Goal: Task Accomplishment & Management: Complete application form

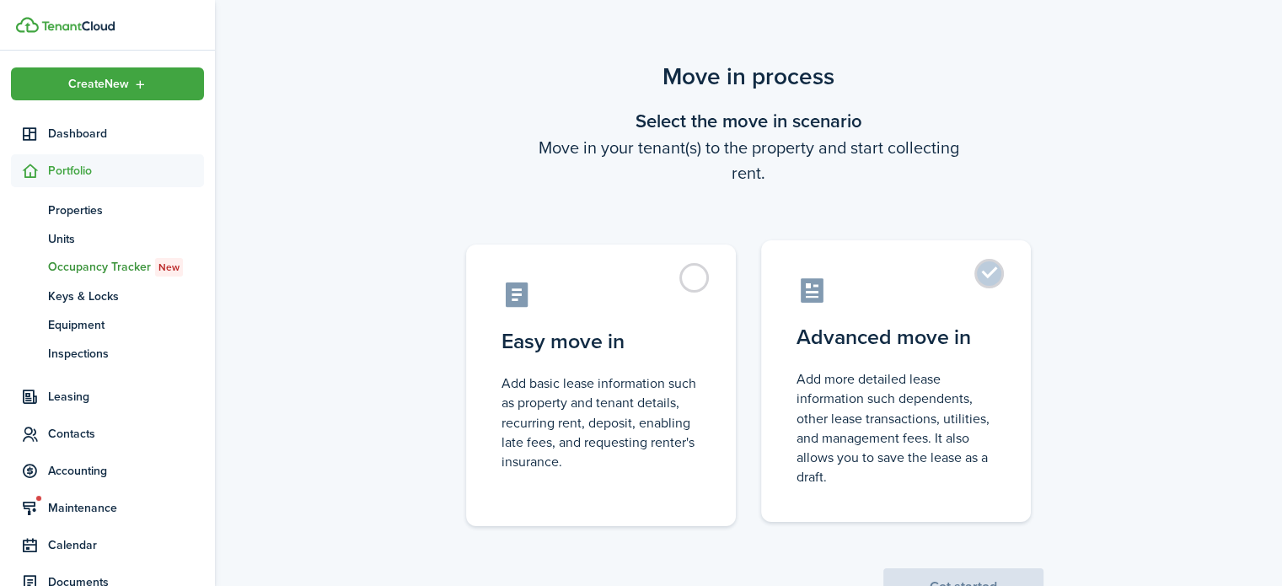
click at [905, 278] on control-radio-card-icon at bounding box center [895, 290] width 199 height 29
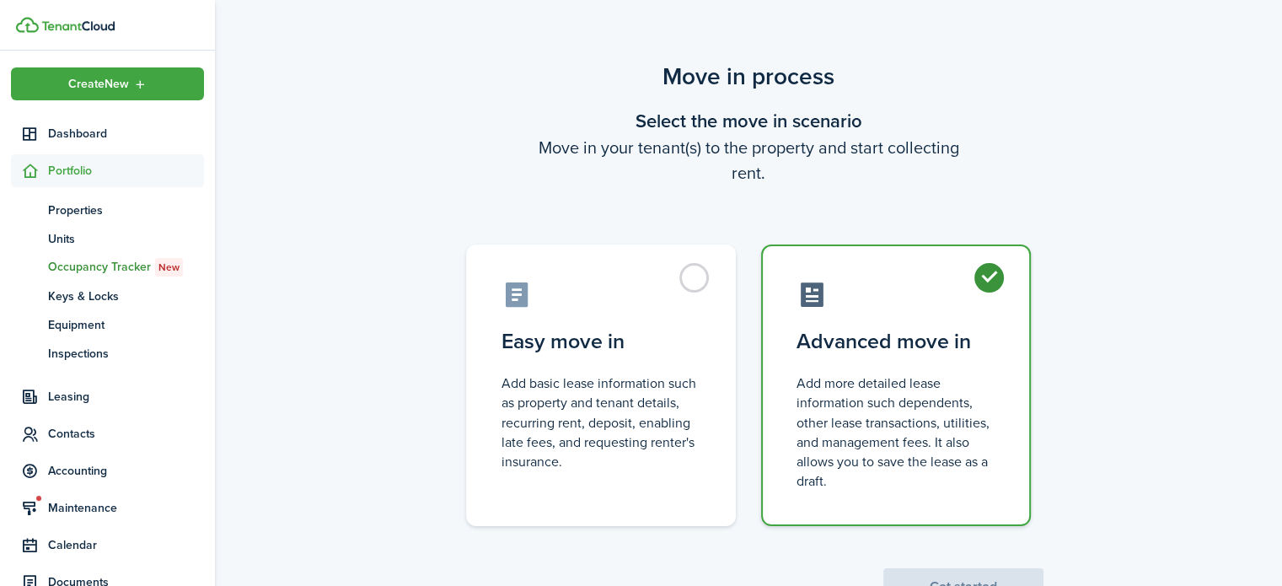
radio input "true"
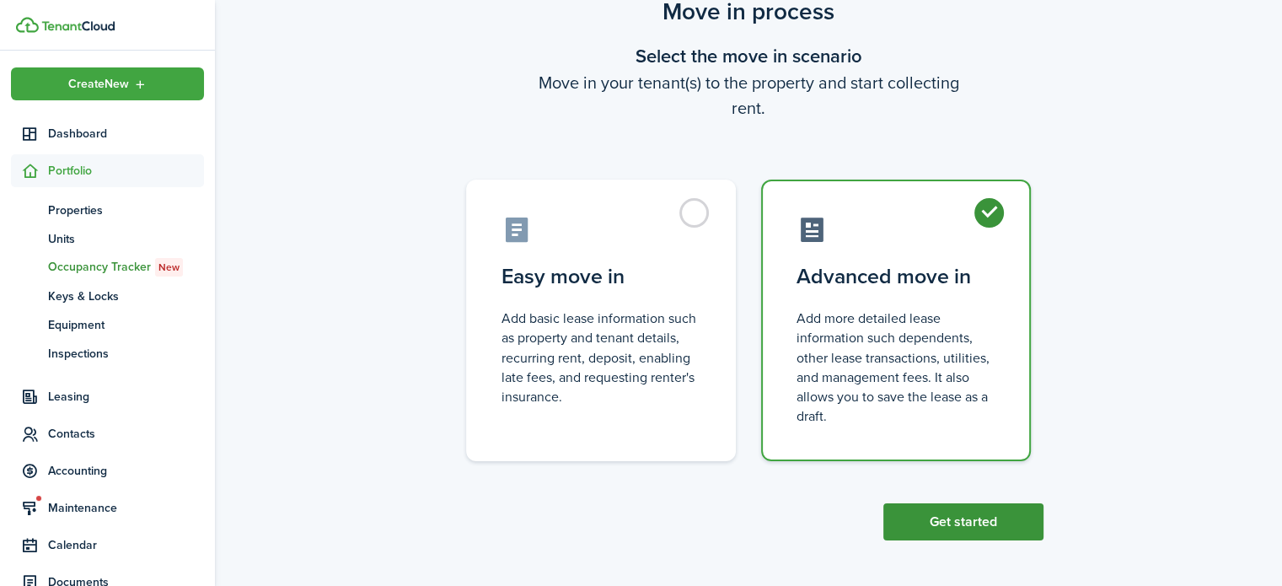
click at [930, 535] on button "Get started" at bounding box center [963, 521] width 160 height 37
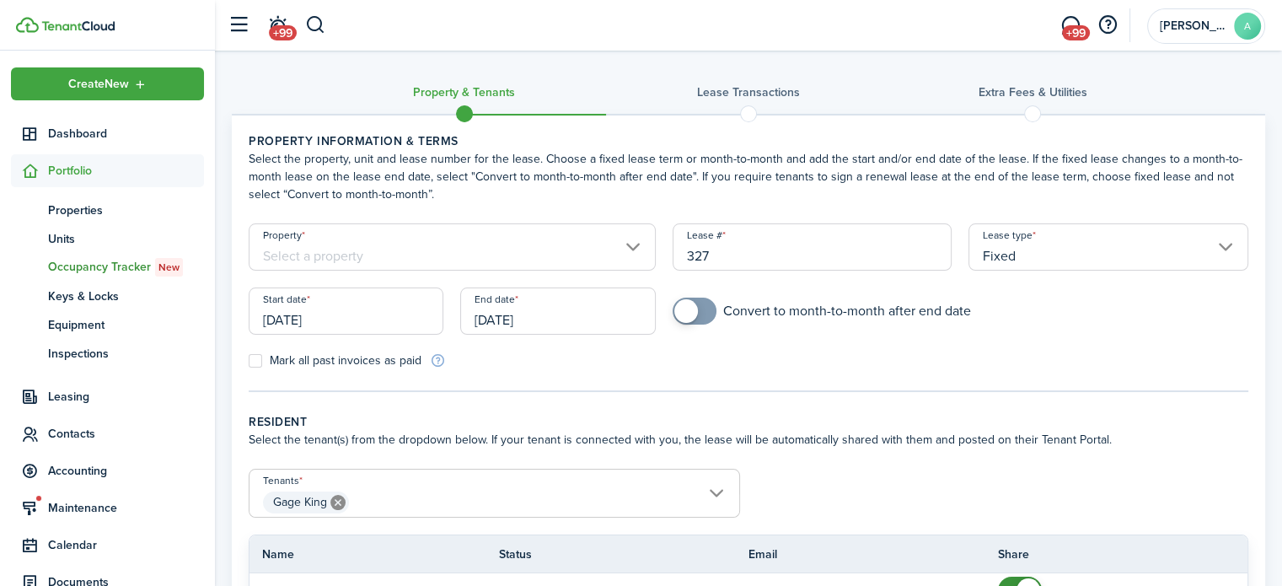
scroll to position [61, 0]
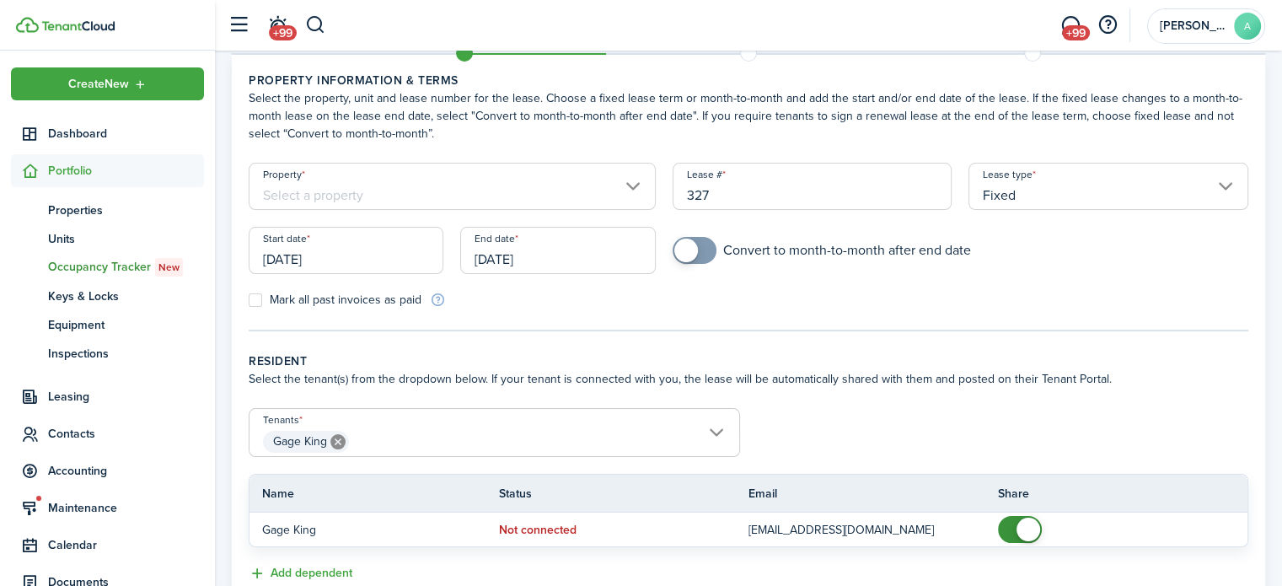
click at [543, 194] on input "Property" at bounding box center [452, 186] width 407 height 47
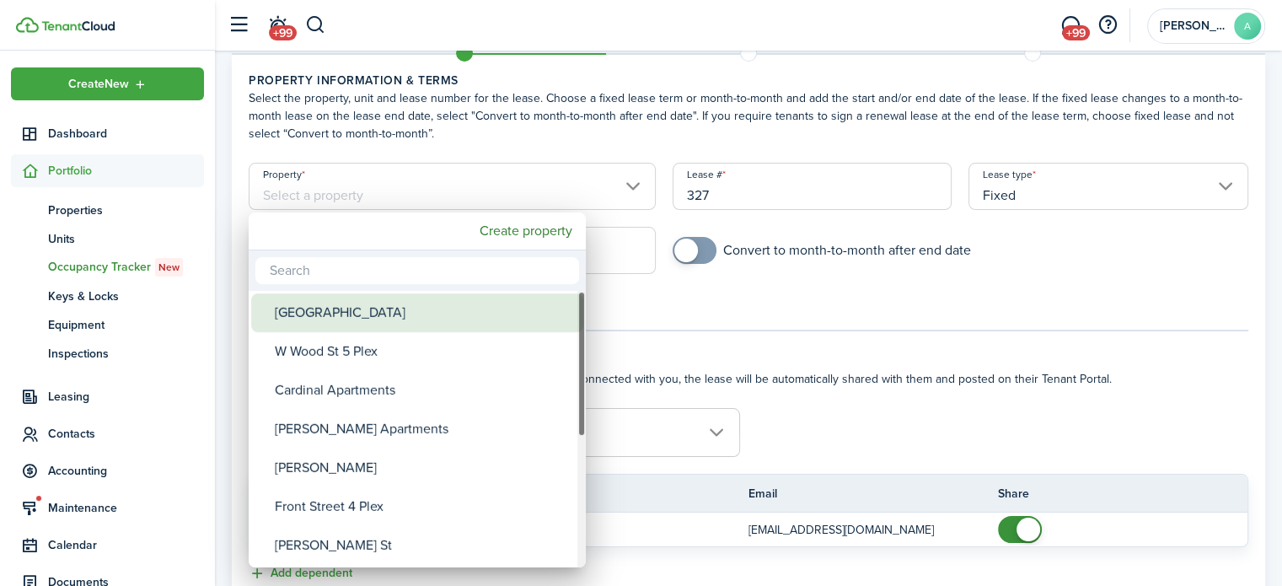
click at [441, 303] on div "[GEOGRAPHIC_DATA]" at bounding box center [424, 312] width 298 height 39
type input "[GEOGRAPHIC_DATA]"
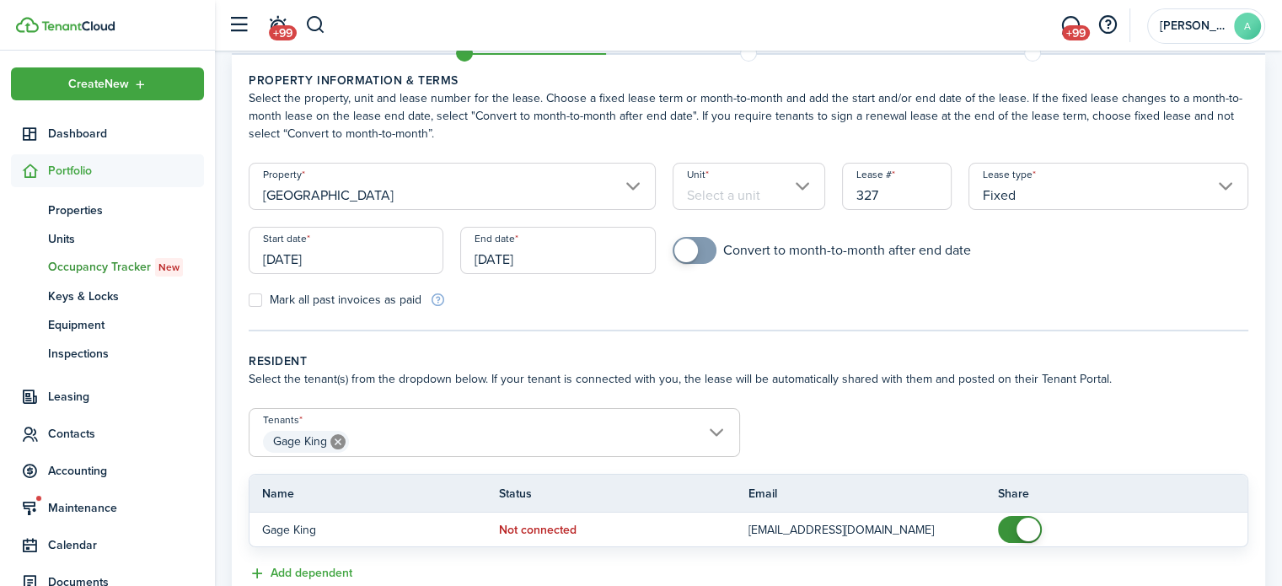
click at [762, 188] on input "Unit" at bounding box center [749, 186] width 153 height 47
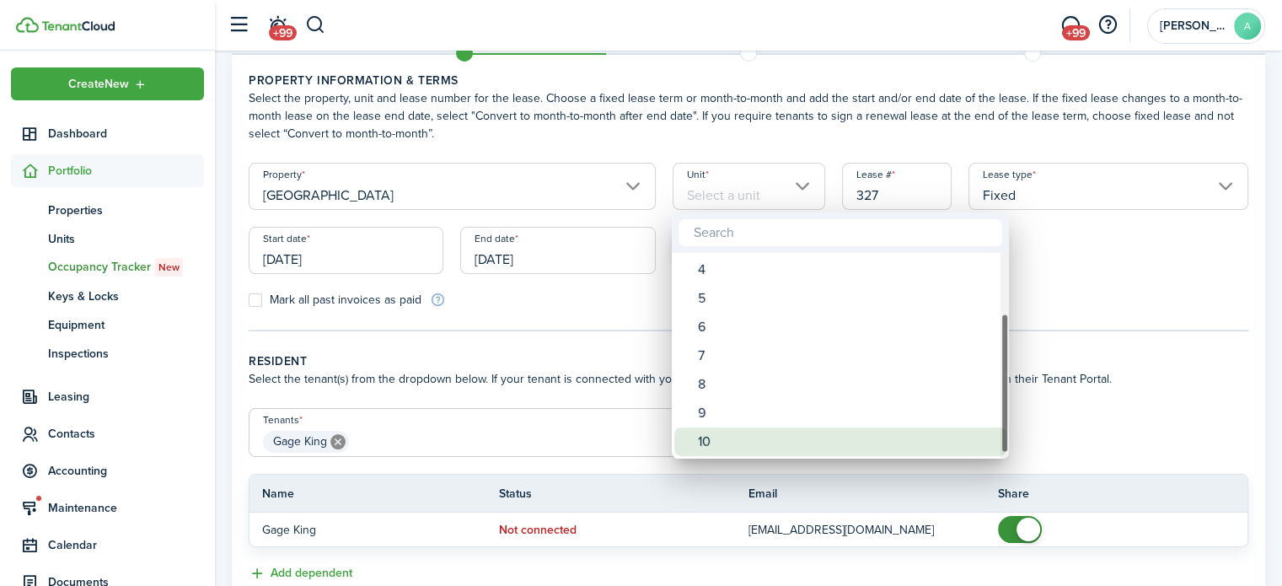
click at [732, 434] on div "10" at bounding box center [847, 441] width 298 height 29
type input "10"
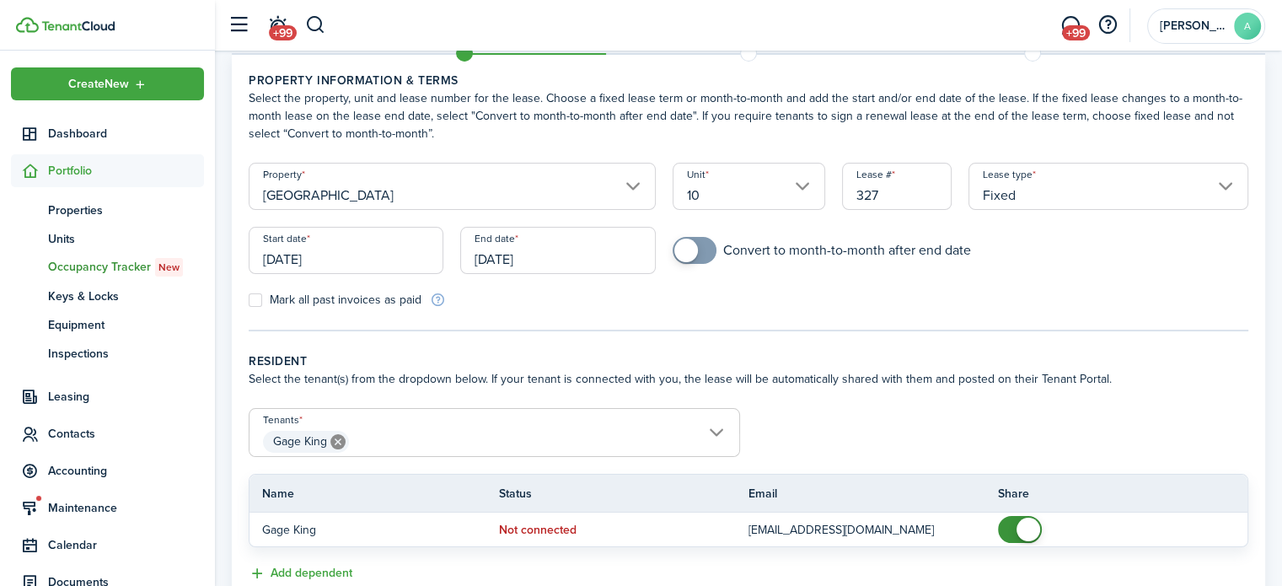
click at [408, 249] on input "[DATE]" at bounding box center [346, 250] width 195 height 47
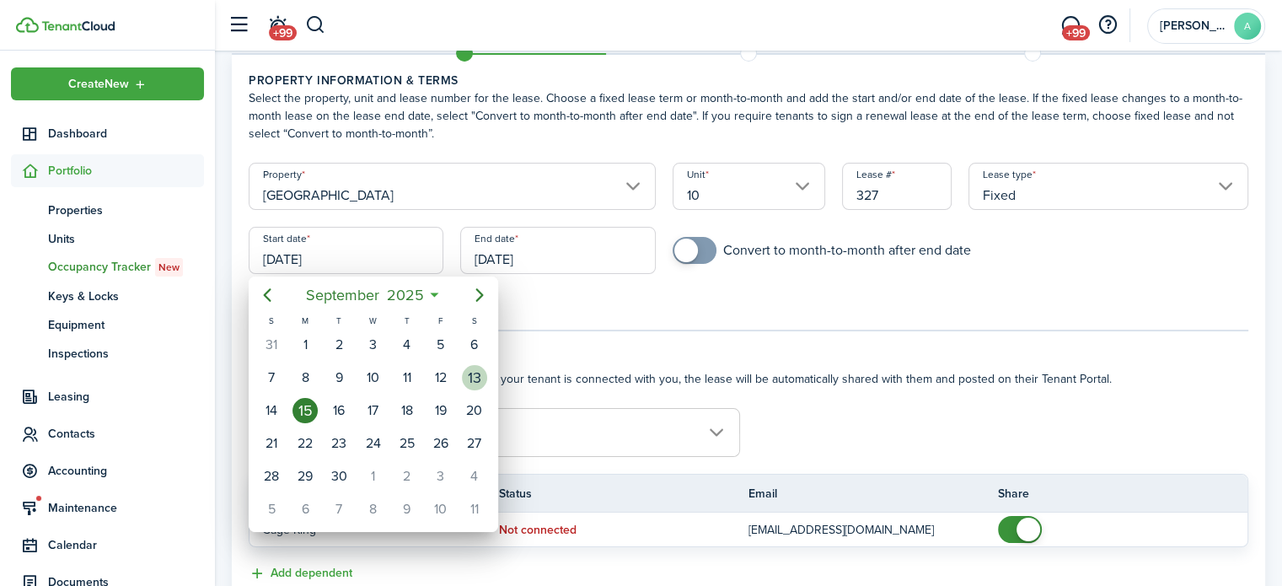
click at [469, 373] on div "13" at bounding box center [474, 377] width 25 height 25
type input "[DATE]"
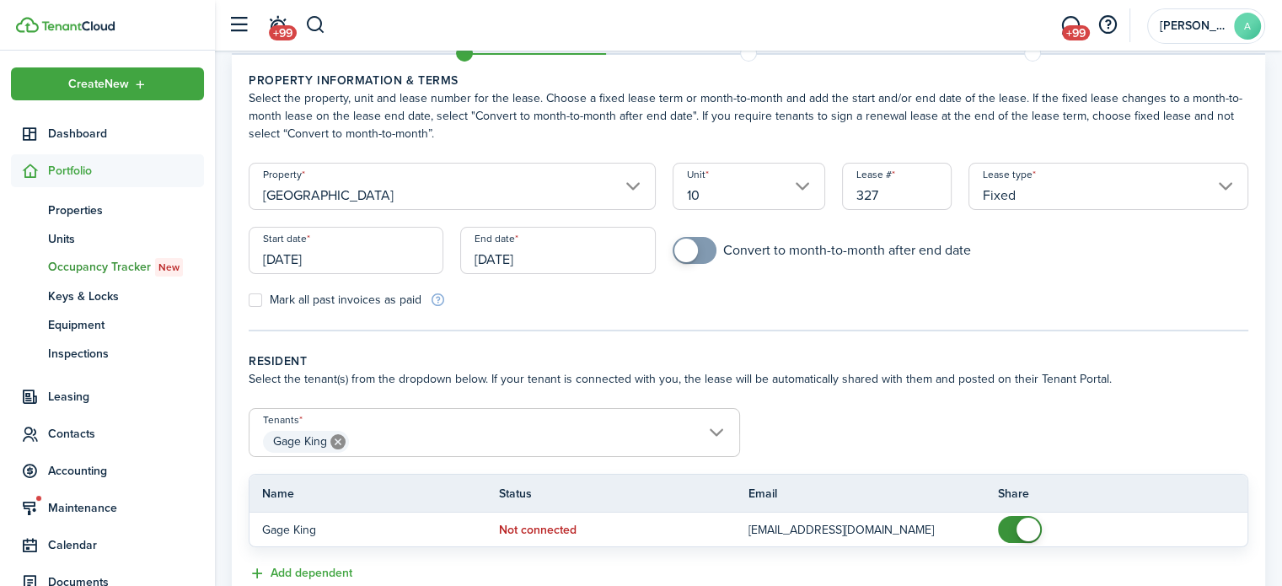
click at [518, 255] on input "[DATE]" at bounding box center [557, 250] width 195 height 47
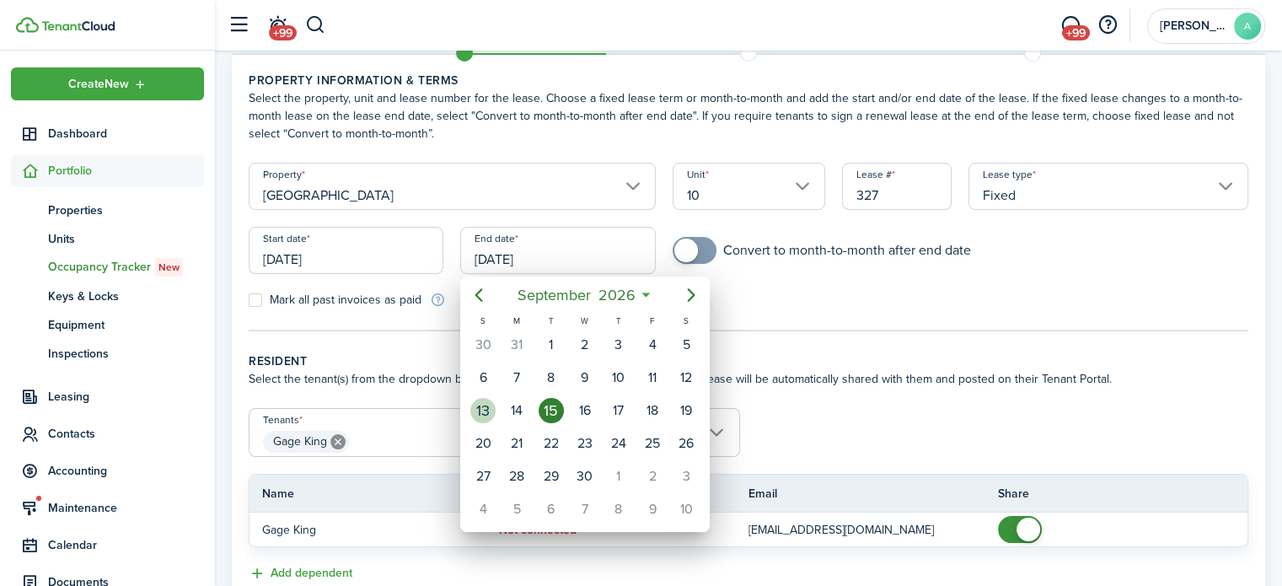
click at [484, 408] on div "13" at bounding box center [482, 410] width 25 height 25
type input "[DATE]"
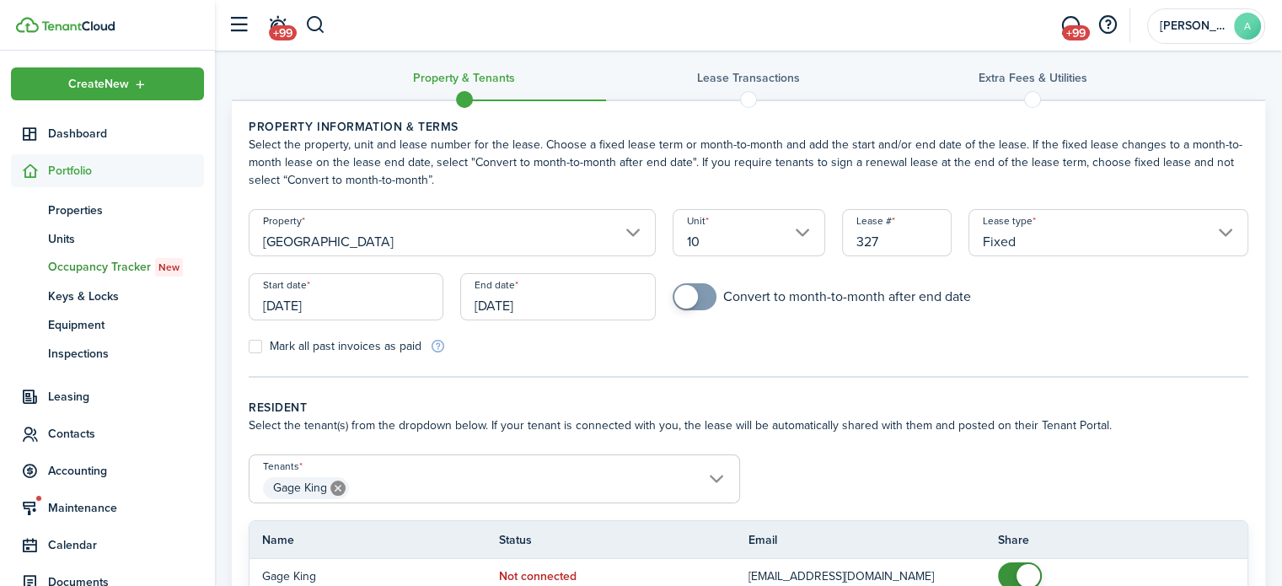
scroll to position [183, 0]
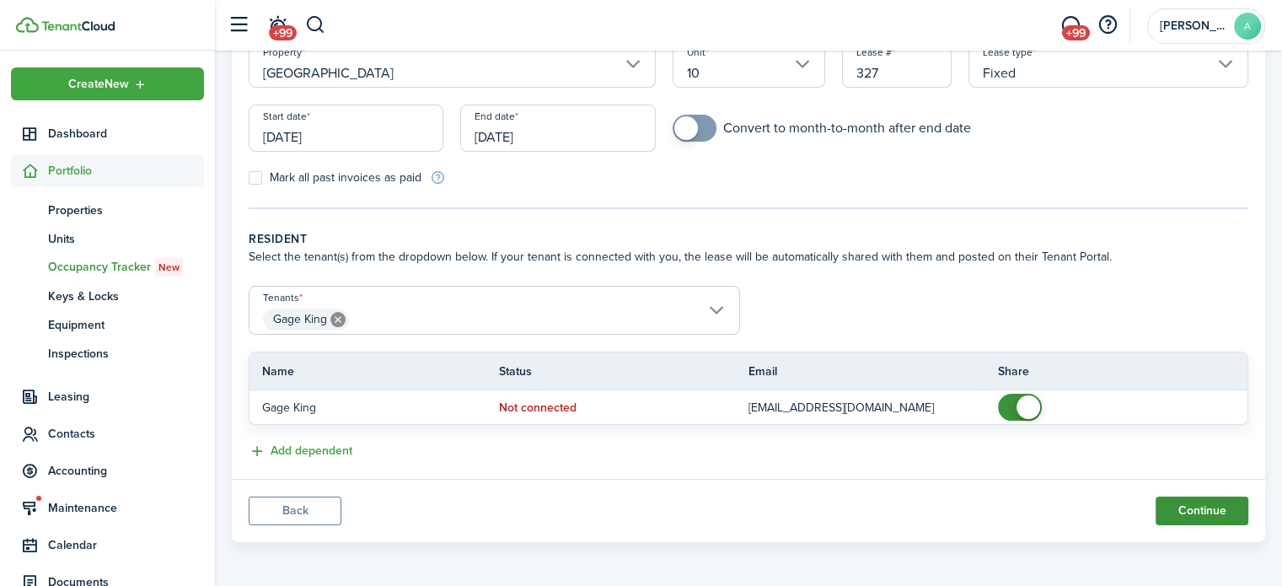
click at [1210, 517] on button "Continue" at bounding box center [1201, 510] width 93 height 29
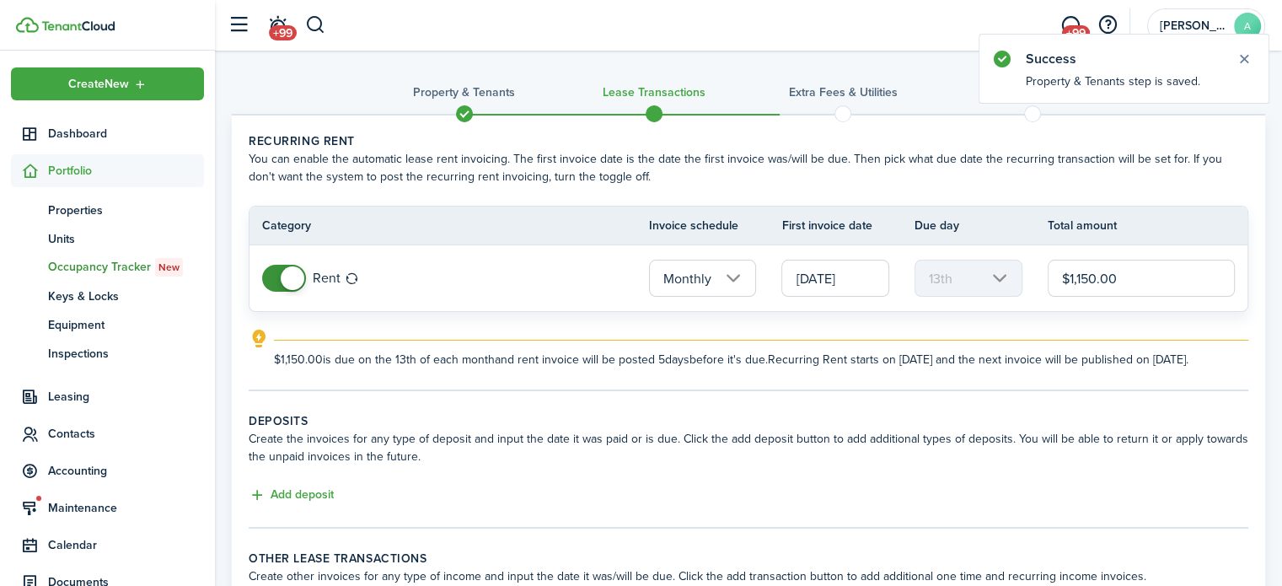
click at [831, 275] on input "[DATE]" at bounding box center [835, 278] width 108 height 37
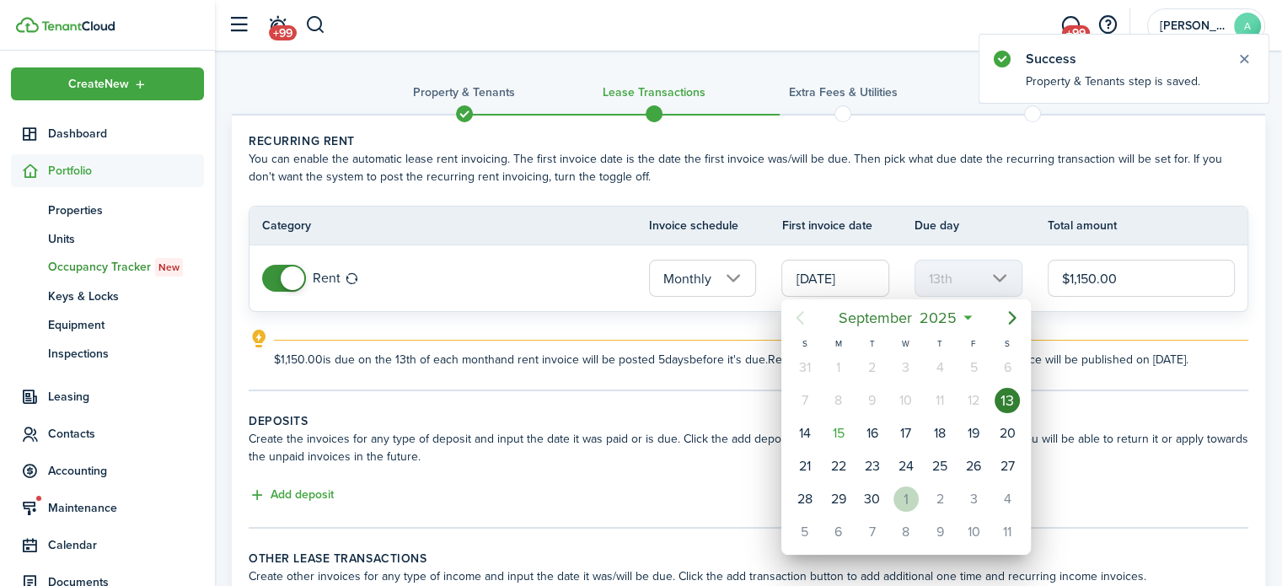
click at [900, 486] on div "1" at bounding box center [905, 498] width 25 height 25
type input "[DATE]"
type input "1st"
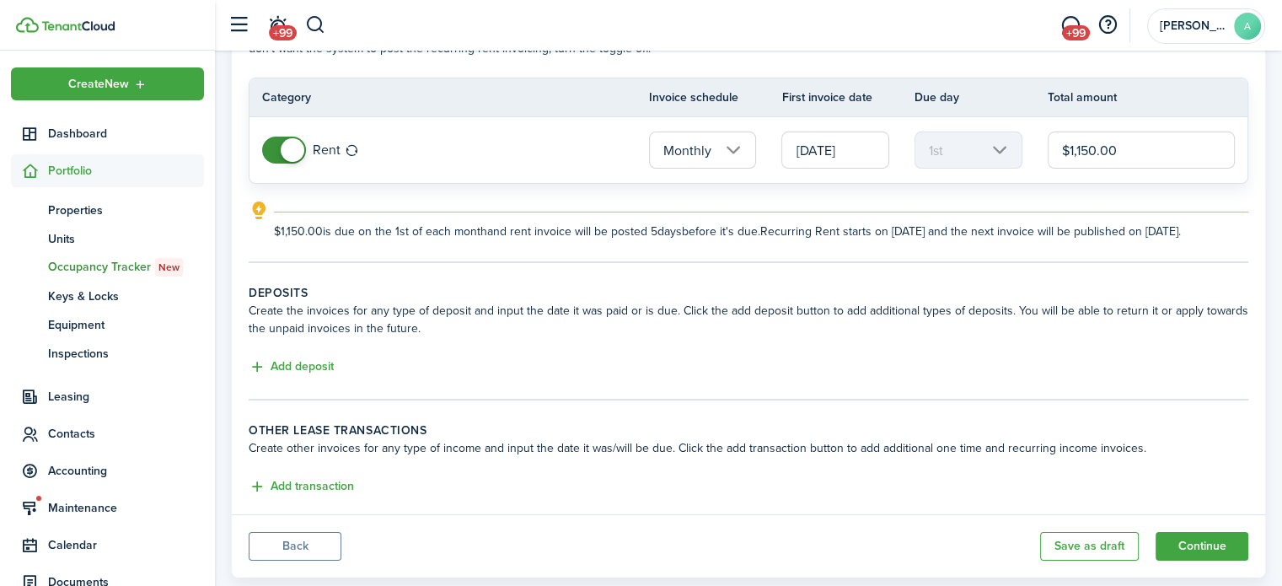
scroll to position [163, 0]
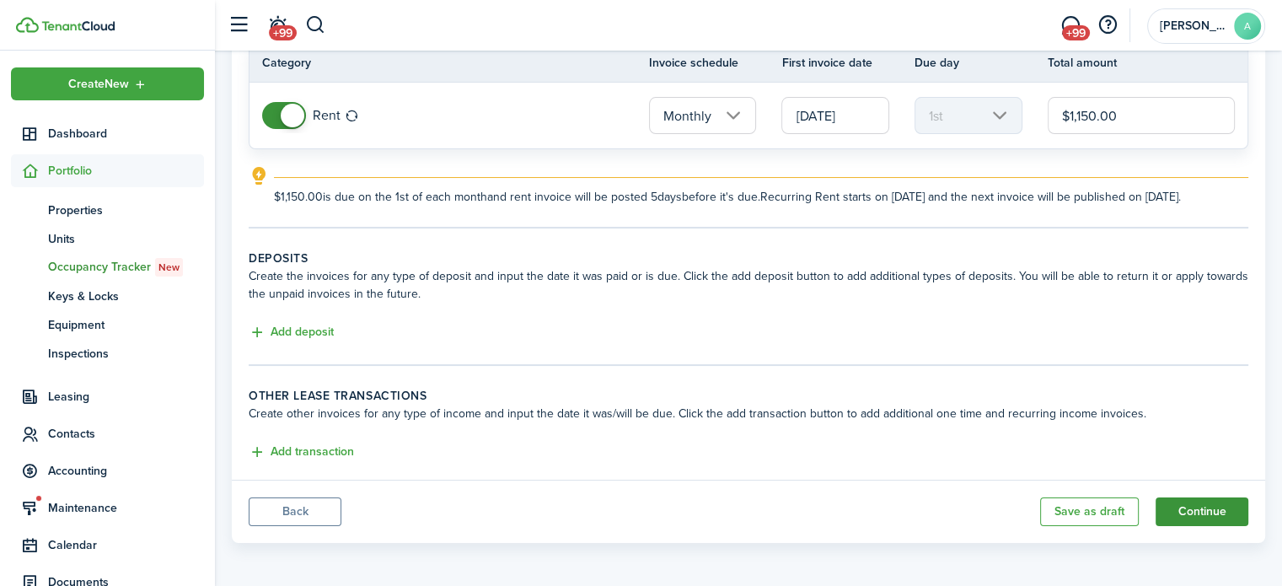
click at [1197, 503] on button "Continue" at bounding box center [1201, 511] width 93 height 29
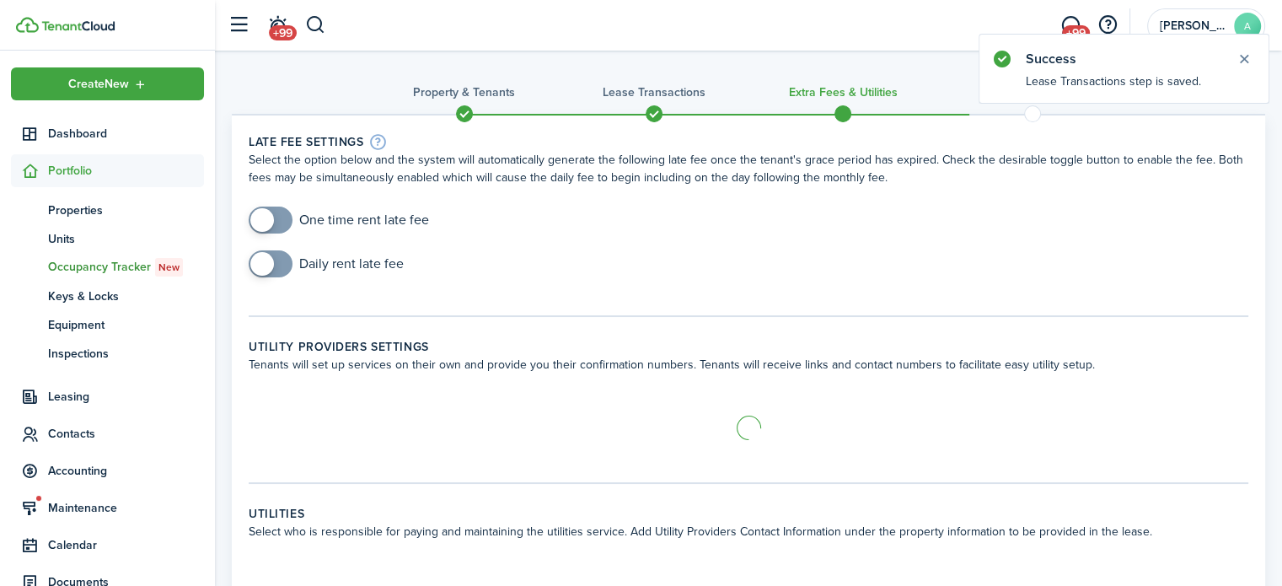
checkbox input "true"
click at [271, 210] on span at bounding box center [270, 219] width 17 height 27
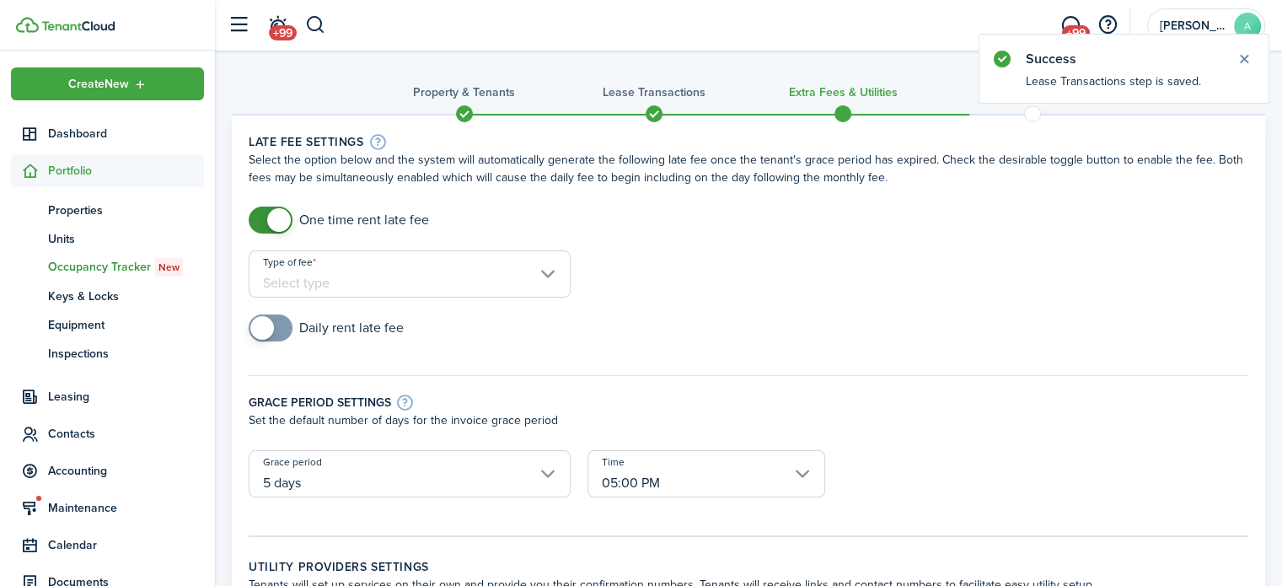
click at [548, 280] on input "Type of fee" at bounding box center [410, 273] width 322 height 47
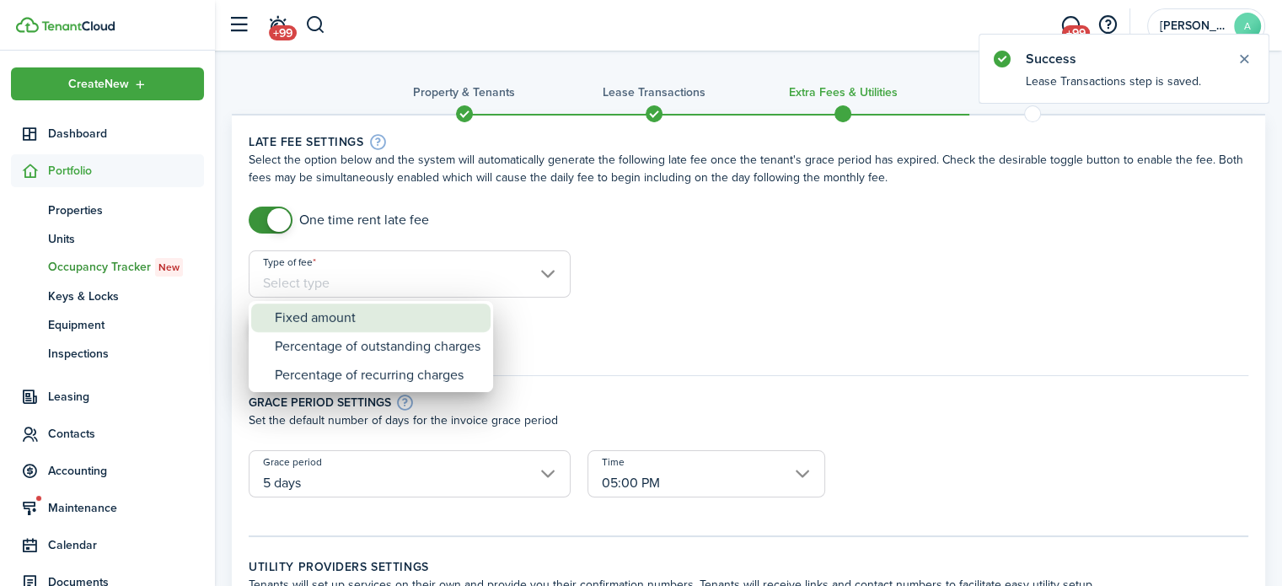
click at [457, 303] on div "Fixed amount" at bounding box center [378, 317] width 206 height 29
type input "Fixed amount"
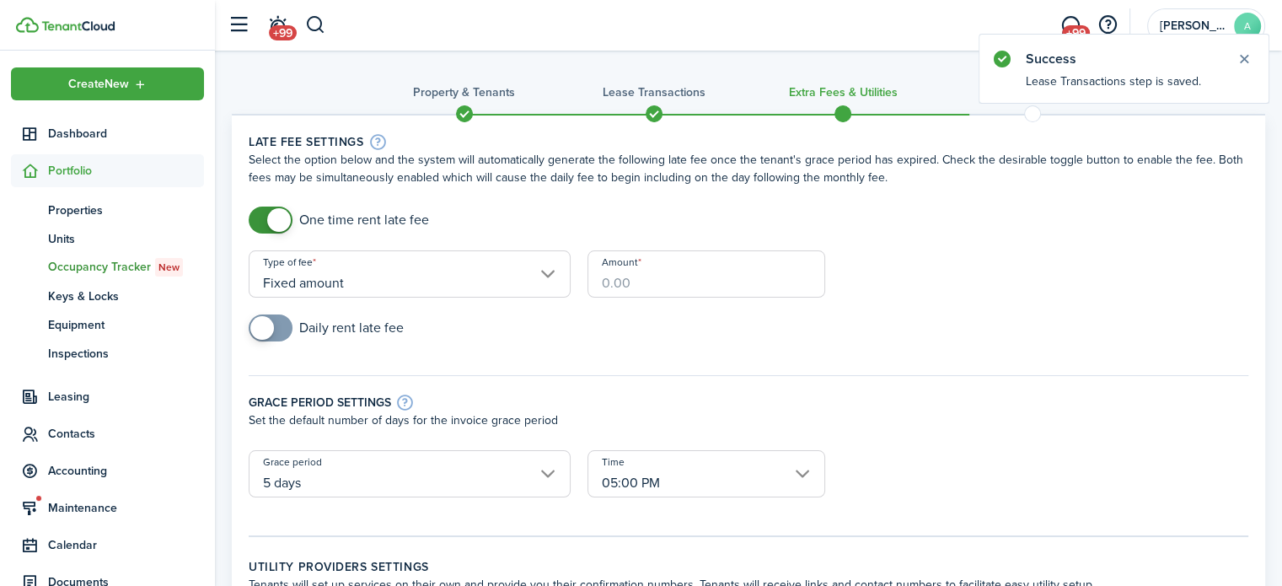
click at [715, 255] on input "Amount" at bounding box center [706, 273] width 238 height 47
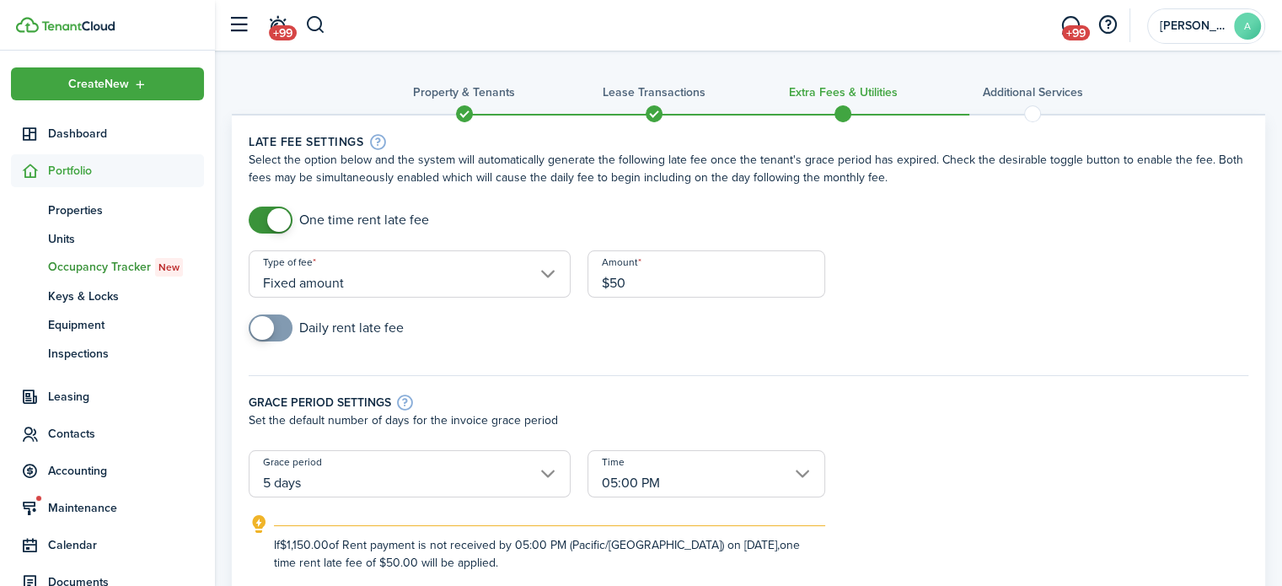
type input "$50.00"
checkbox input "true"
click at [266, 330] on span at bounding box center [262, 328] width 24 height 24
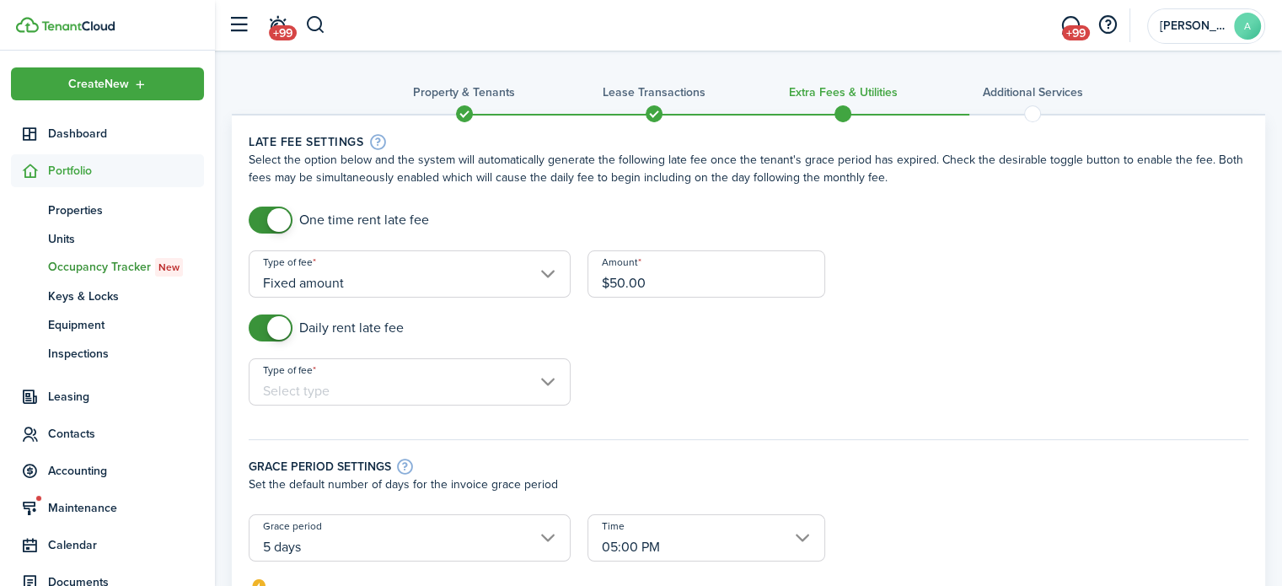
click at [337, 378] on input "Type of fee" at bounding box center [410, 381] width 322 height 47
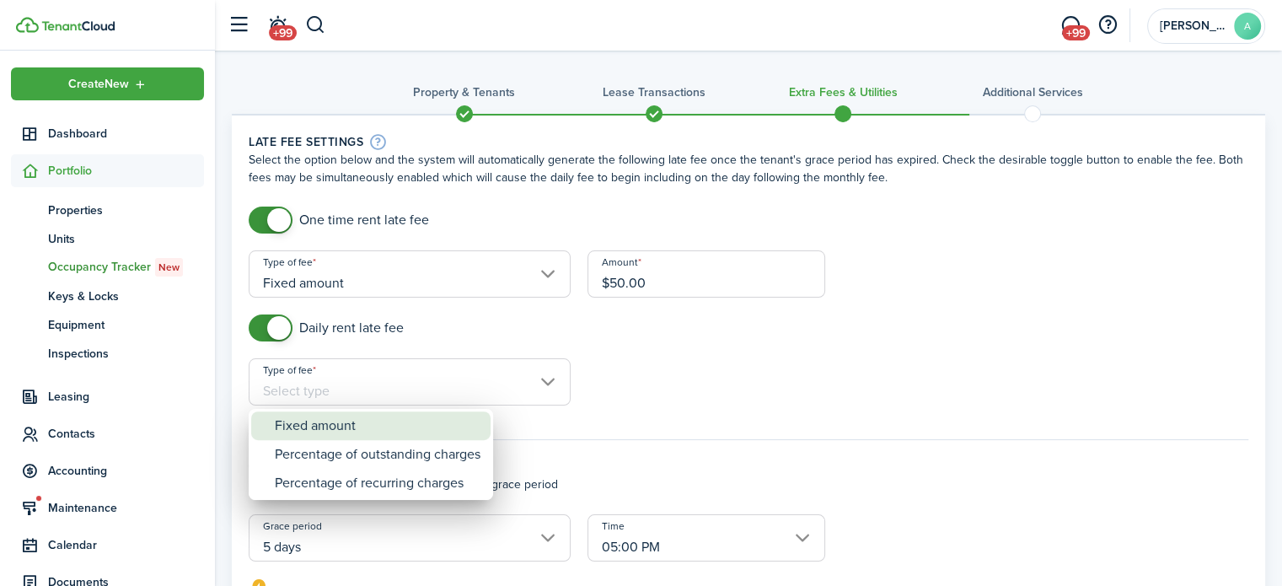
drag, startPoint x: 370, startPoint y: 417, endPoint x: 428, endPoint y: 396, distance: 61.9
click at [370, 416] on div "Fixed amount" at bounding box center [378, 425] width 206 height 29
type input "Fixed amount"
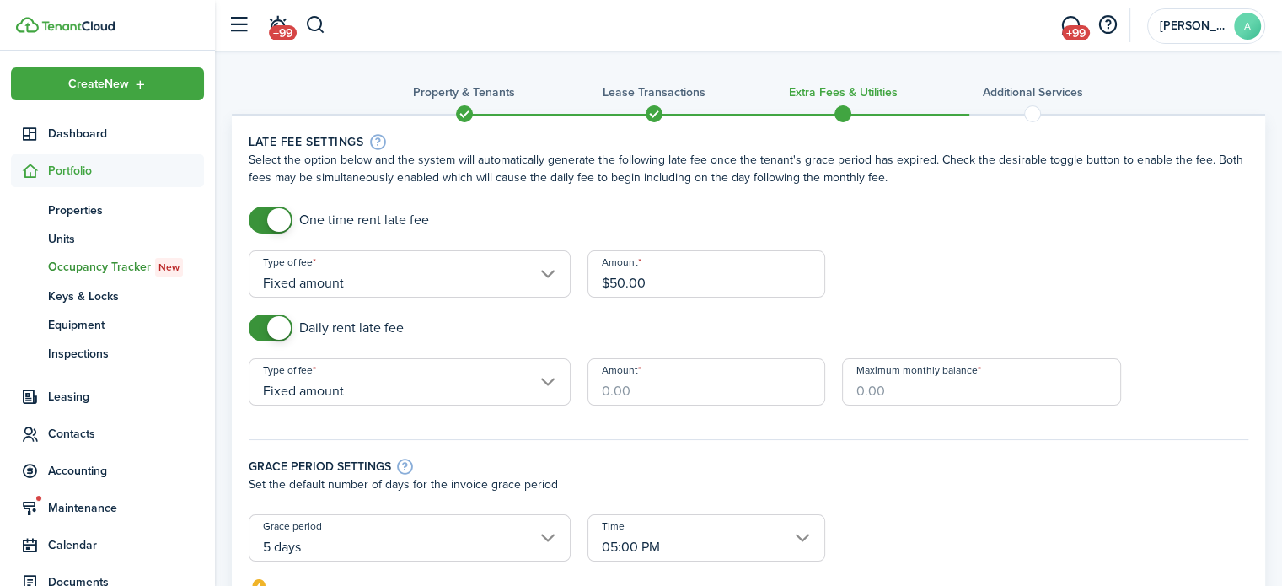
click at [718, 374] on input "Amount" at bounding box center [706, 381] width 238 height 47
type input "$5.00"
type input "$250.00"
click at [786, 338] on div "Daily rent late fee" at bounding box center [748, 336] width 1016 height 44
click at [786, 336] on div "Daily rent late fee" at bounding box center [748, 336] width 1016 height 44
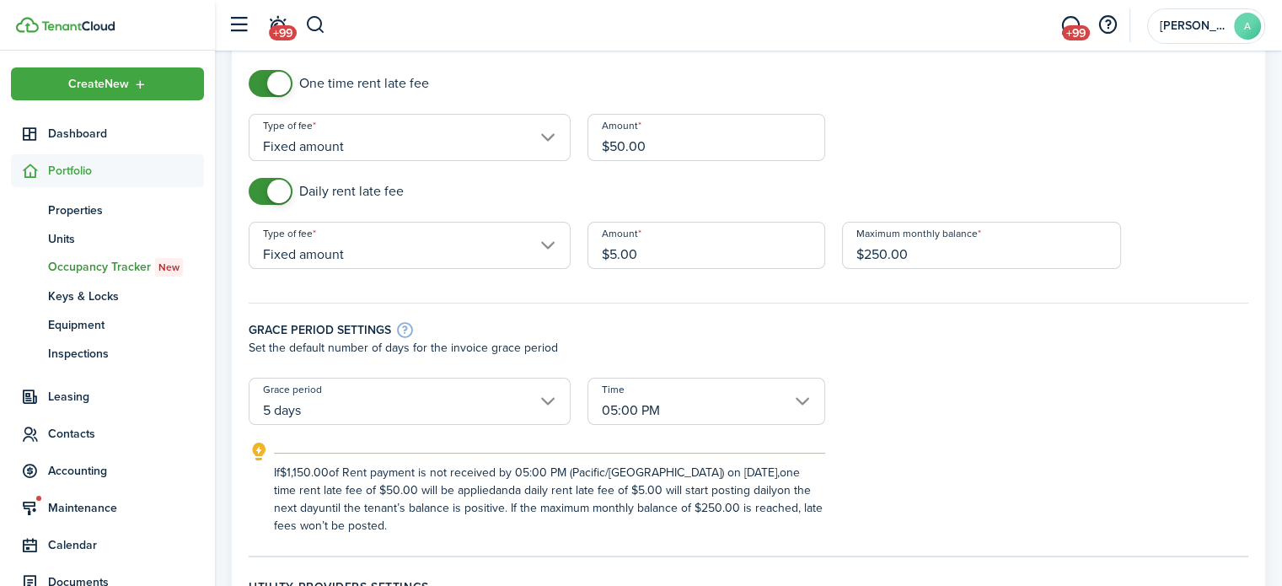
scroll to position [169, 0]
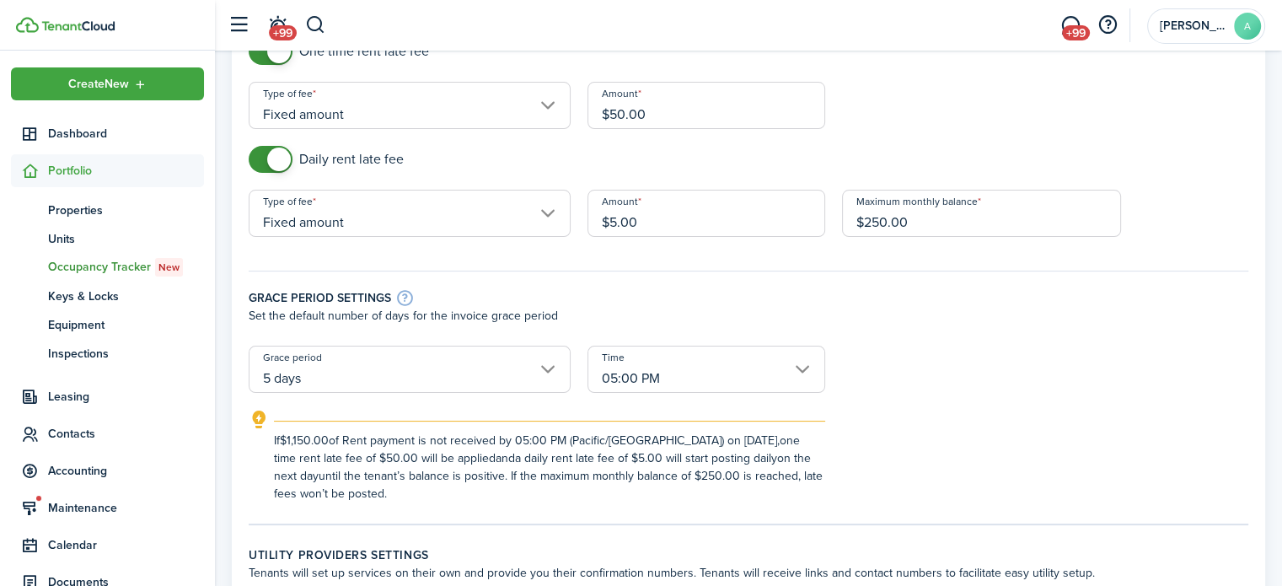
click at [515, 356] on input "5 days" at bounding box center [410, 369] width 322 height 47
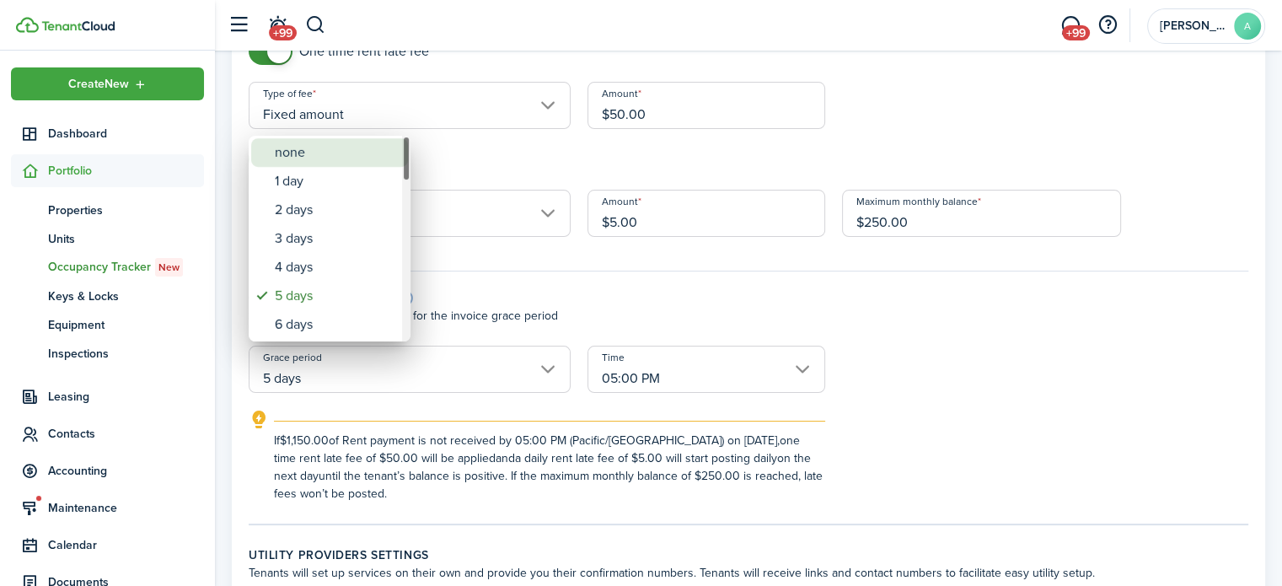
click at [364, 164] on div "none" at bounding box center [336, 152] width 123 height 29
type input "none"
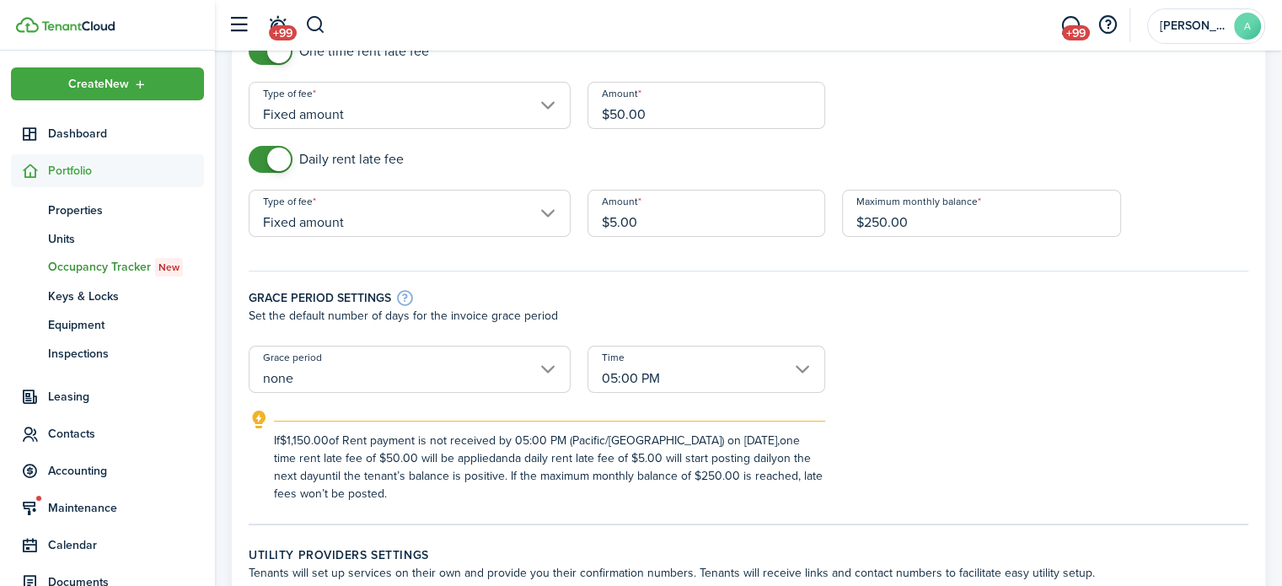
click at [746, 371] on input "05:00 PM" at bounding box center [706, 369] width 238 height 47
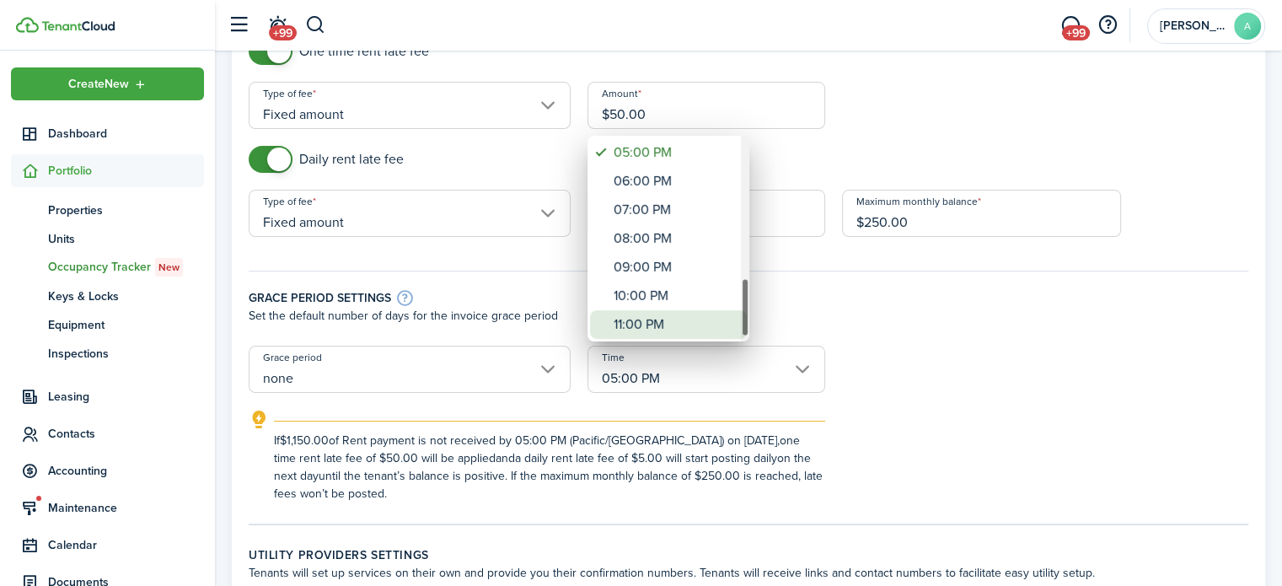
click at [661, 314] on div "11:00 PM" at bounding box center [675, 324] width 123 height 29
type input "11:00 PM"
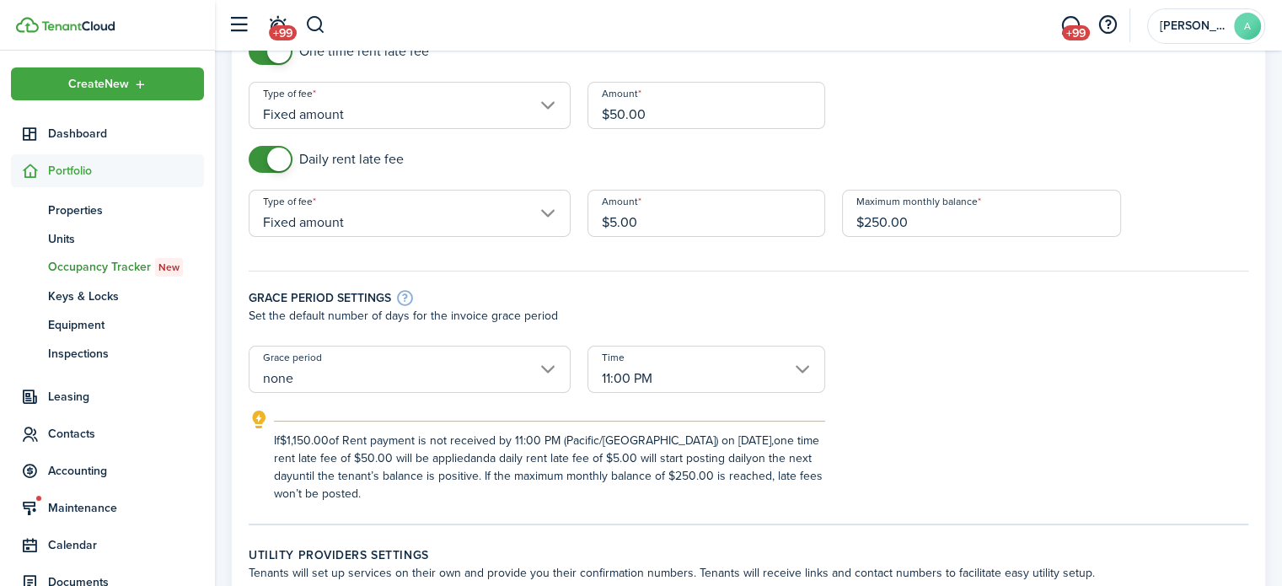
click at [757, 331] on div "Grace period settings Set the default number of days for the invoice grace peri…" at bounding box center [748, 300] width 1016 height 92
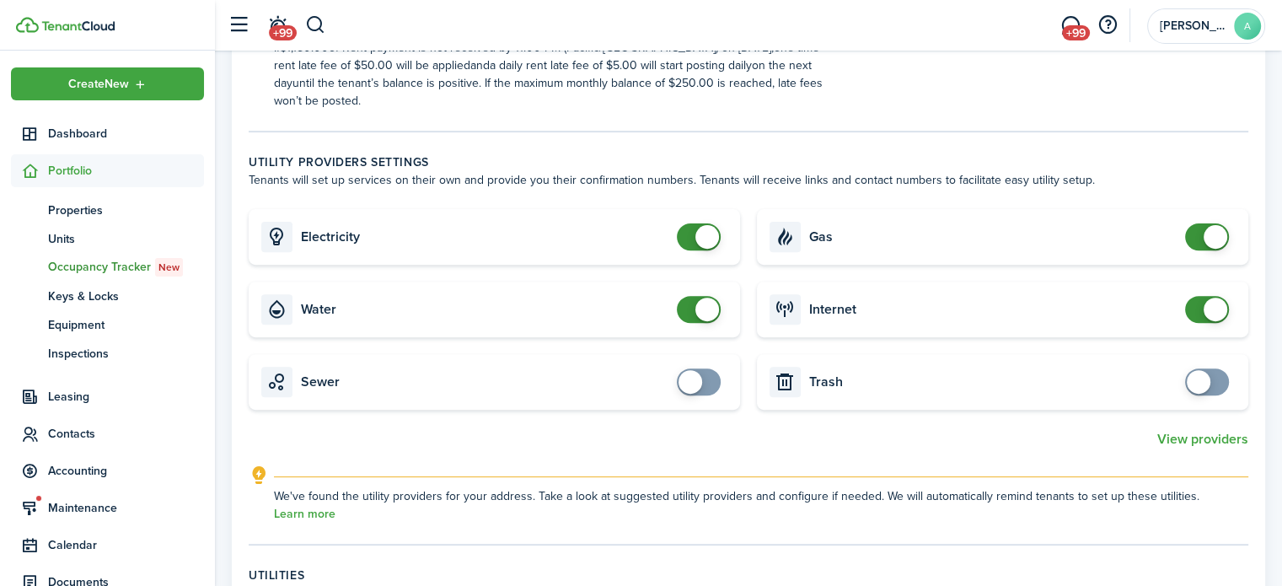
scroll to position [590, 0]
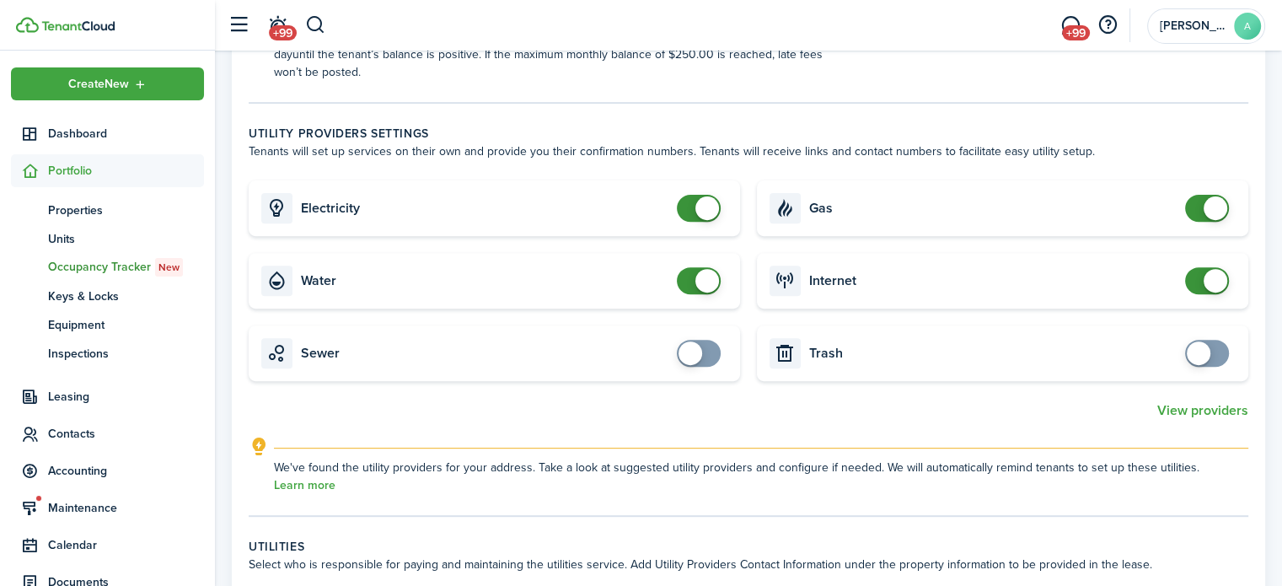
checkbox input "false"
click at [697, 207] on span at bounding box center [707, 208] width 24 height 24
checkbox input "false"
click at [697, 275] on span at bounding box center [707, 281] width 24 height 24
checkbox input "false"
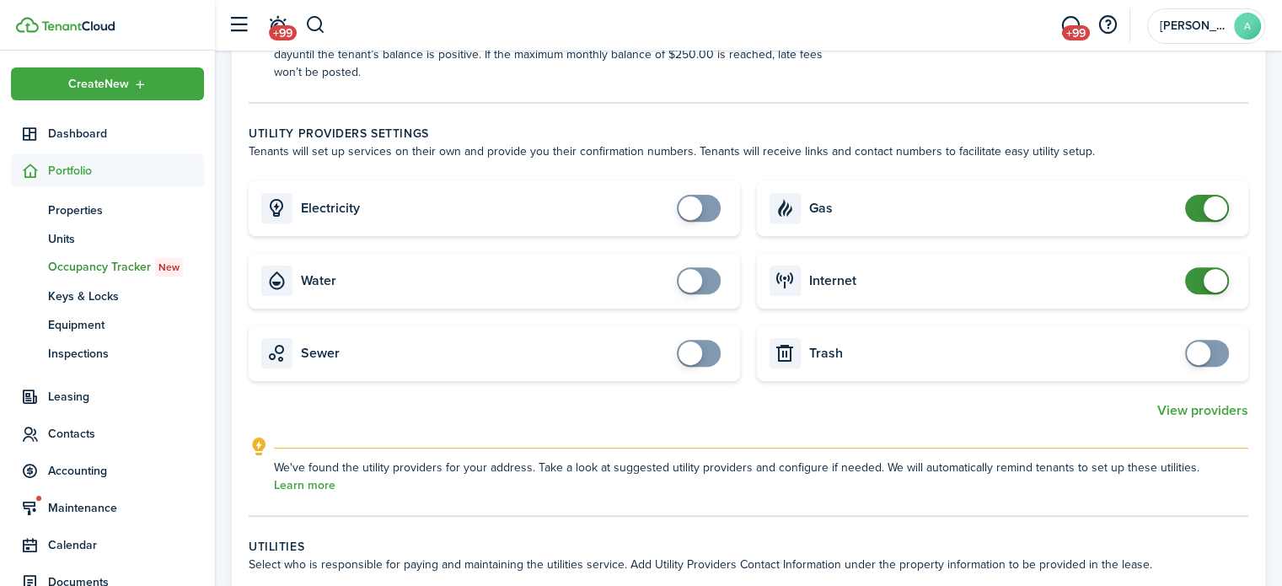
click at [1205, 211] on span at bounding box center [1216, 208] width 24 height 24
checkbox input "false"
click at [1198, 271] on span at bounding box center [1206, 280] width 17 height 27
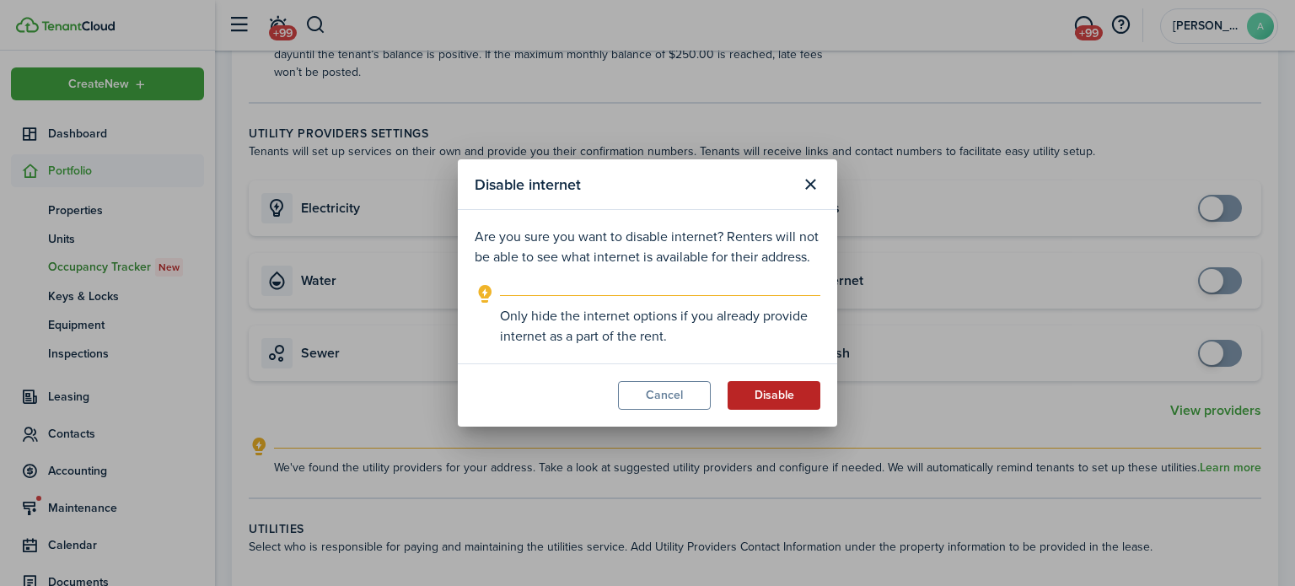
click at [810, 405] on button "Disable" at bounding box center [773, 395] width 93 height 29
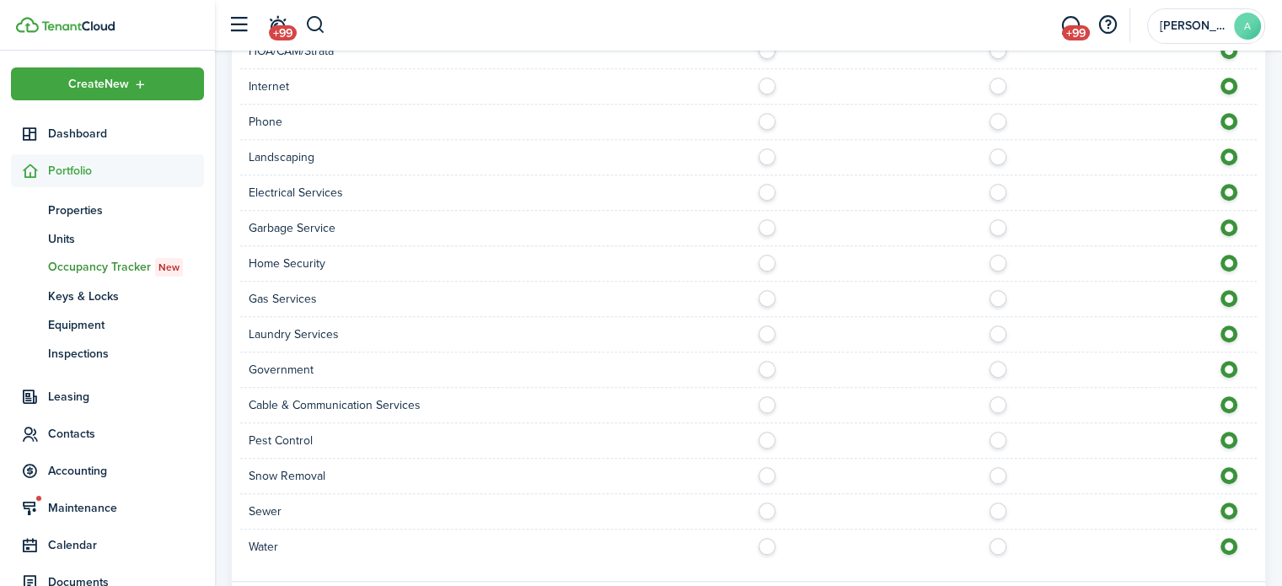
scroll to position [1367, 0]
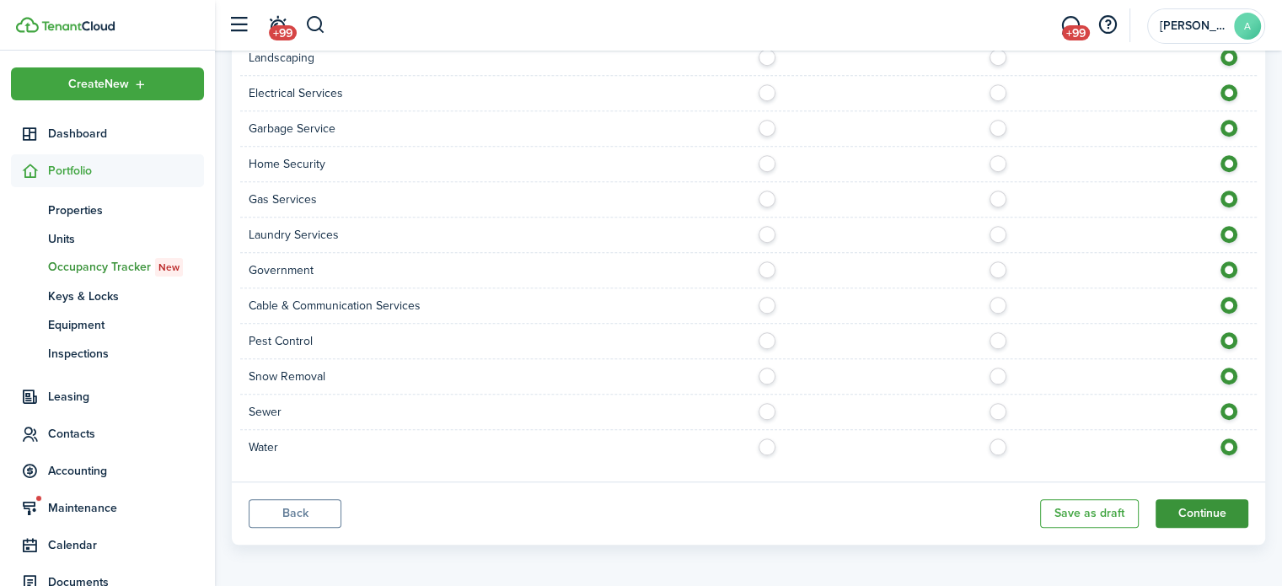
click at [1230, 507] on button "Continue" at bounding box center [1201, 513] width 93 height 29
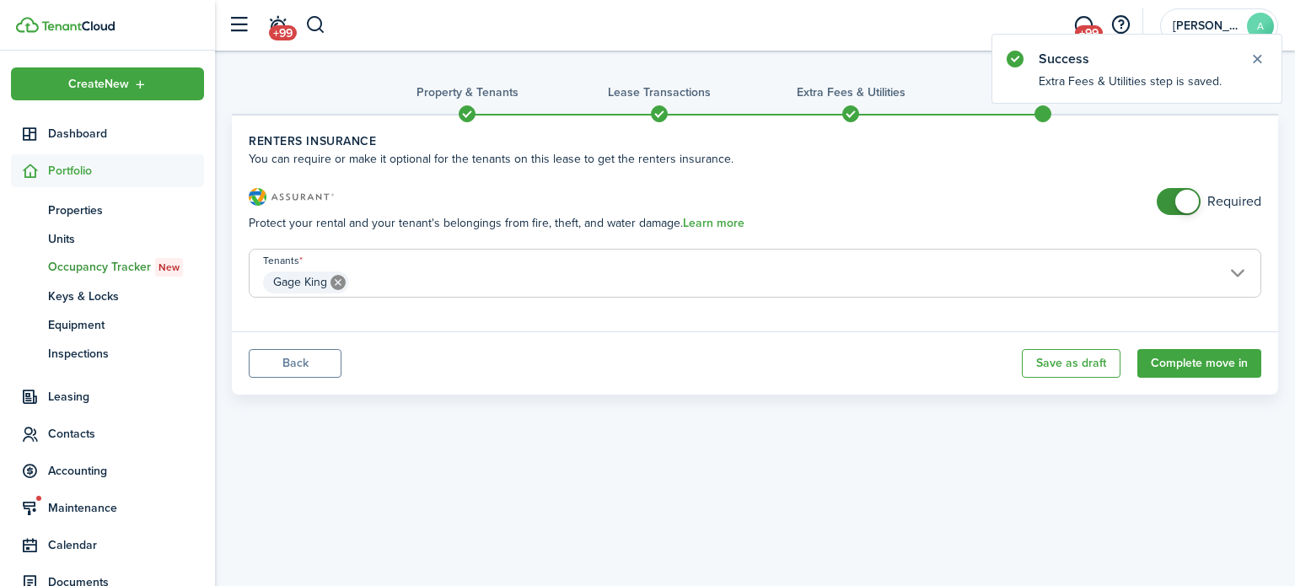
checkbox input "false"
click at [1170, 206] on span at bounding box center [1178, 201] width 17 height 27
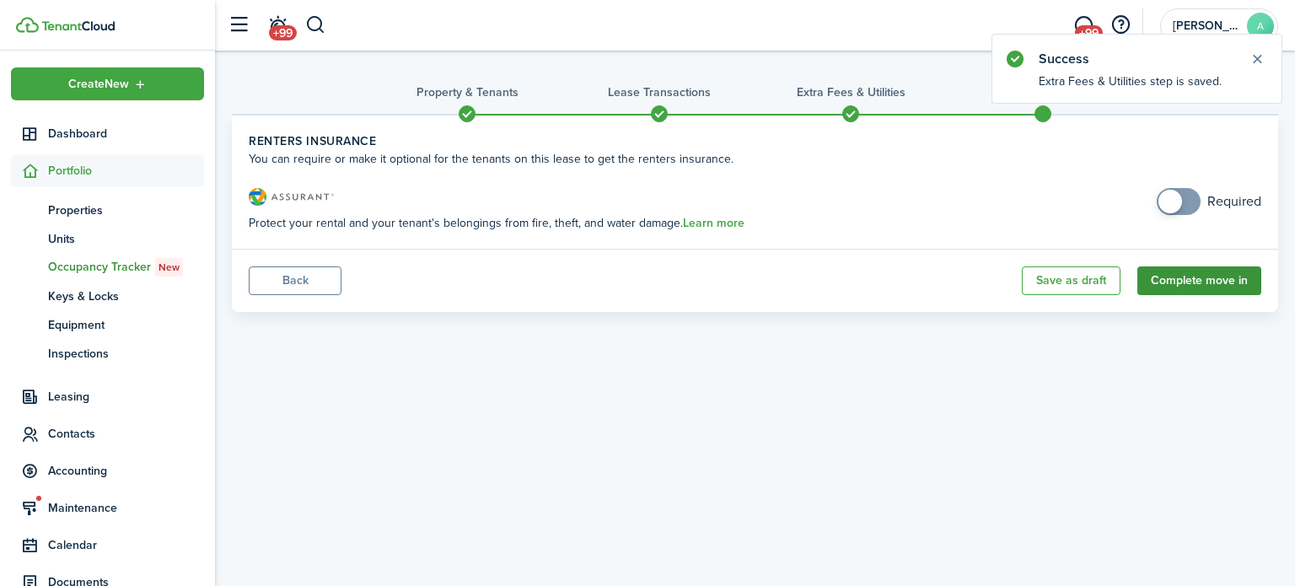
click at [1193, 286] on button "Complete move in" at bounding box center [1199, 280] width 124 height 29
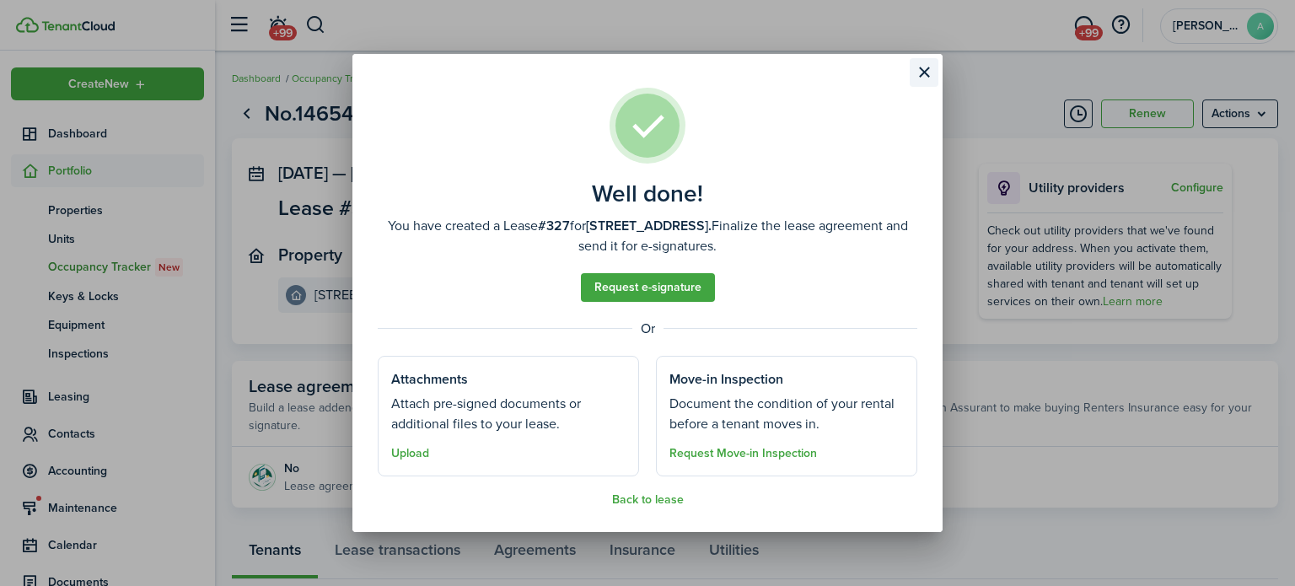
click at [932, 62] on button "Close modal" at bounding box center [923, 72] width 29 height 29
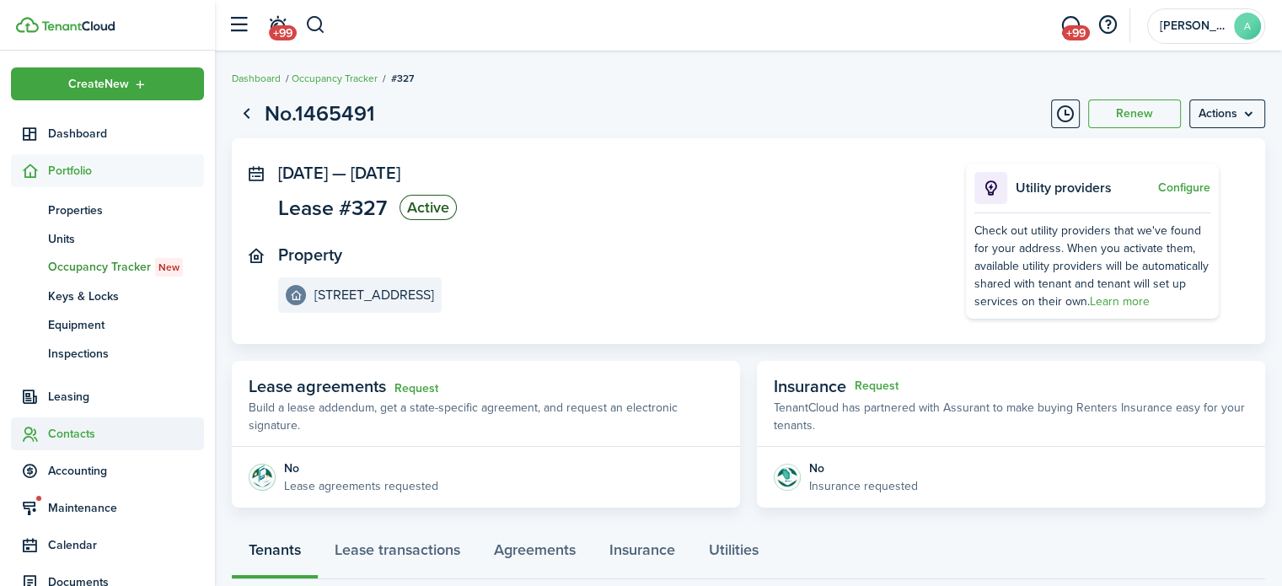
click at [52, 426] on span "Contacts" at bounding box center [126, 434] width 156 height 18
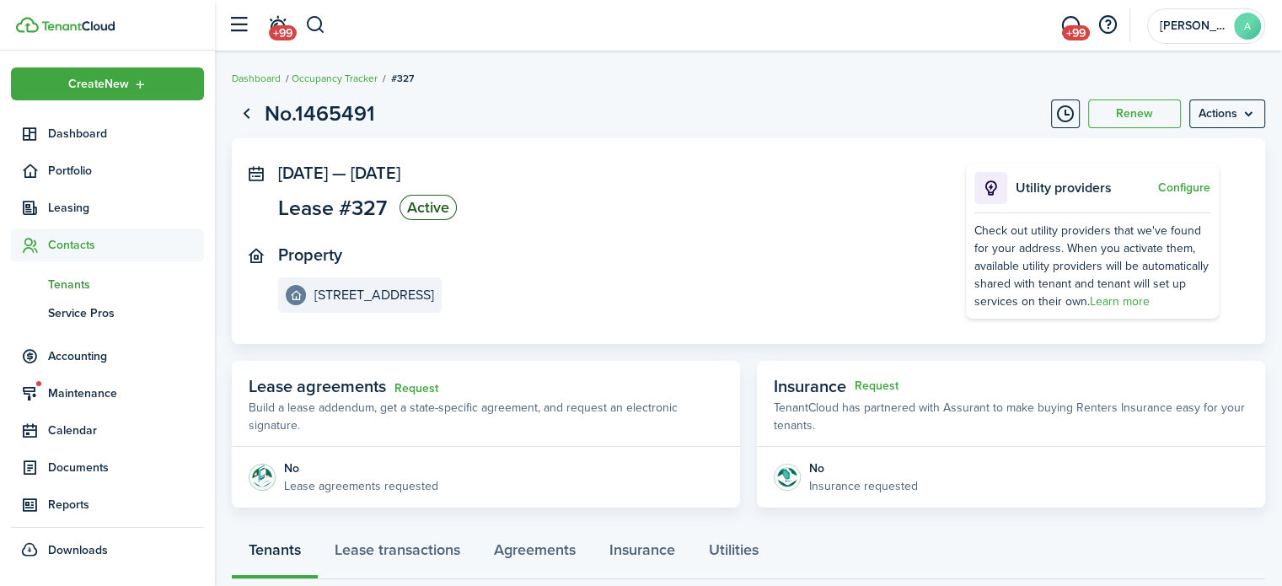
click at [88, 278] on span "Tenants" at bounding box center [126, 285] width 156 height 18
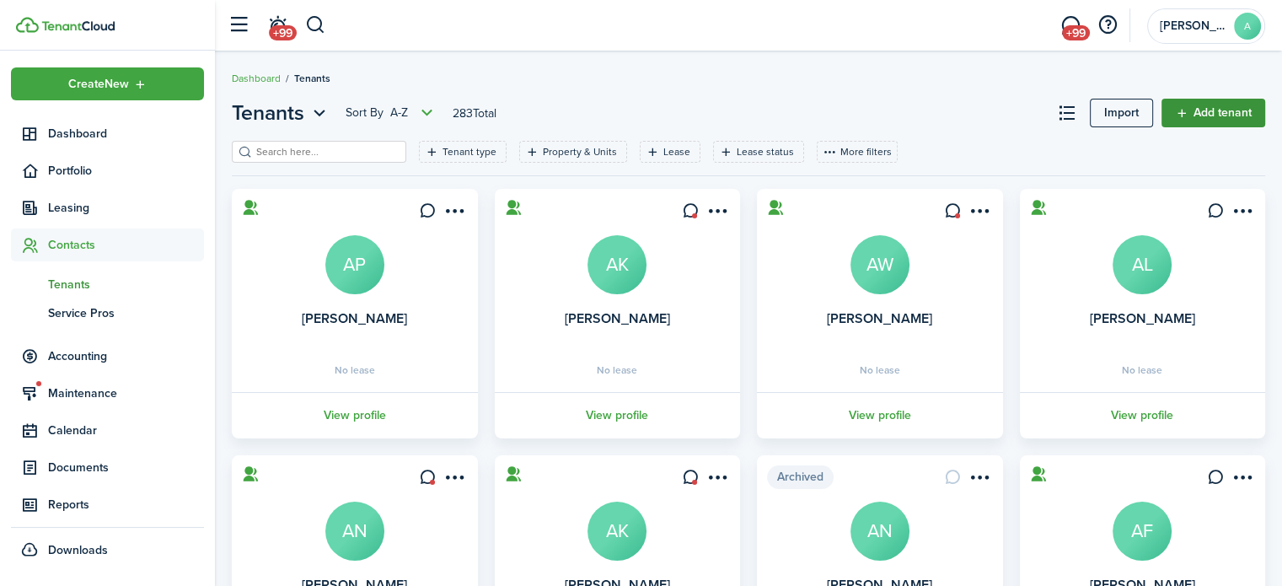
click at [1207, 121] on link "Add tenant" at bounding box center [1213, 113] width 104 height 29
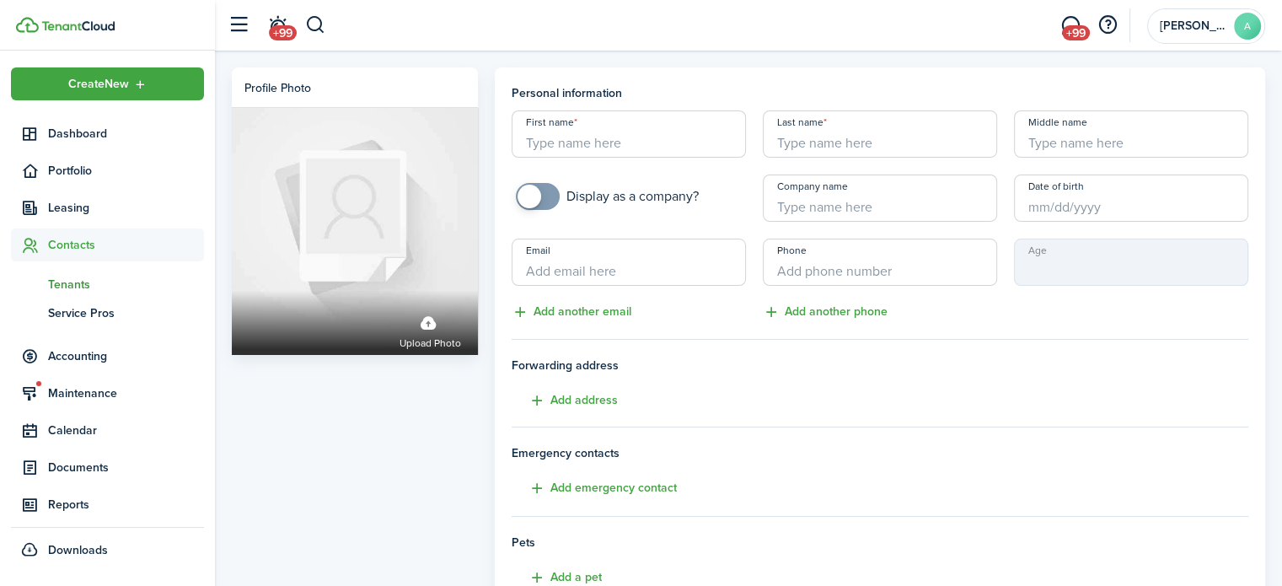
click at [657, 137] on input "First name" at bounding box center [629, 133] width 234 height 47
type input "Maverick"
type input "[PERSON_NAME]"
click at [625, 255] on input "Email" at bounding box center [629, 262] width 234 height 47
type input "[EMAIL_ADDRESS][DOMAIN_NAME]"
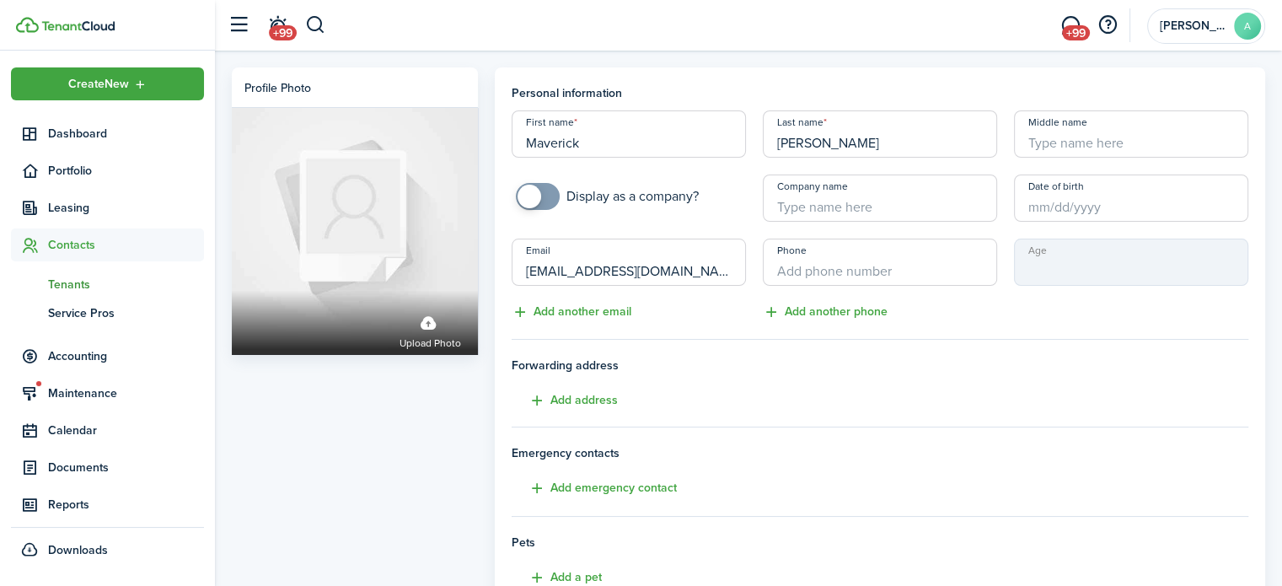
click at [698, 300] on div "Email [EMAIL_ADDRESS][DOMAIN_NAME] Add another email" at bounding box center [628, 280] width 251 height 83
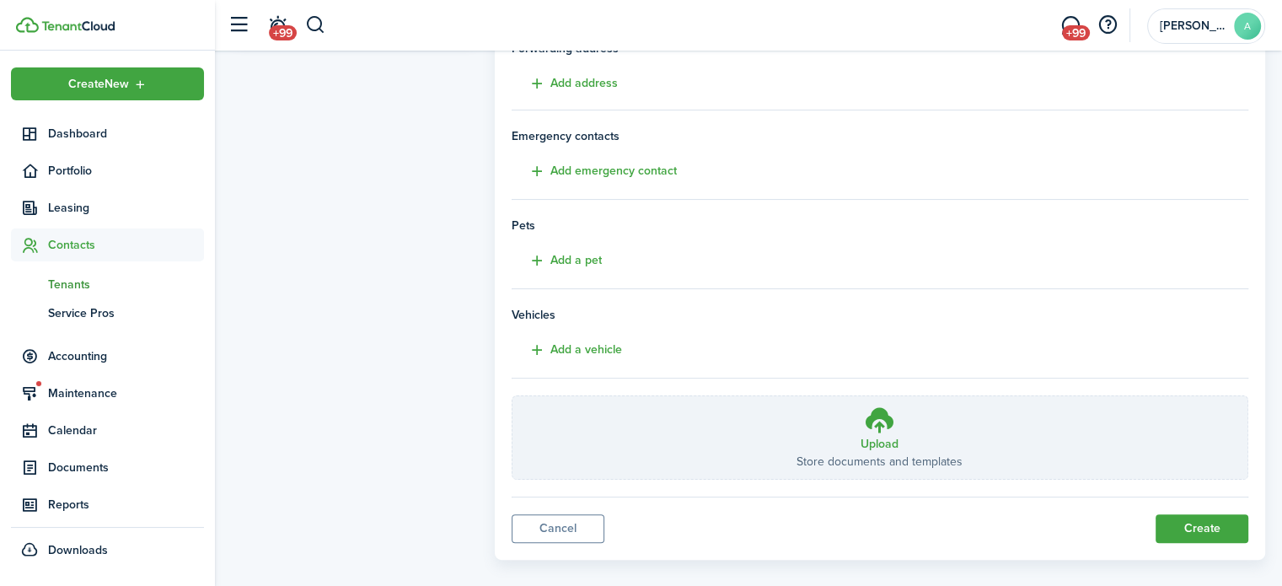
scroll to position [334, 0]
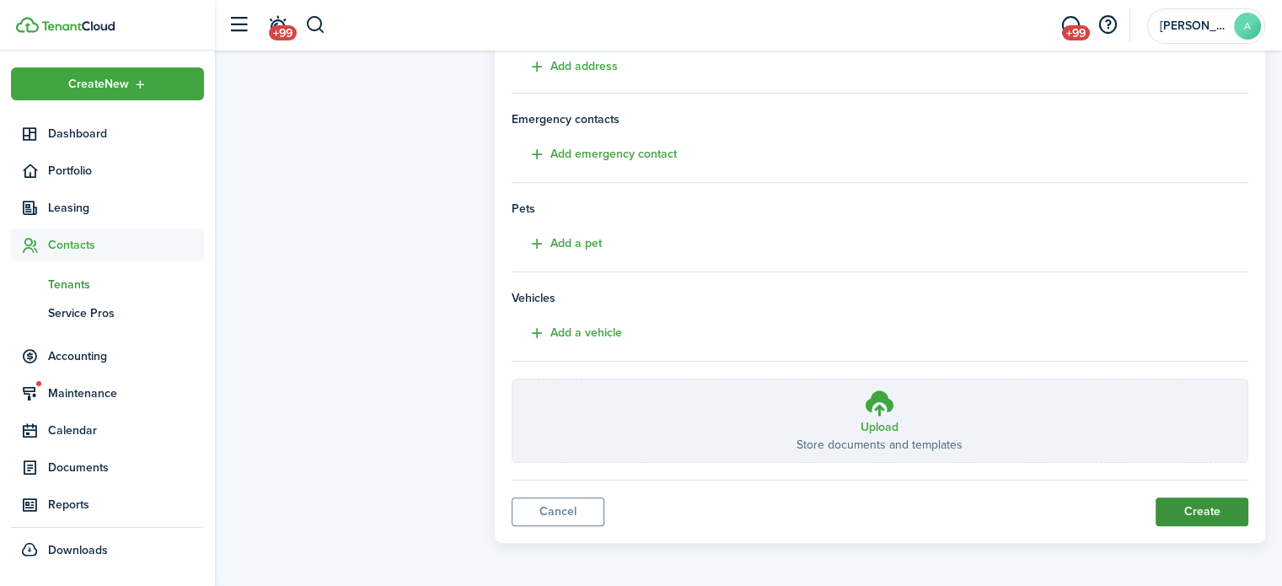
click at [1202, 515] on button "Create" at bounding box center [1201, 511] width 93 height 29
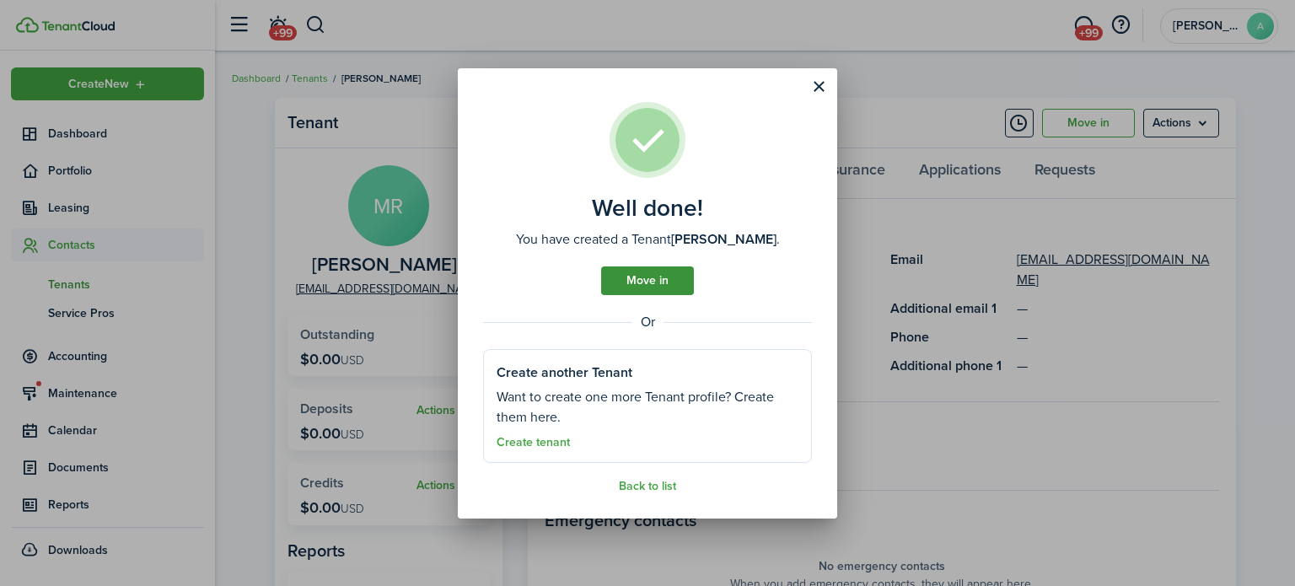
click at [679, 273] on link "Move in" at bounding box center [647, 280] width 93 height 29
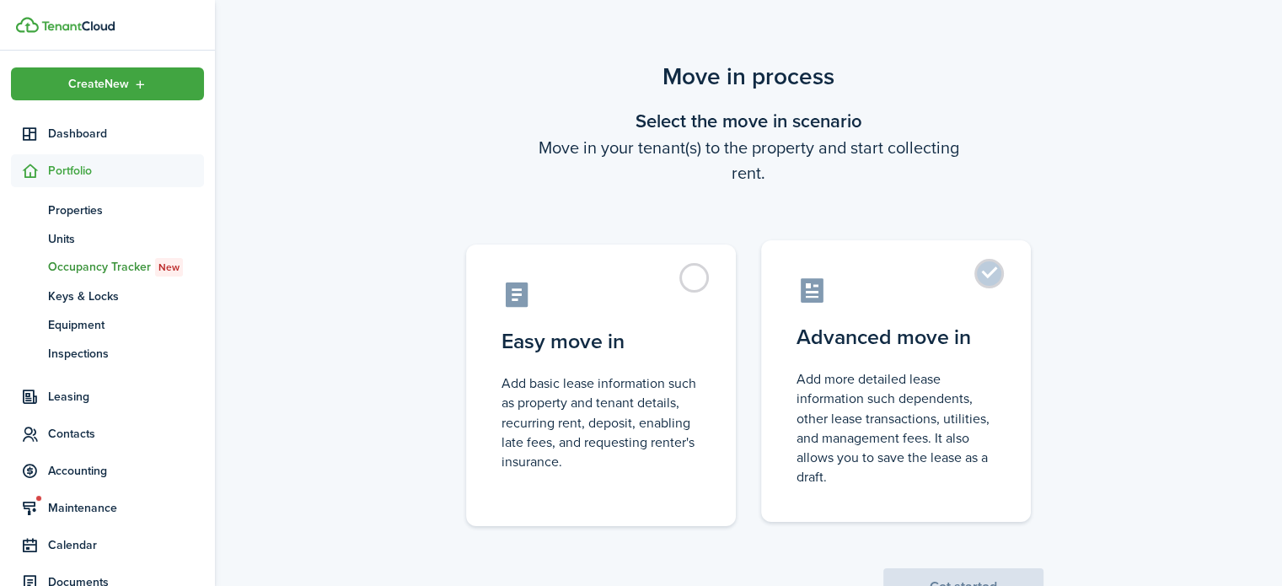
click at [898, 352] on label "Advanced move in Add more detailed lease information such dependents, other lea…" at bounding box center [896, 380] width 270 height 281
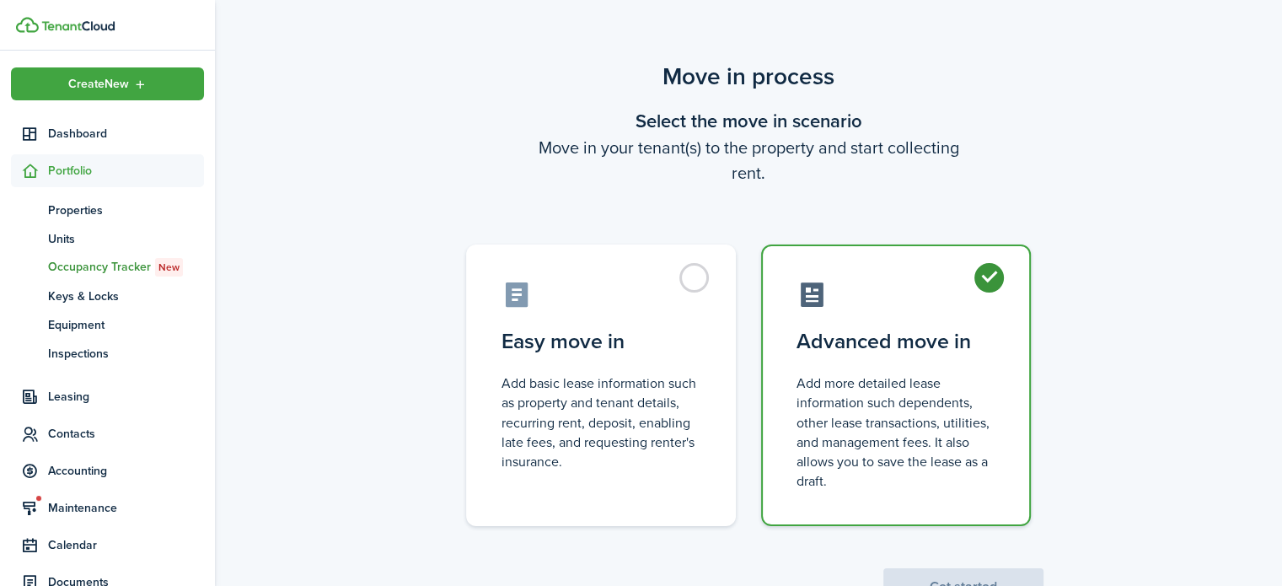
radio input "true"
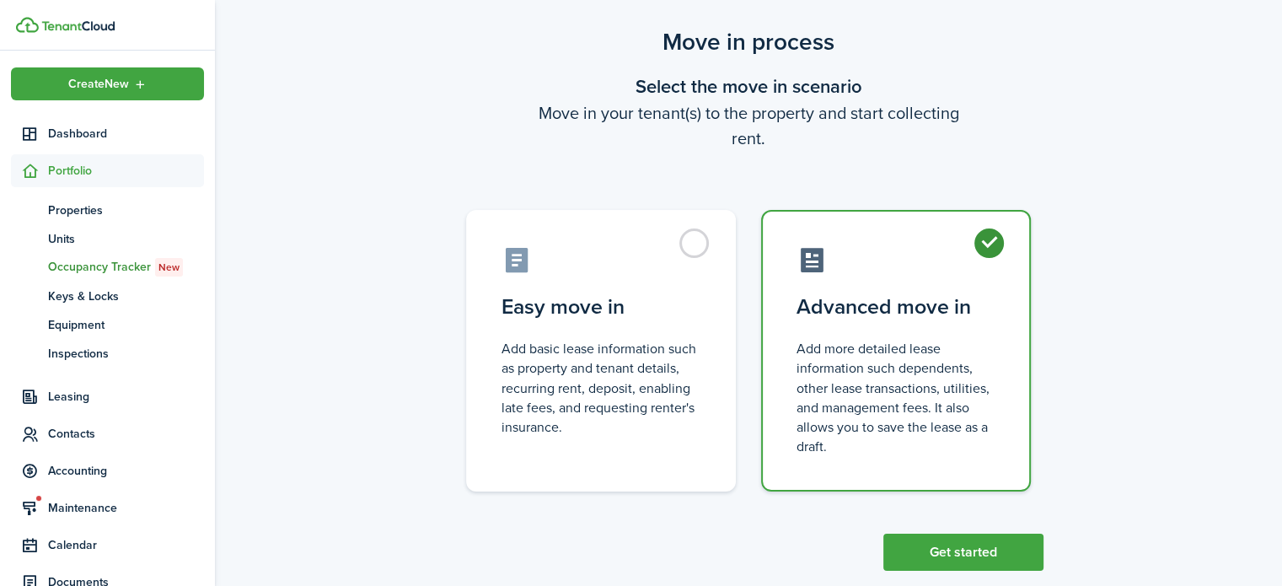
scroll to position [65, 0]
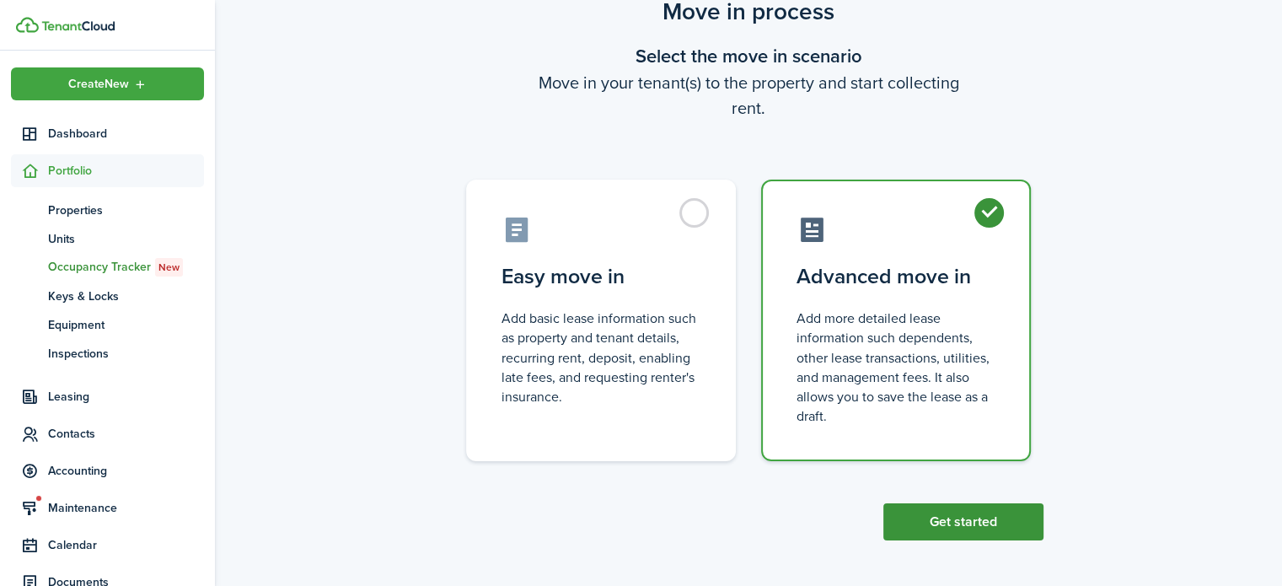
click at [993, 518] on button "Get started" at bounding box center [963, 521] width 160 height 37
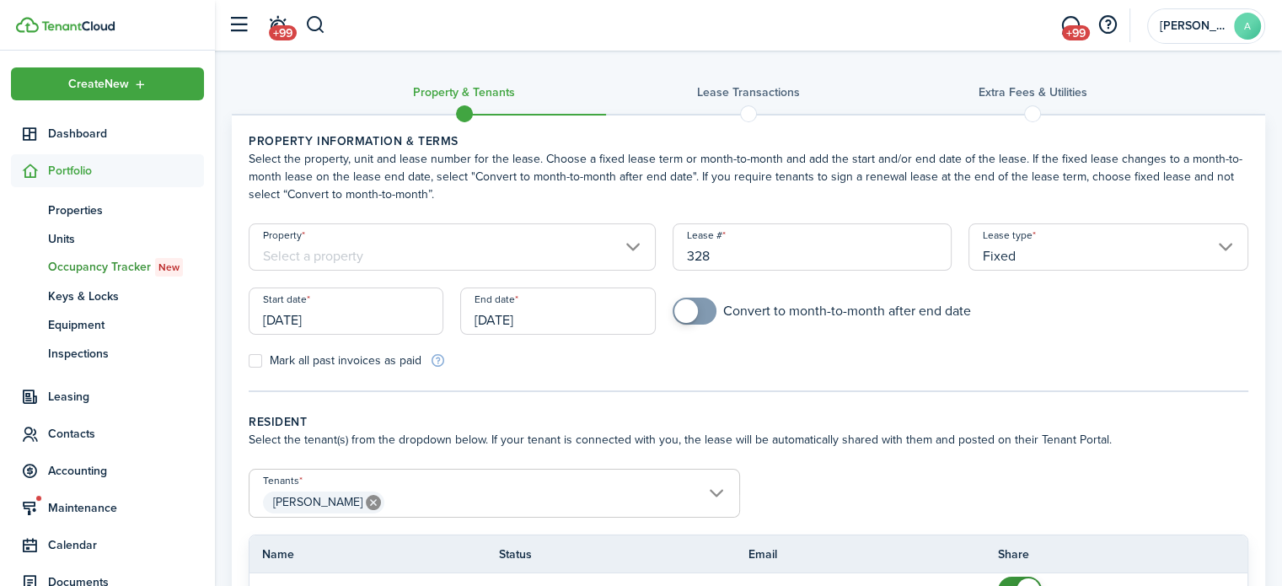
click at [533, 319] on input "[DATE]" at bounding box center [557, 310] width 195 height 47
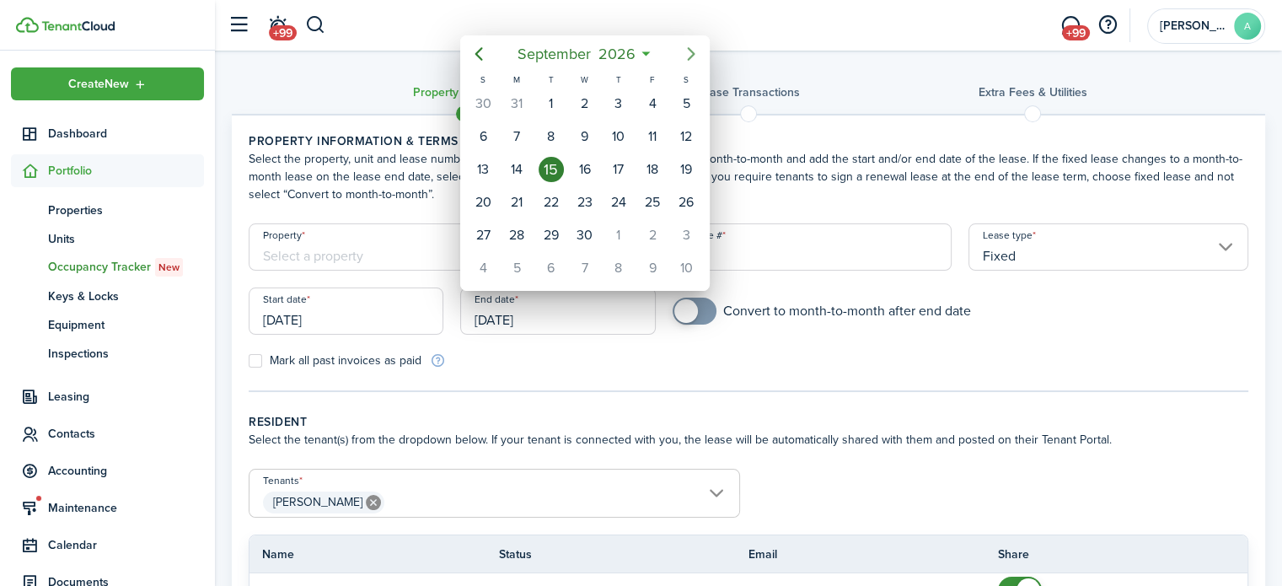
click at [681, 47] on icon "Next page" at bounding box center [691, 54] width 20 height 20
click at [684, 97] on div "3" at bounding box center [685, 103] width 25 height 25
type input "[DATE]"
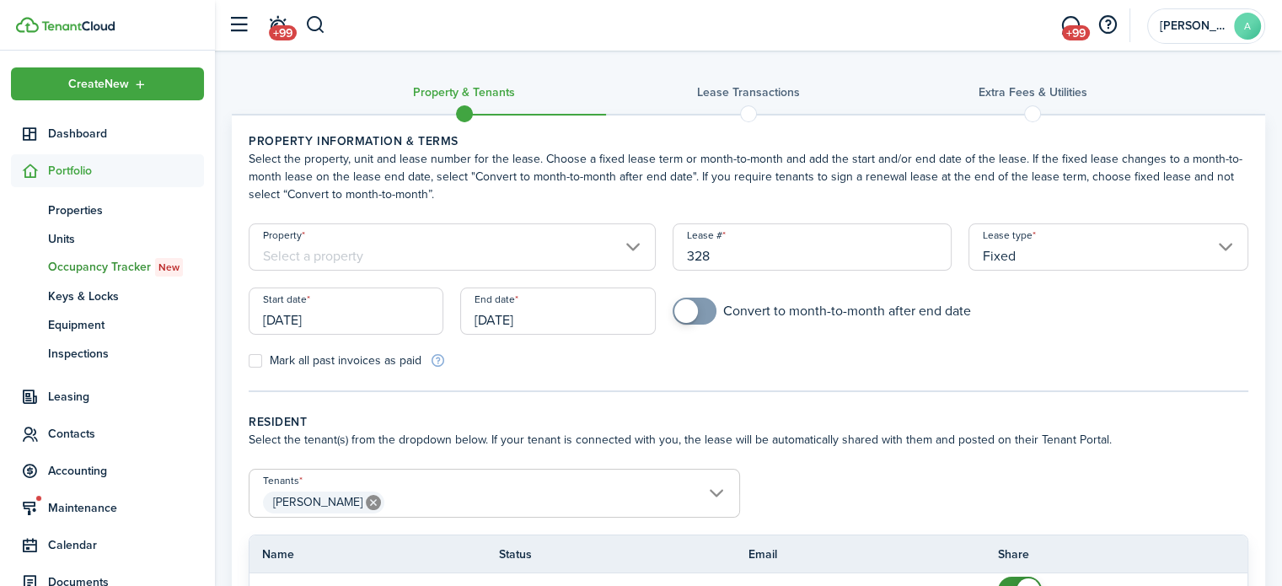
click at [405, 260] on input "Property" at bounding box center [452, 246] width 407 height 47
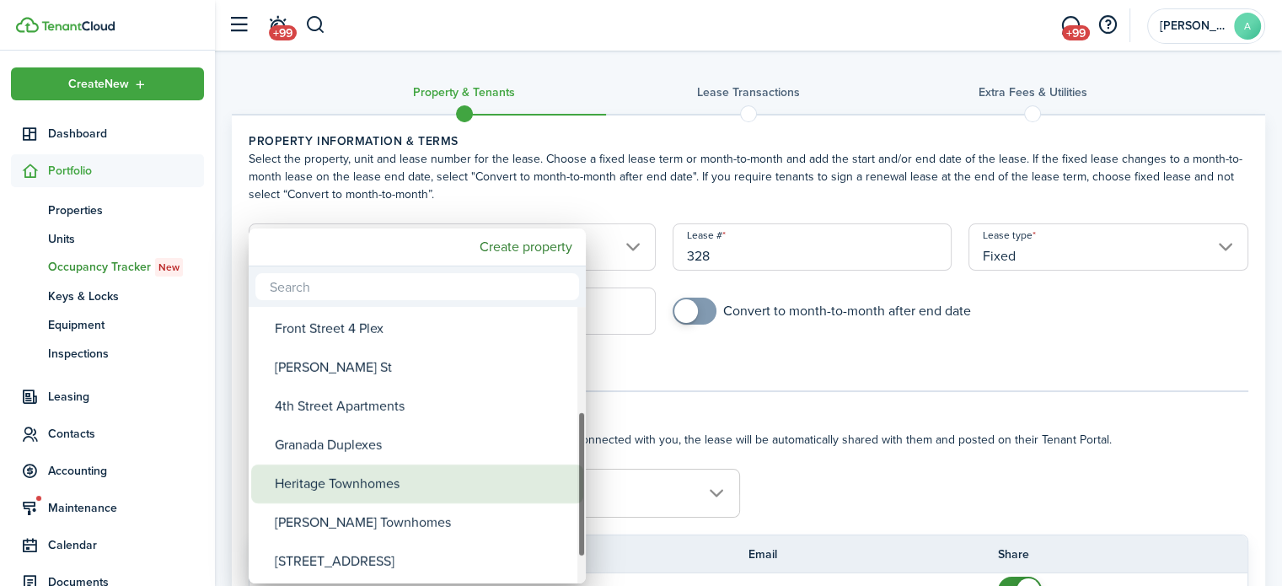
click at [426, 474] on div "Heritage Townhomes" at bounding box center [424, 483] width 298 height 39
type input "Heritage Townhomes"
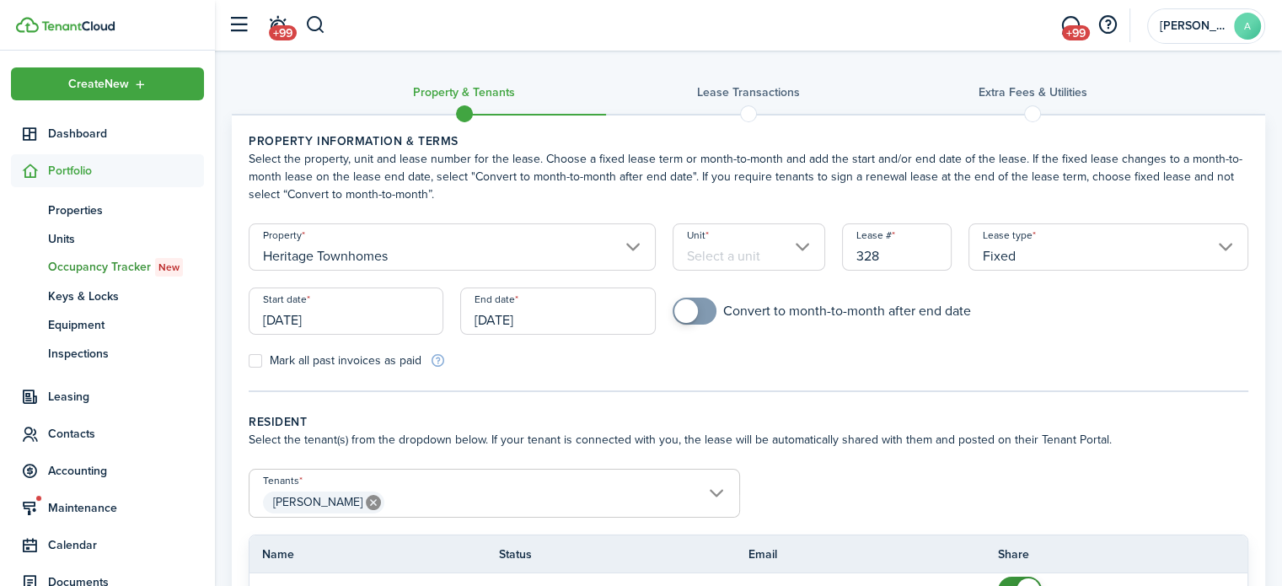
click at [802, 252] on input "Unit" at bounding box center [749, 246] width 153 height 47
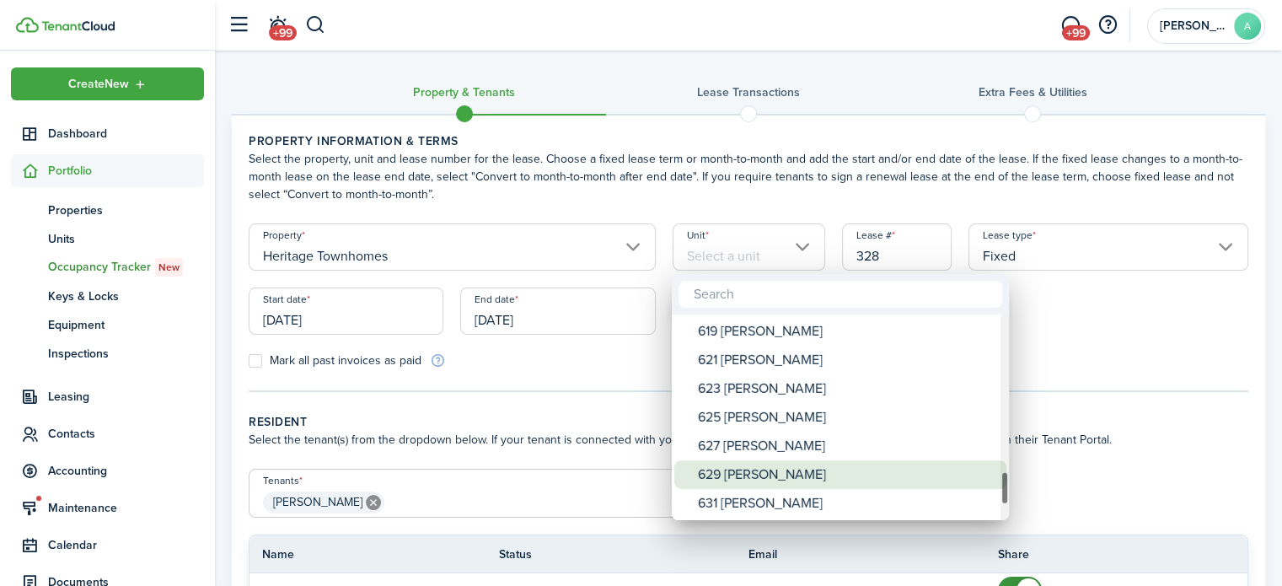
click at [775, 470] on div "629 [PERSON_NAME]" at bounding box center [847, 474] width 298 height 29
type input "629 [PERSON_NAME]"
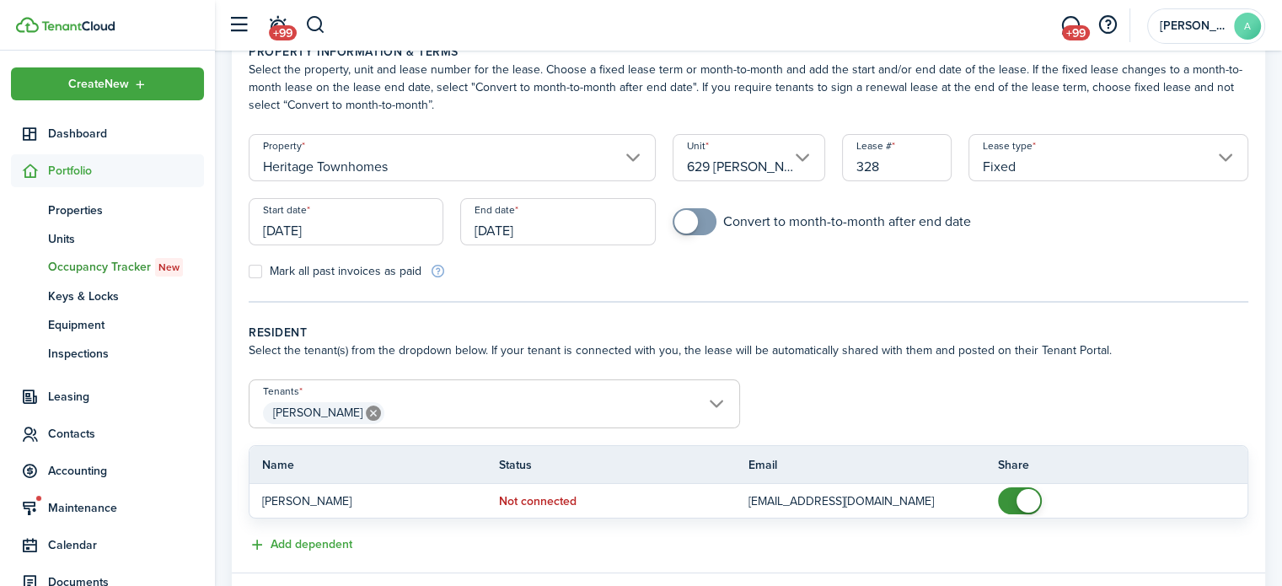
scroll to position [183, 0]
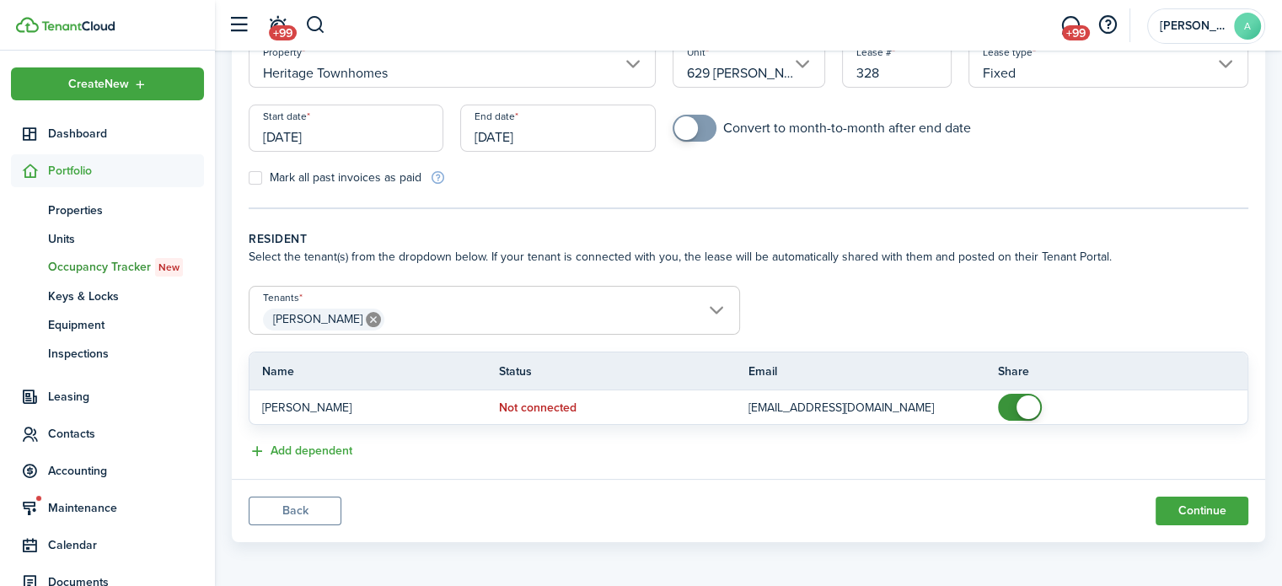
click at [347, 141] on input "[DATE]" at bounding box center [346, 128] width 195 height 47
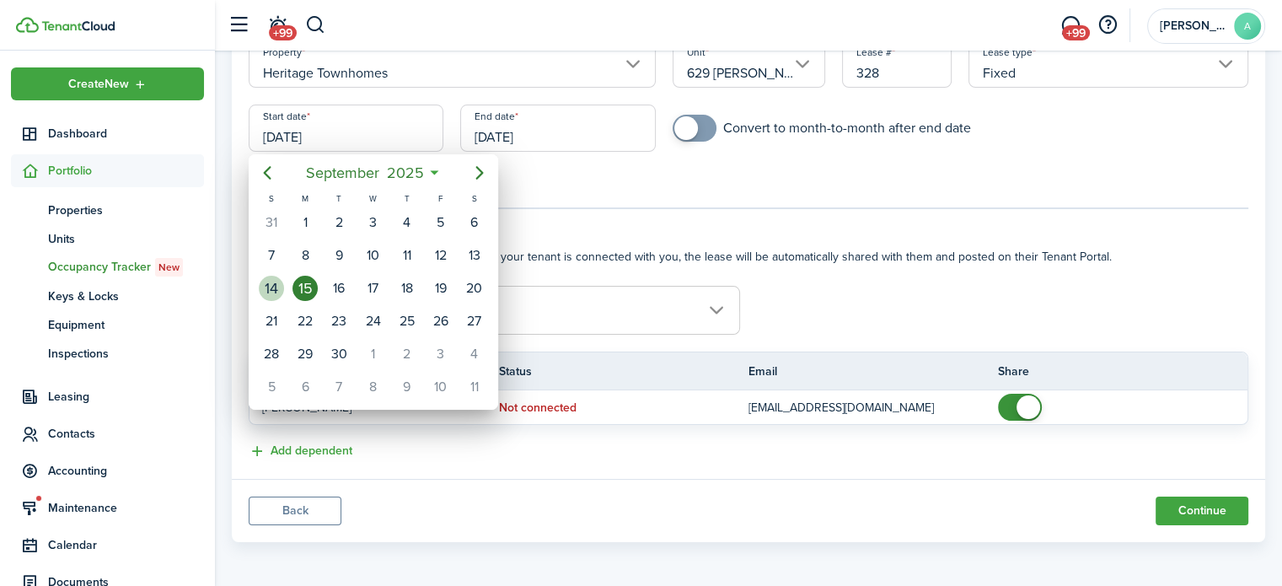
click at [282, 275] on div "14" at bounding box center [272, 288] width 34 height 32
type input "[DATE]"
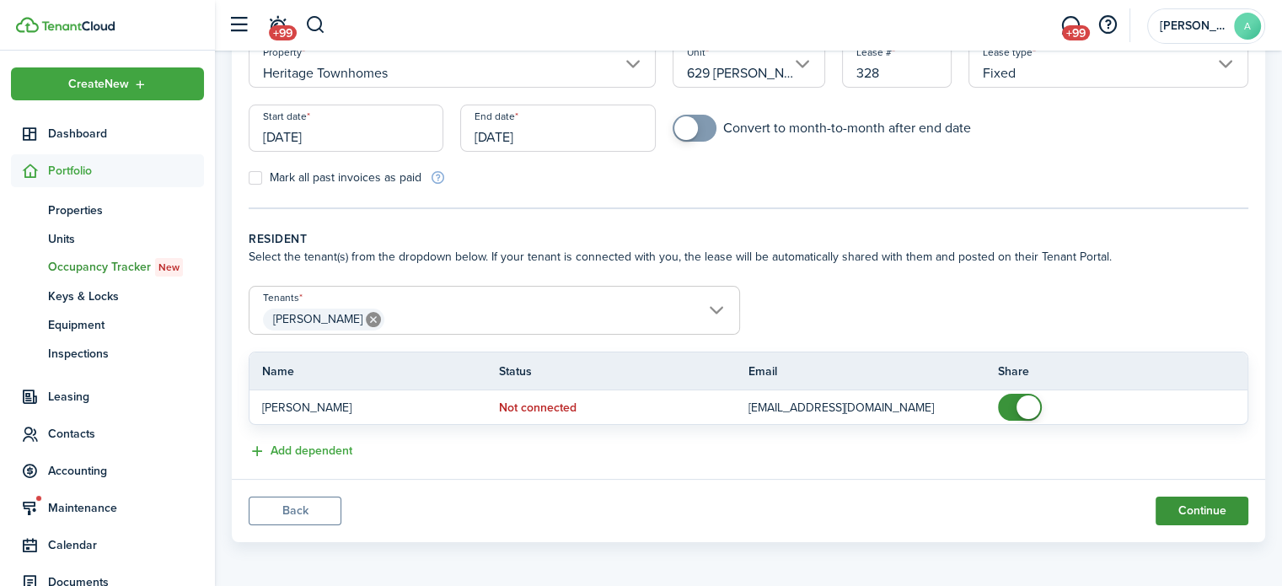
click at [1200, 512] on button "Continue" at bounding box center [1201, 510] width 93 height 29
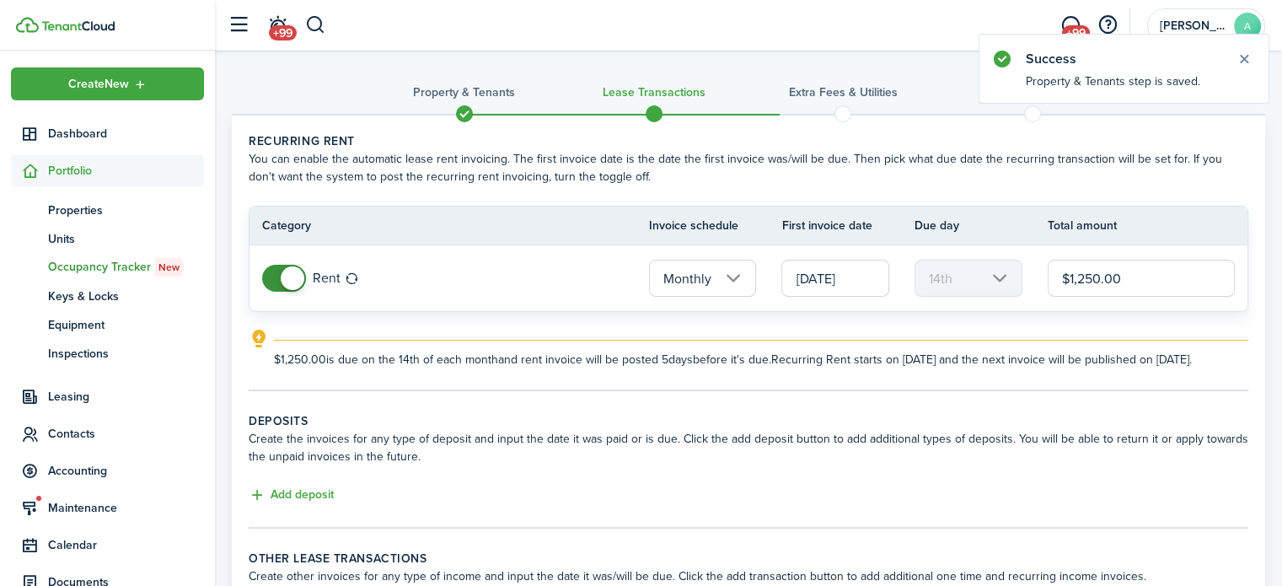
click at [864, 275] on input "[DATE]" at bounding box center [835, 278] width 108 height 37
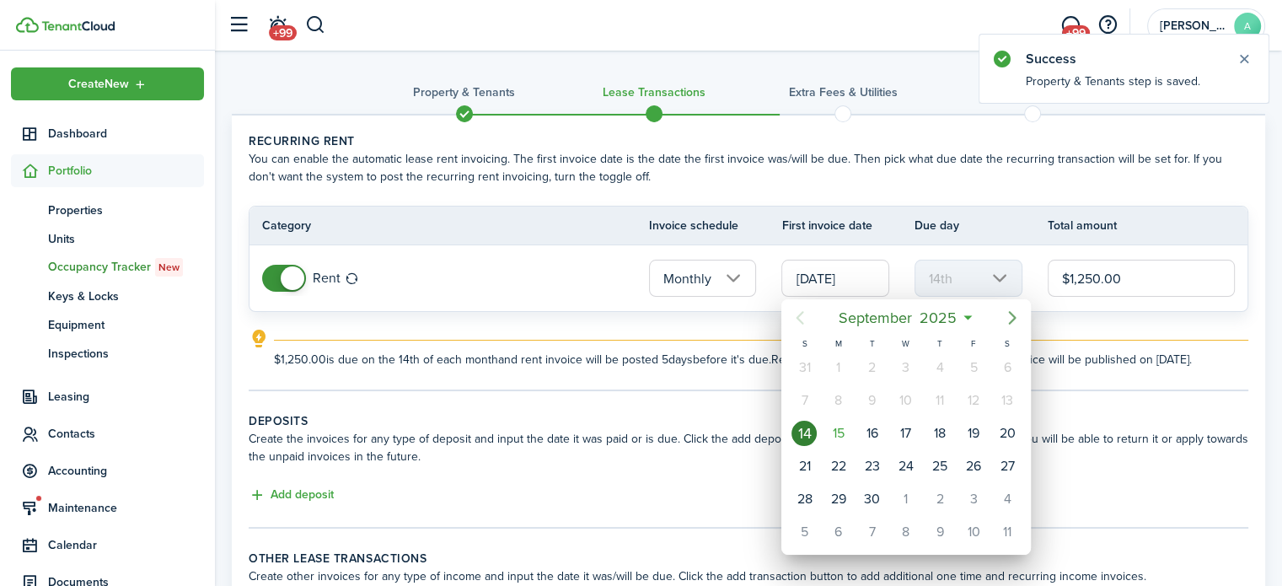
click at [1013, 324] on icon "Next page" at bounding box center [1012, 318] width 20 height 20
click at [999, 483] on div "[DATE]" at bounding box center [1007, 499] width 34 height 32
type input "[DATE]"
type input "1st"
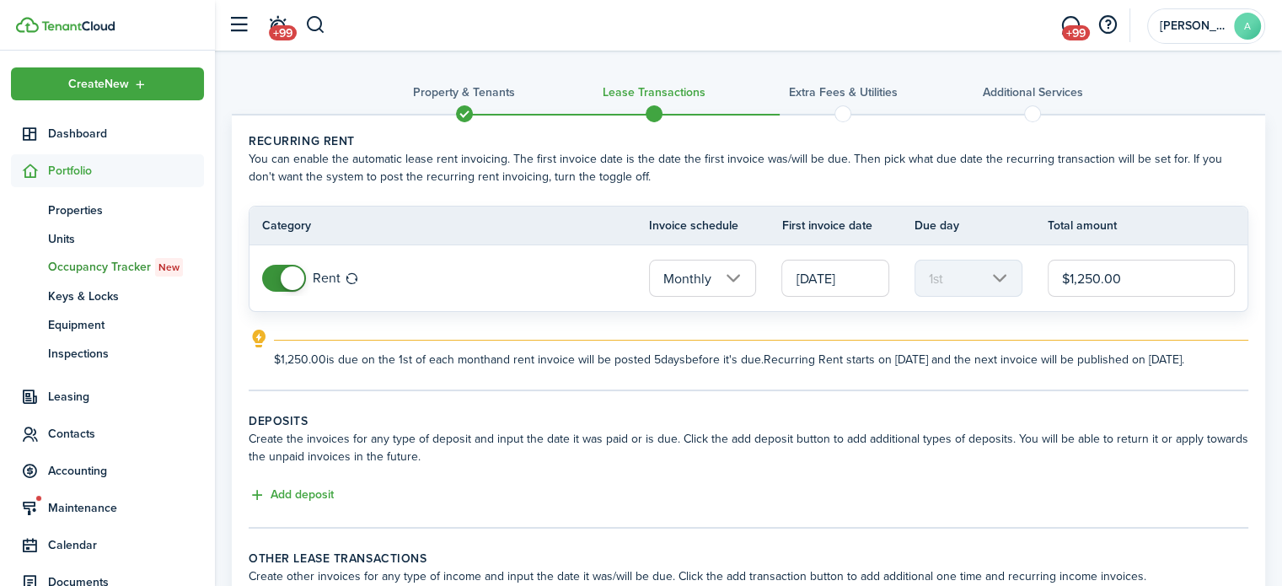
click at [1145, 270] on input "$1,250.00" at bounding box center [1141, 278] width 187 height 37
type input "$1,295.00"
click at [1024, 333] on explanation "$1,295.00 is due on the 1st of each month and rent invoice will be posted 5 day…" at bounding box center [749, 349] width 1000 height 40
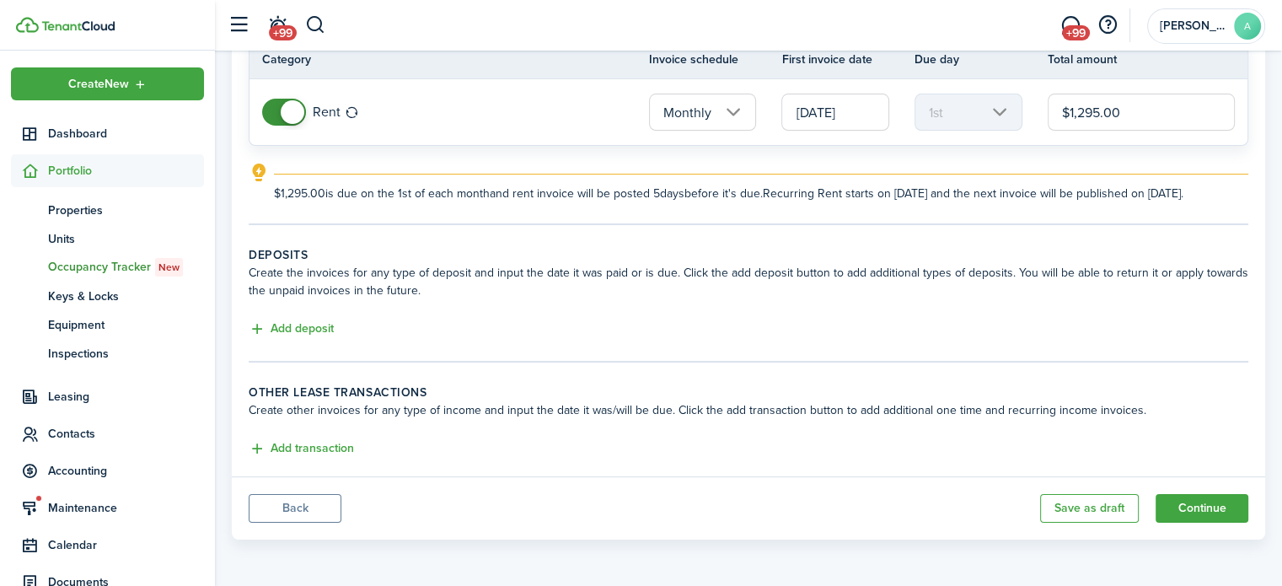
scroll to position [180, 0]
click at [303, 454] on button "Add transaction" at bounding box center [301, 448] width 105 height 19
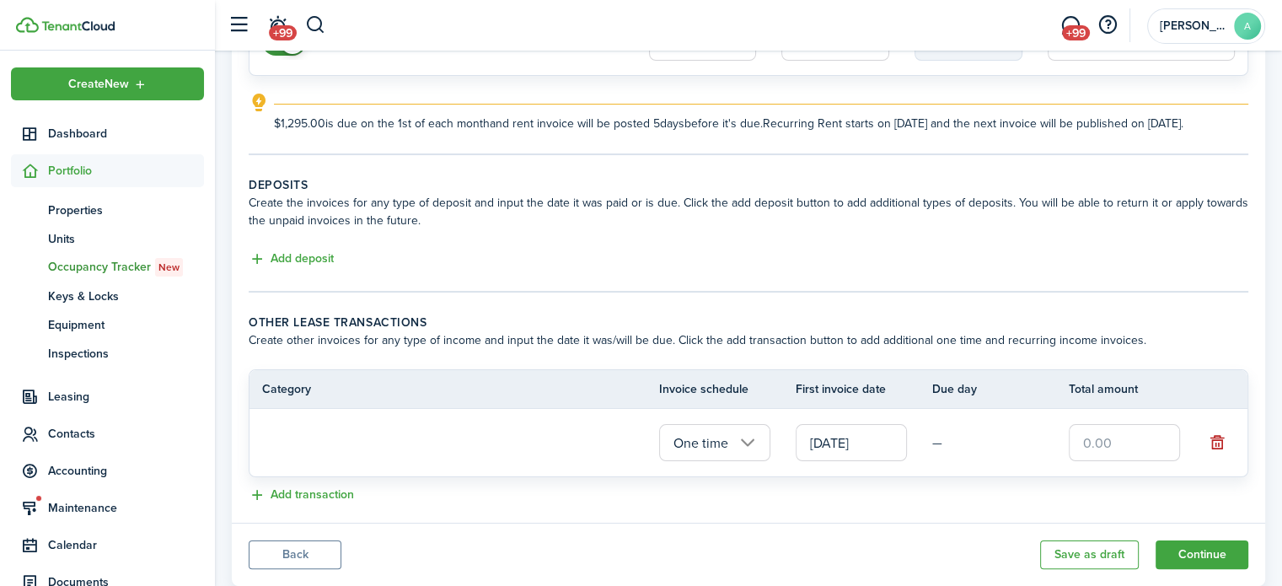
scroll to position [265, 0]
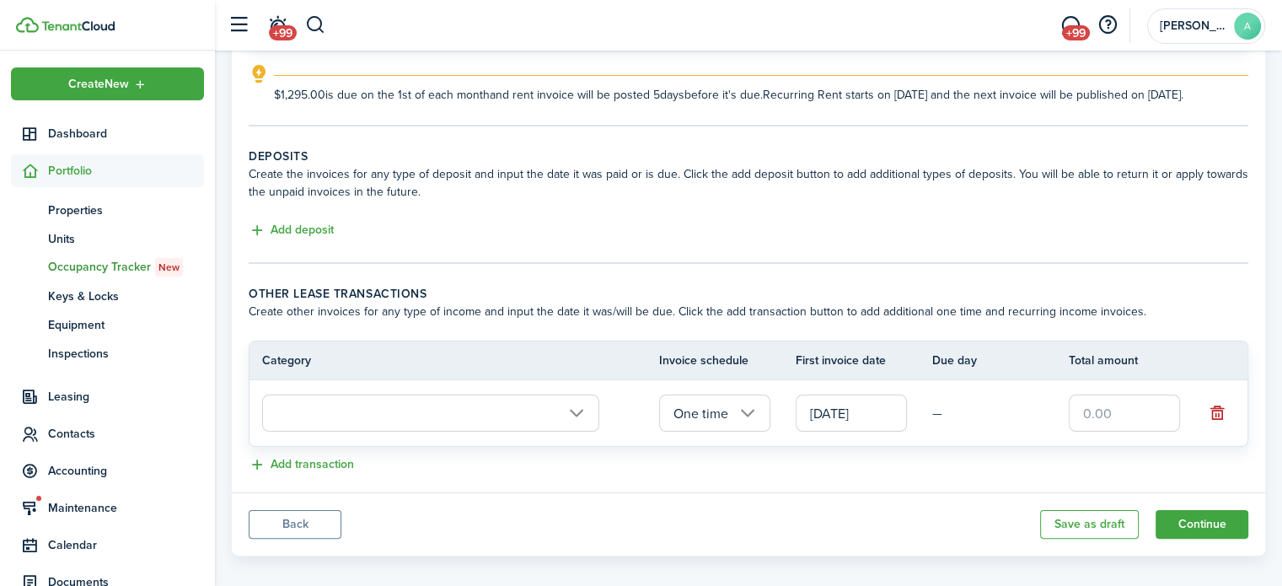
click at [582, 432] on input "text" at bounding box center [430, 412] width 337 height 37
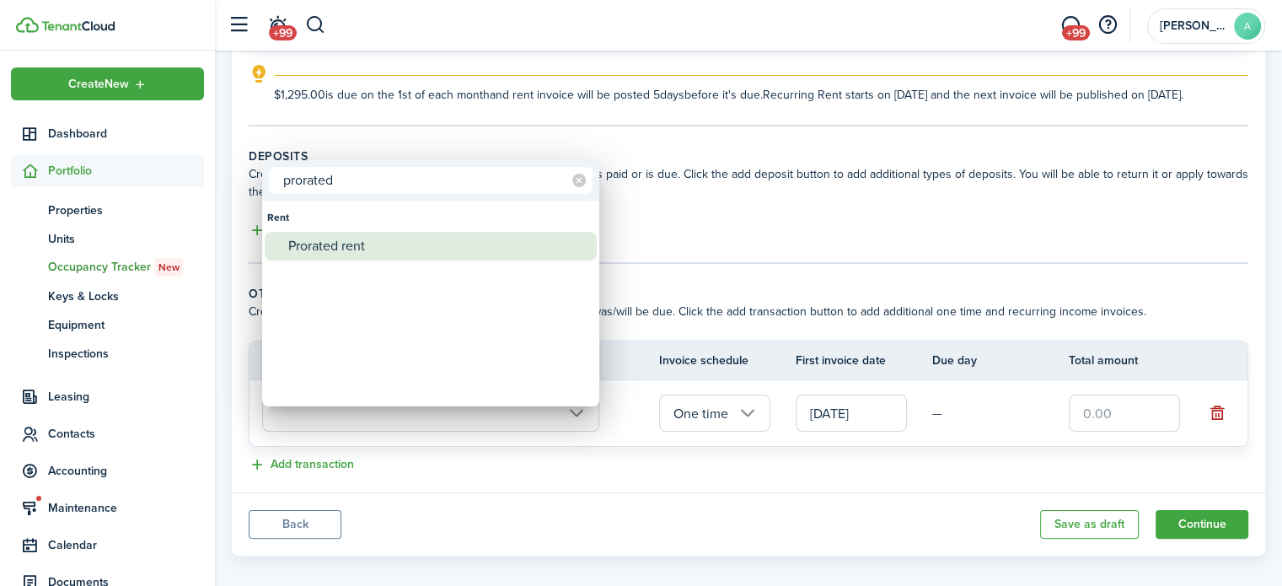
type input "prorated"
click at [462, 246] on div "Prorated rent" at bounding box center [437, 246] width 298 height 29
type input "Rent / Prorated rent"
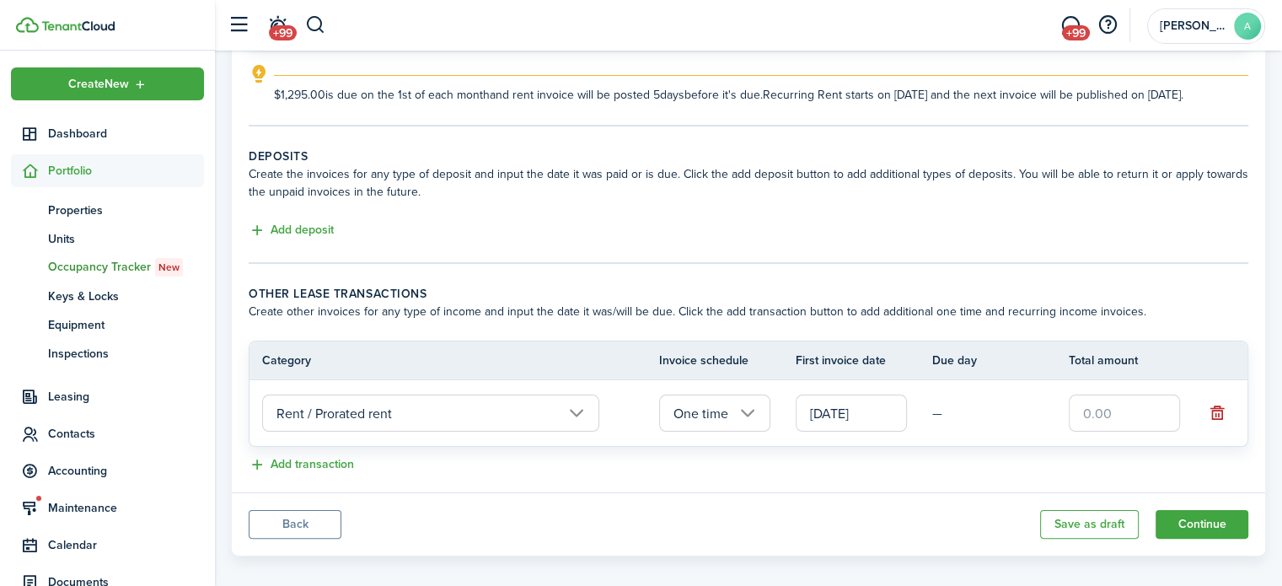
click at [879, 432] on input "[DATE]" at bounding box center [851, 412] width 111 height 37
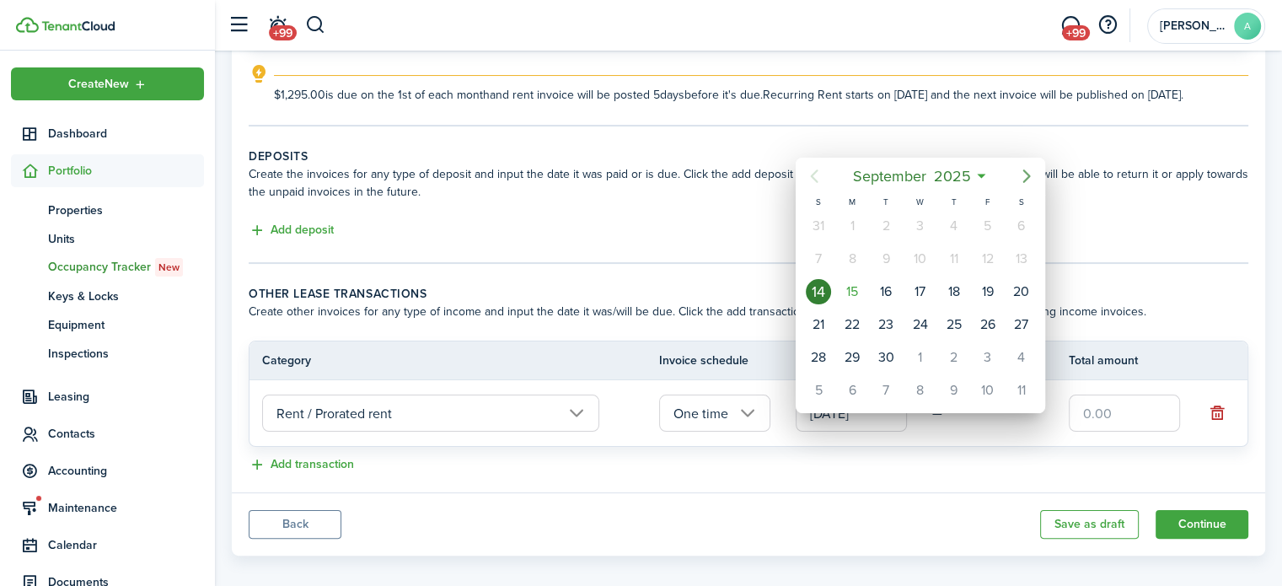
click at [1019, 186] on mbsc-button "Next page" at bounding box center [1027, 176] width 34 height 34
click at [1027, 180] on icon "Next page" at bounding box center [1026, 176] width 20 height 20
click at [925, 294] on div "15" at bounding box center [919, 291] width 25 height 25
type input "[DATE]"
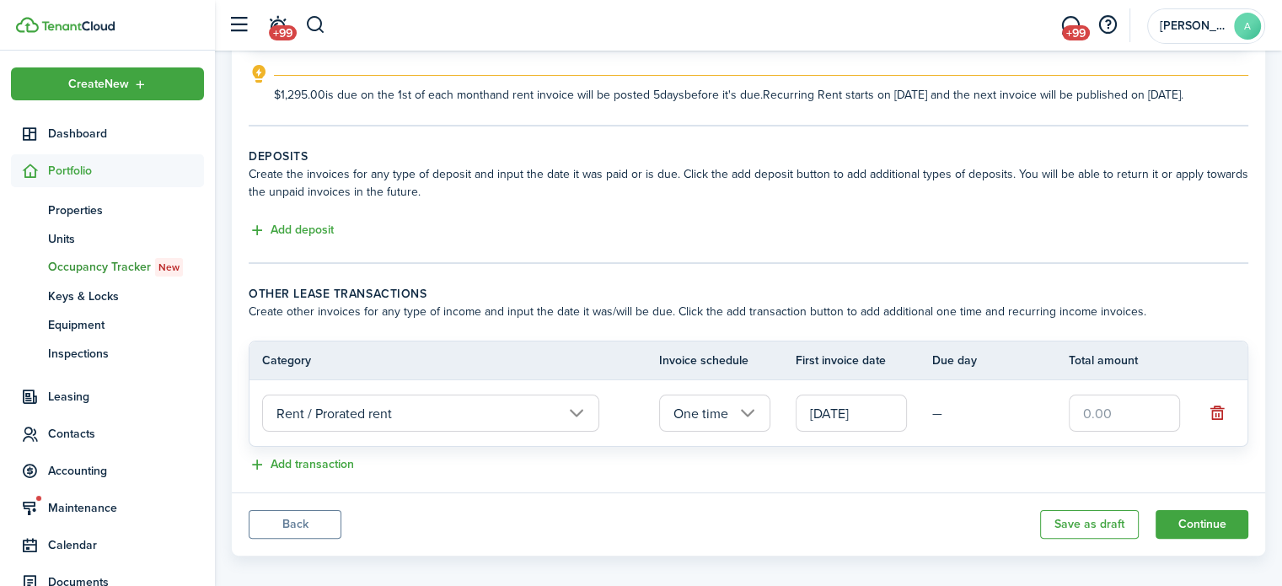
click at [1112, 432] on input "text" at bounding box center [1124, 412] width 111 height 37
type input "$647.50"
click at [987, 508] on panel-main-footer "Back Save as draft Continue" at bounding box center [748, 523] width 1033 height 63
click at [1185, 528] on button "Continue" at bounding box center [1201, 524] width 93 height 29
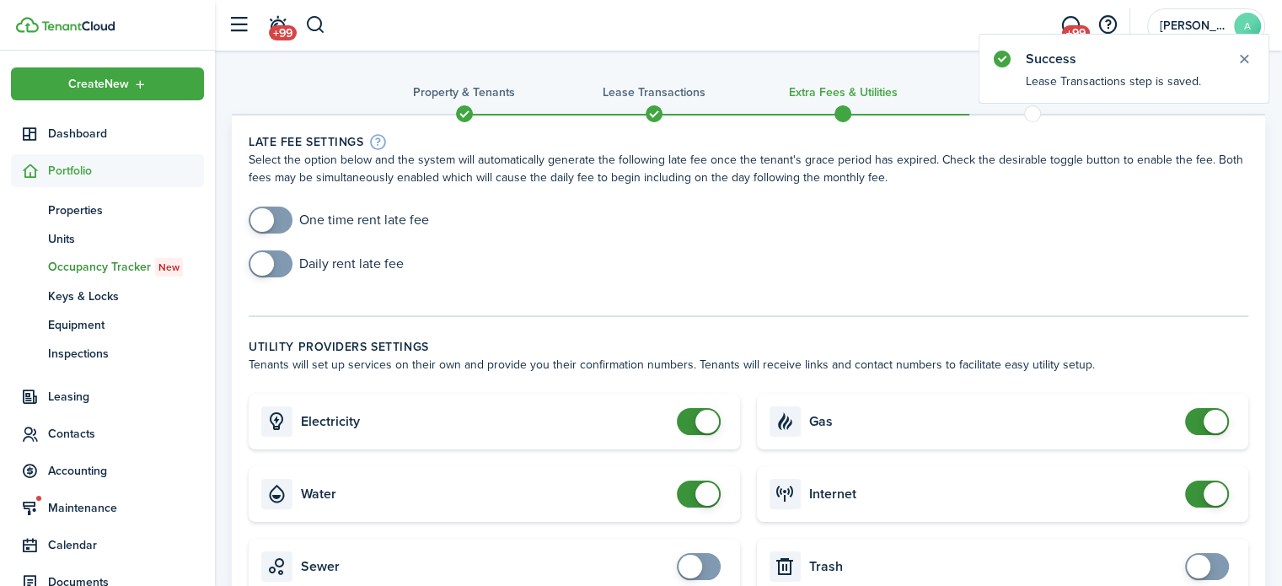
checkbox input "true"
click at [270, 212] on span at bounding box center [262, 220] width 24 height 24
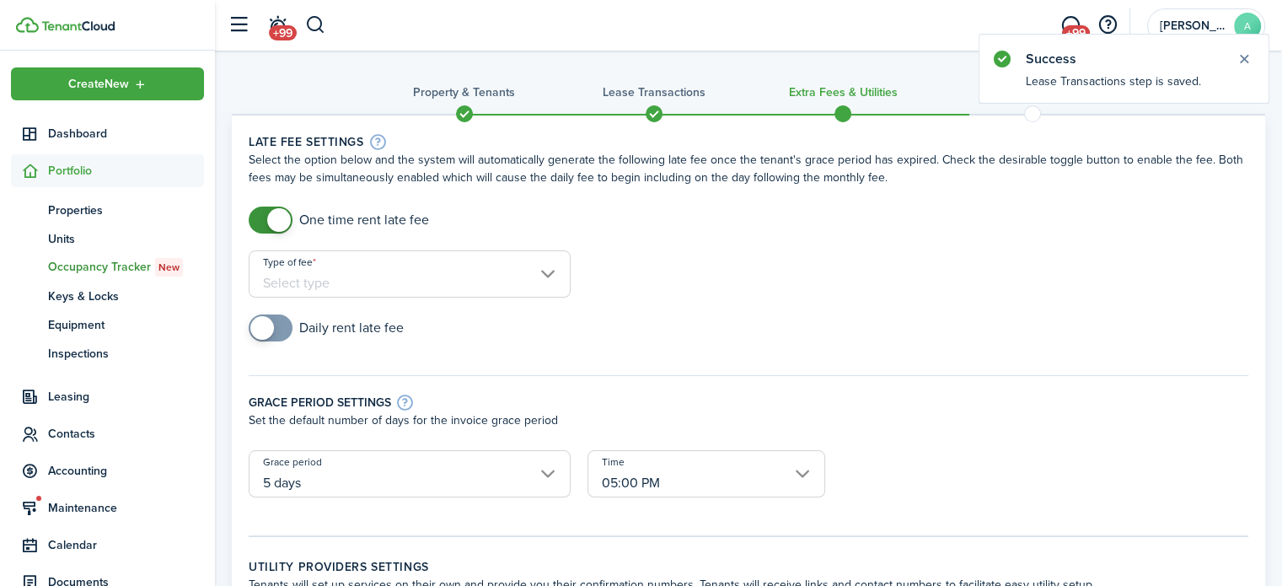
click at [369, 308] on div "Type of fee" at bounding box center [409, 282] width 339 height 64
click at [394, 256] on input "Type of fee" at bounding box center [410, 273] width 322 height 47
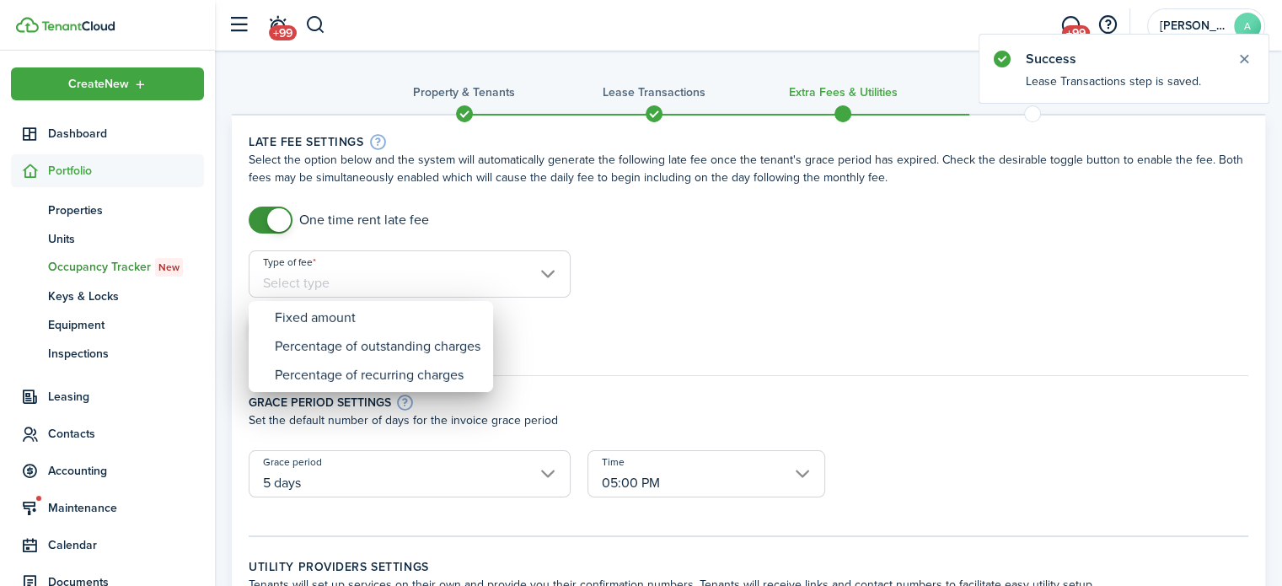
click at [418, 304] on div "Fixed amount" at bounding box center [378, 317] width 206 height 29
type input "Fixed amount"
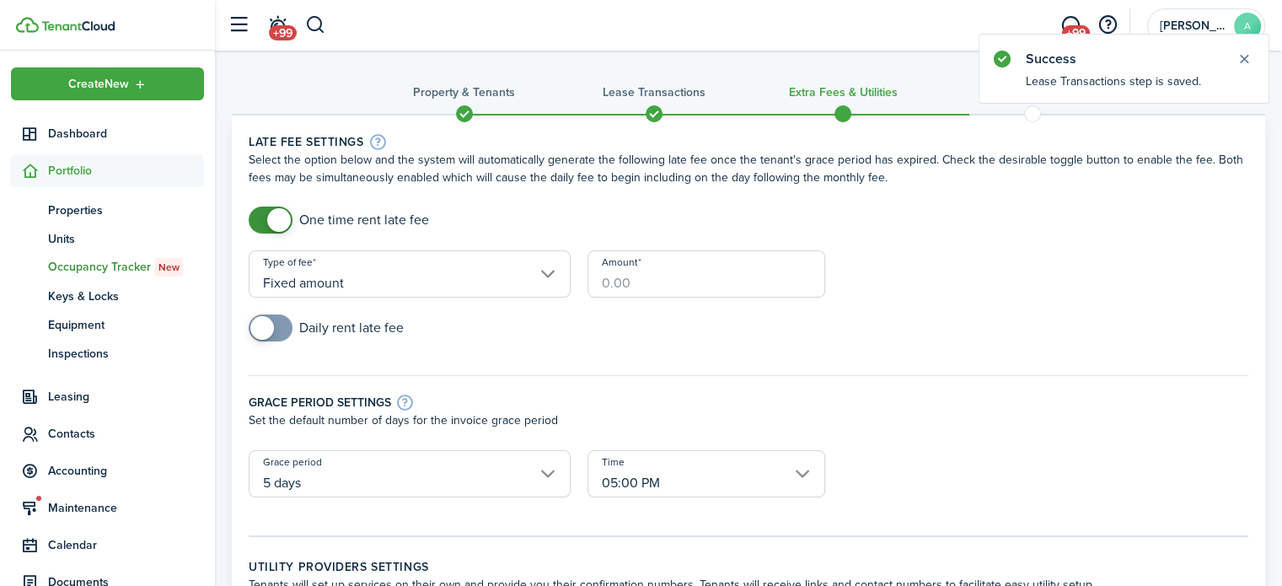
click at [609, 282] on input "Amount" at bounding box center [706, 273] width 238 height 47
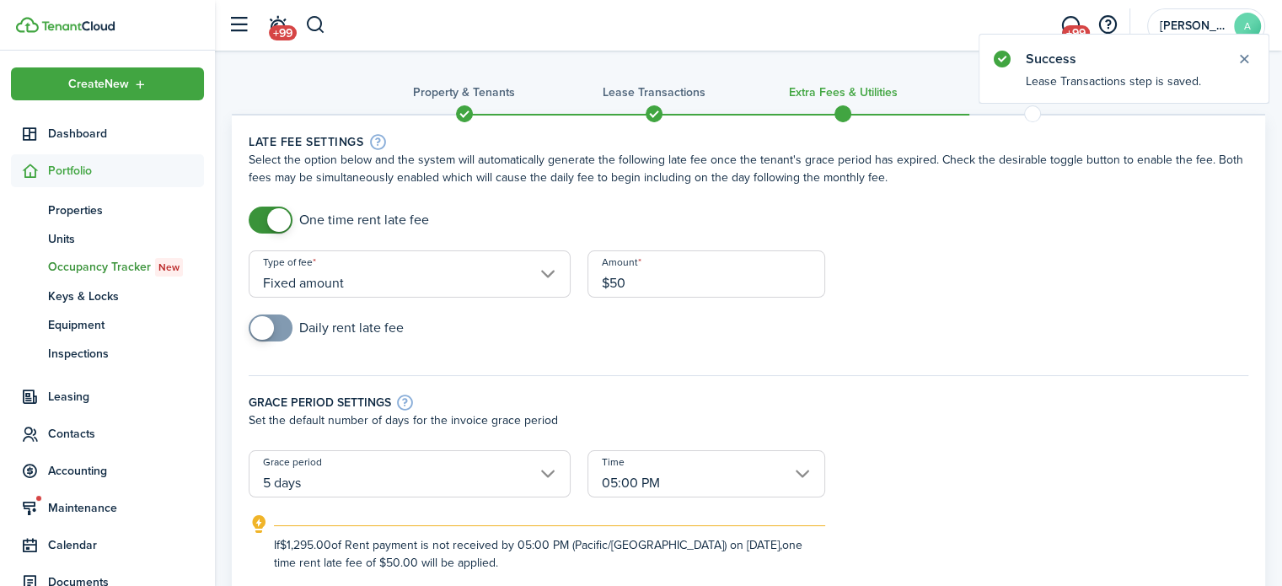
type input "$50.00"
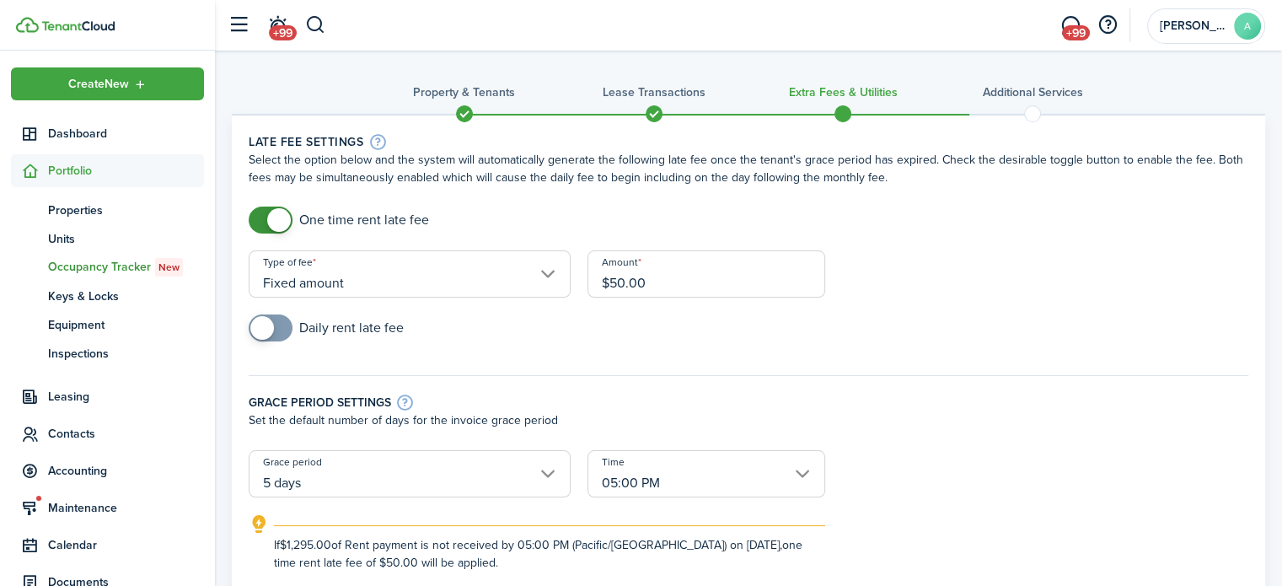
checkbox input "true"
click at [279, 314] on span at bounding box center [270, 327] width 17 height 27
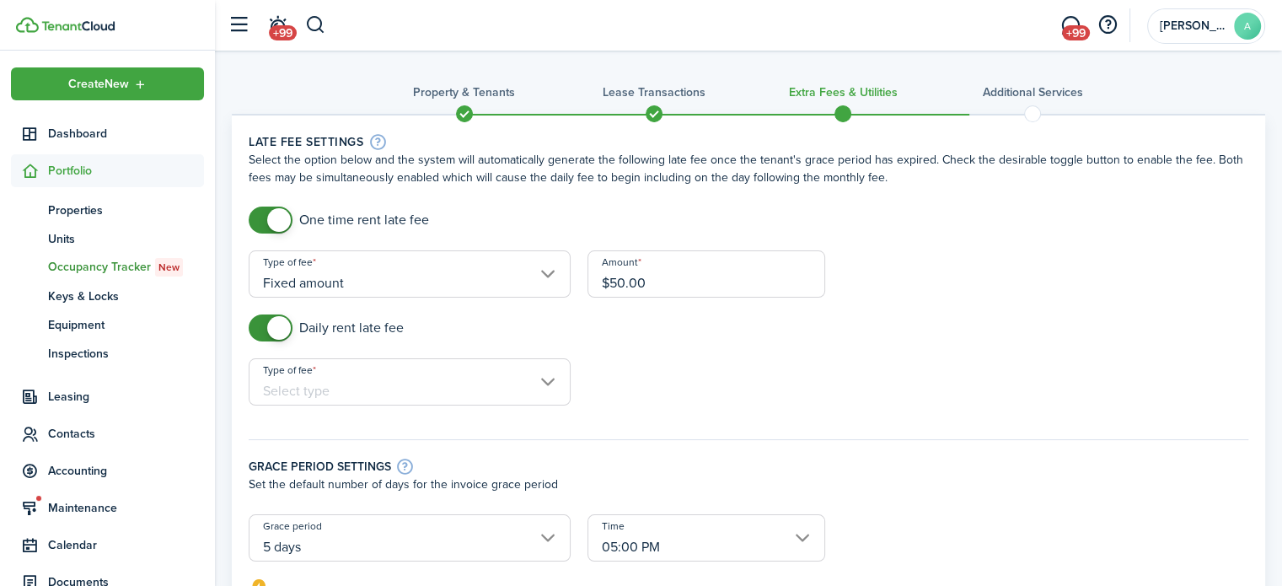
click at [354, 377] on input "Type of fee" at bounding box center [410, 381] width 322 height 47
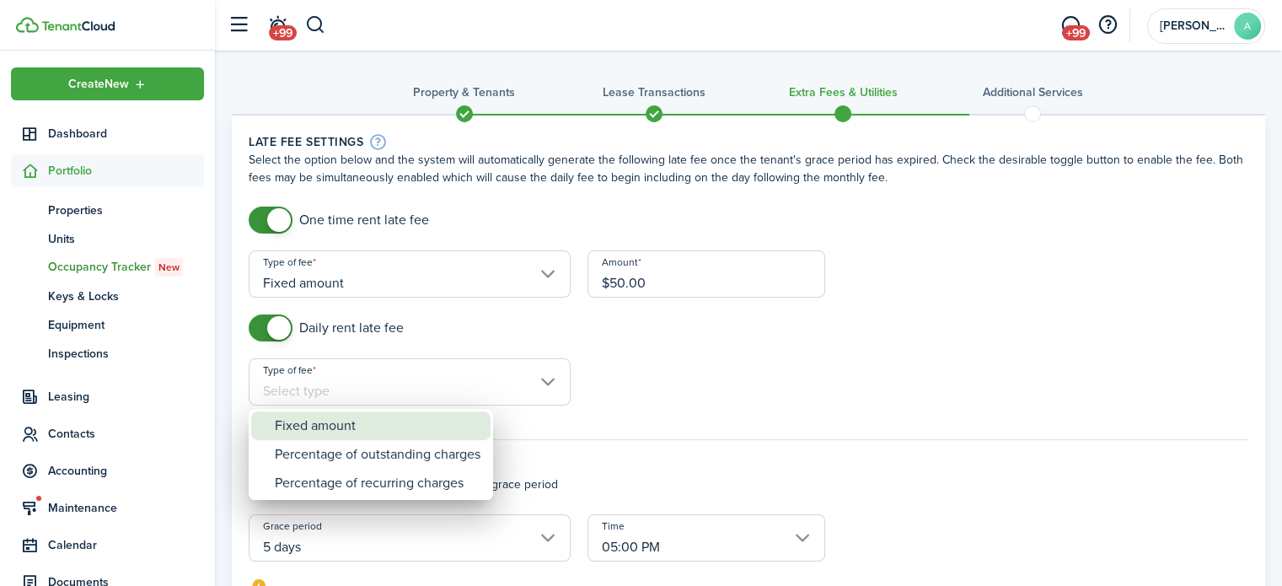
click at [342, 411] on div "Fixed amount" at bounding box center [378, 425] width 206 height 29
type input "Fixed amount"
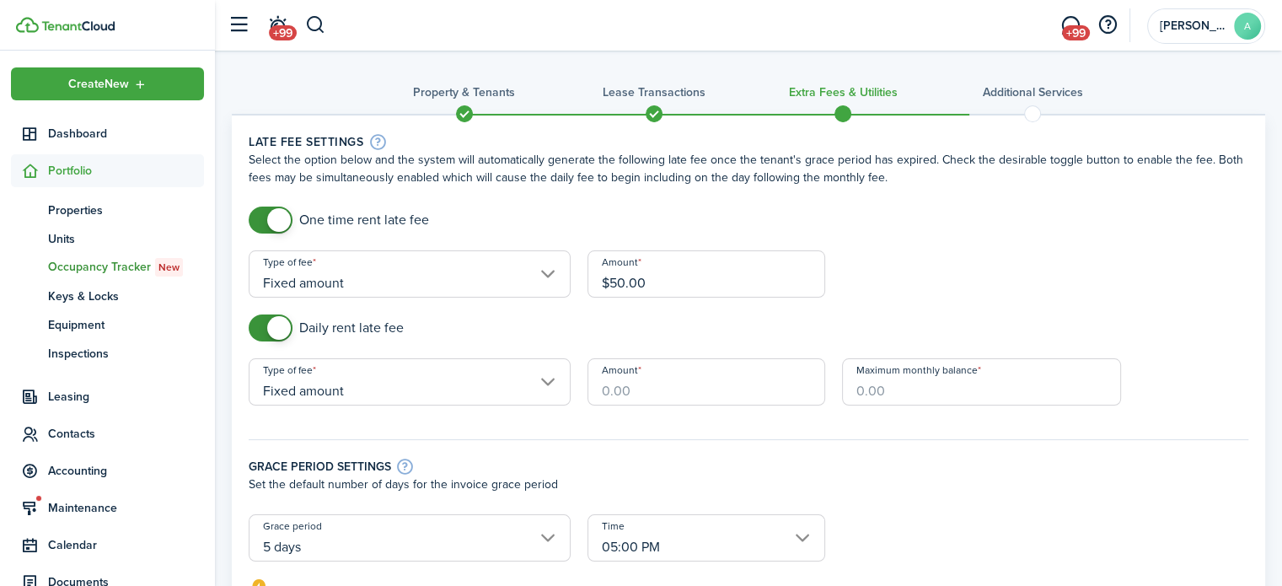
click at [651, 397] on input "Amount" at bounding box center [706, 381] width 238 height 47
type input "$5.00"
click at [906, 400] on input "Maximum monthly balance" at bounding box center [982, 381] width 280 height 47
type input "$250.00"
click at [839, 455] on div "Grace period settings Set the default number of days for the invoice grace peri…" at bounding box center [748, 468] width 1016 height 92
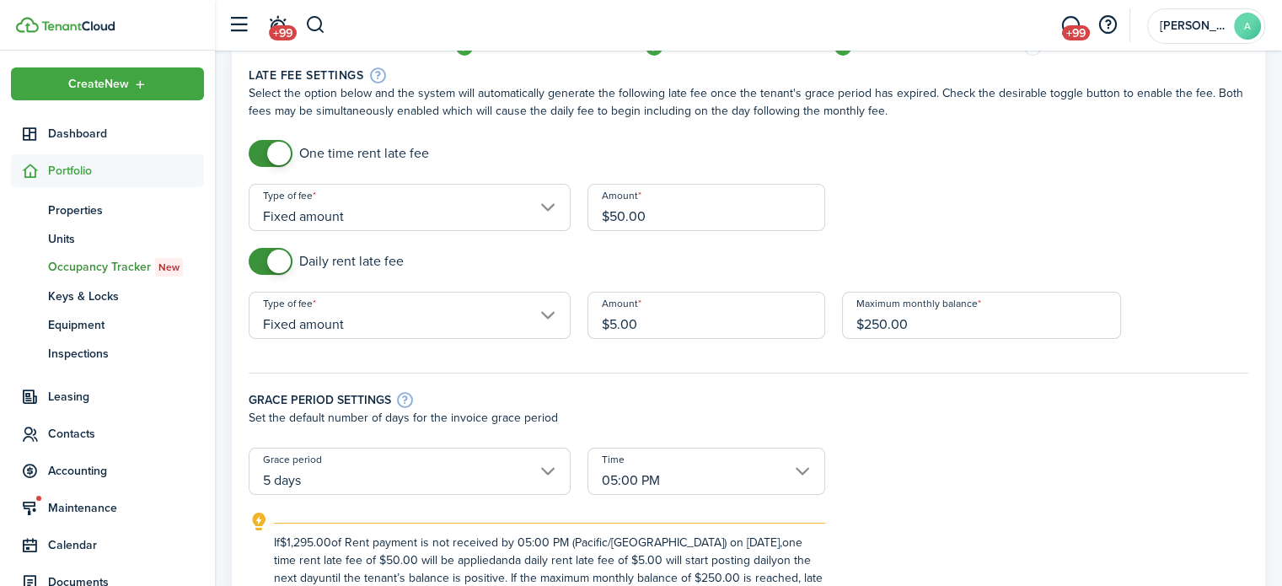
scroll to position [169, 0]
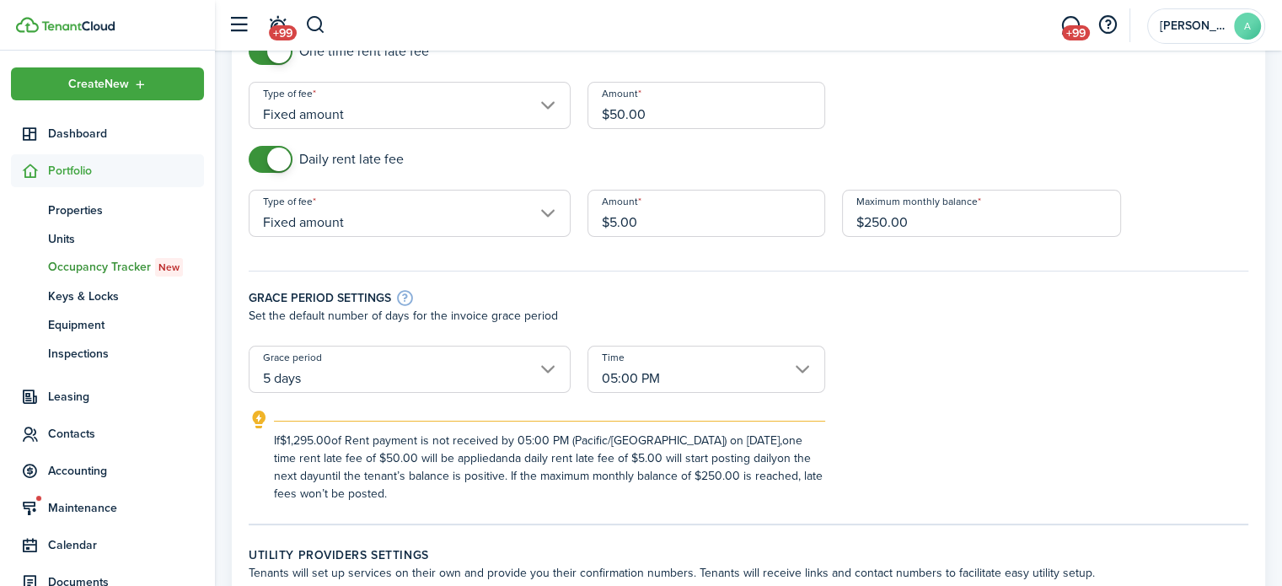
click at [472, 367] on input "5 days" at bounding box center [410, 369] width 322 height 47
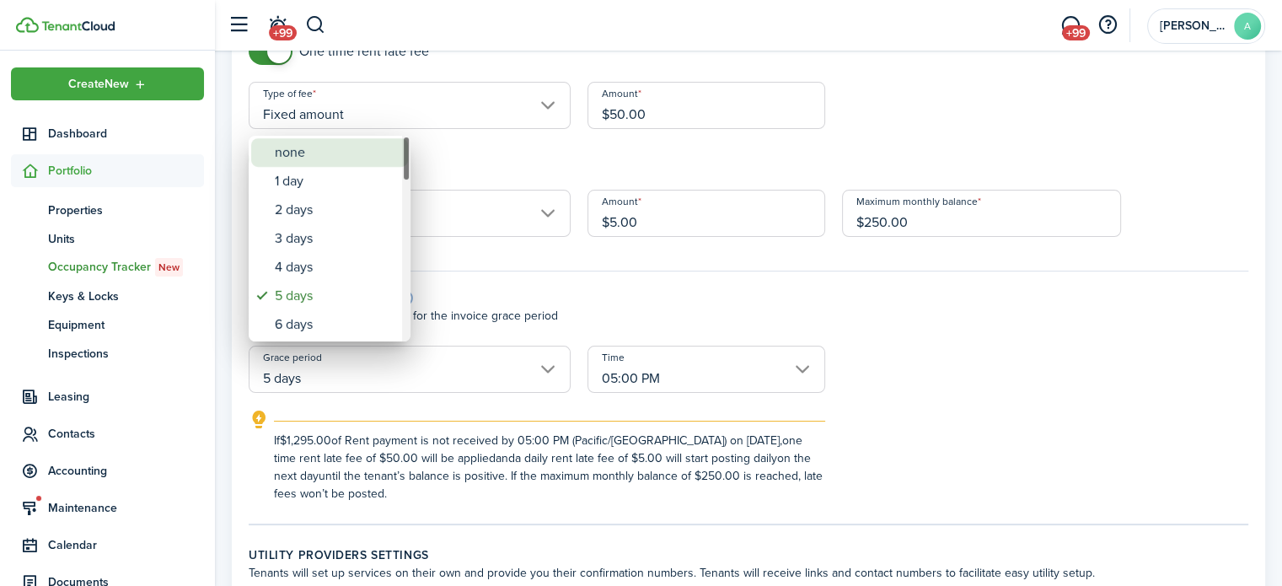
click at [308, 156] on div "none" at bounding box center [336, 152] width 123 height 29
type input "none"
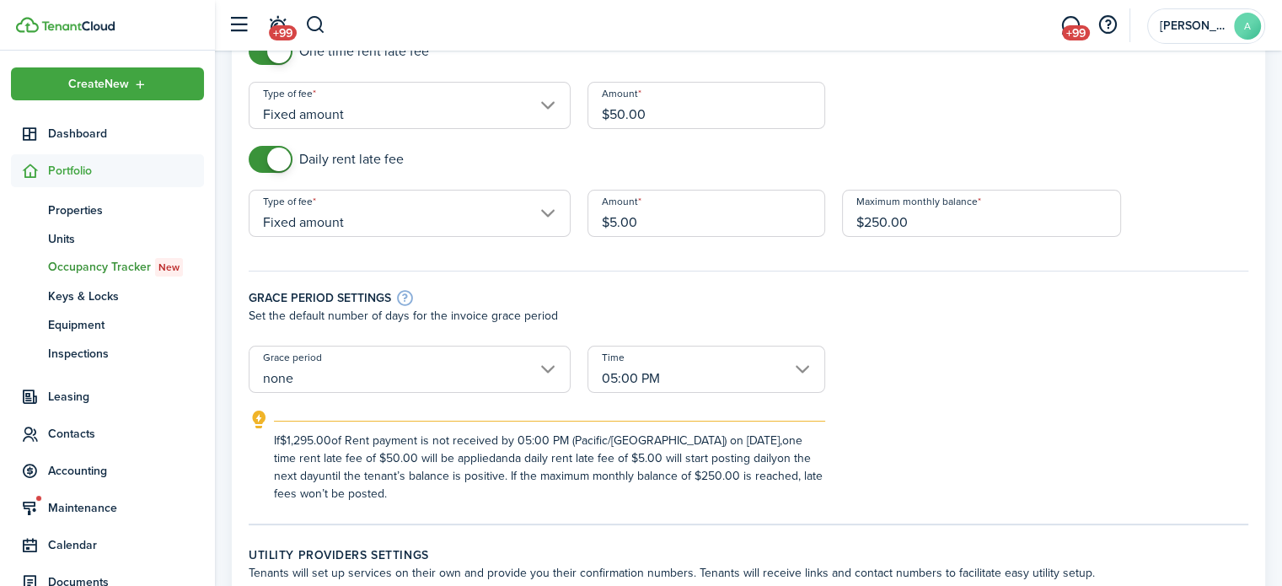
click at [744, 383] on input "05:00 PM" at bounding box center [706, 369] width 238 height 47
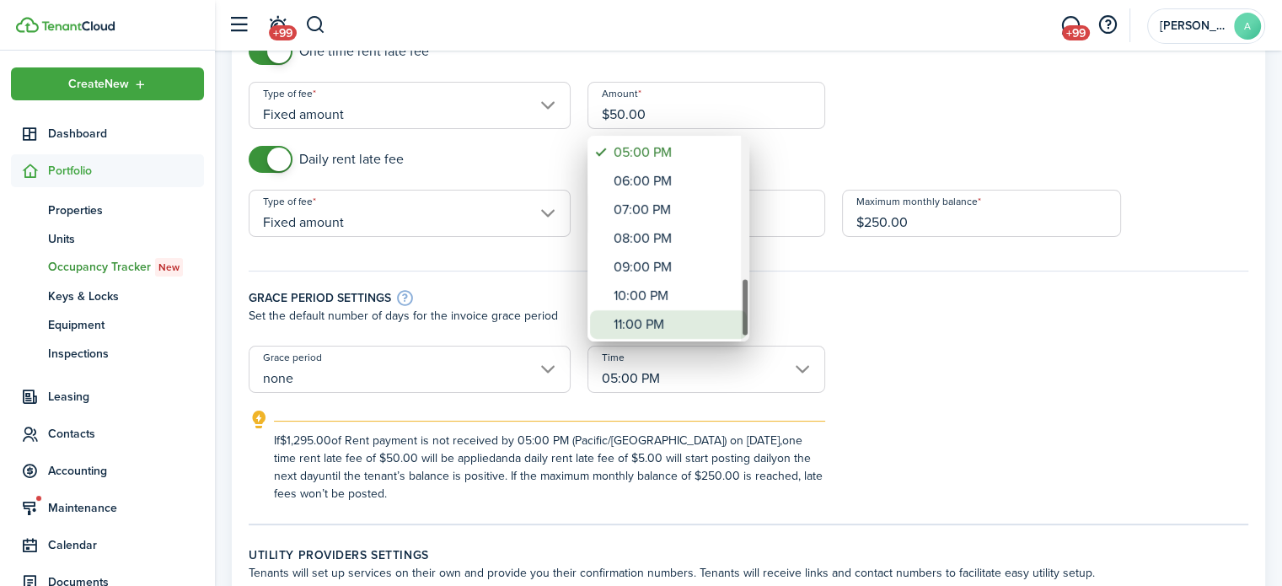
click at [691, 312] on div "11:00 PM" at bounding box center [675, 324] width 123 height 29
type input "11:00 PM"
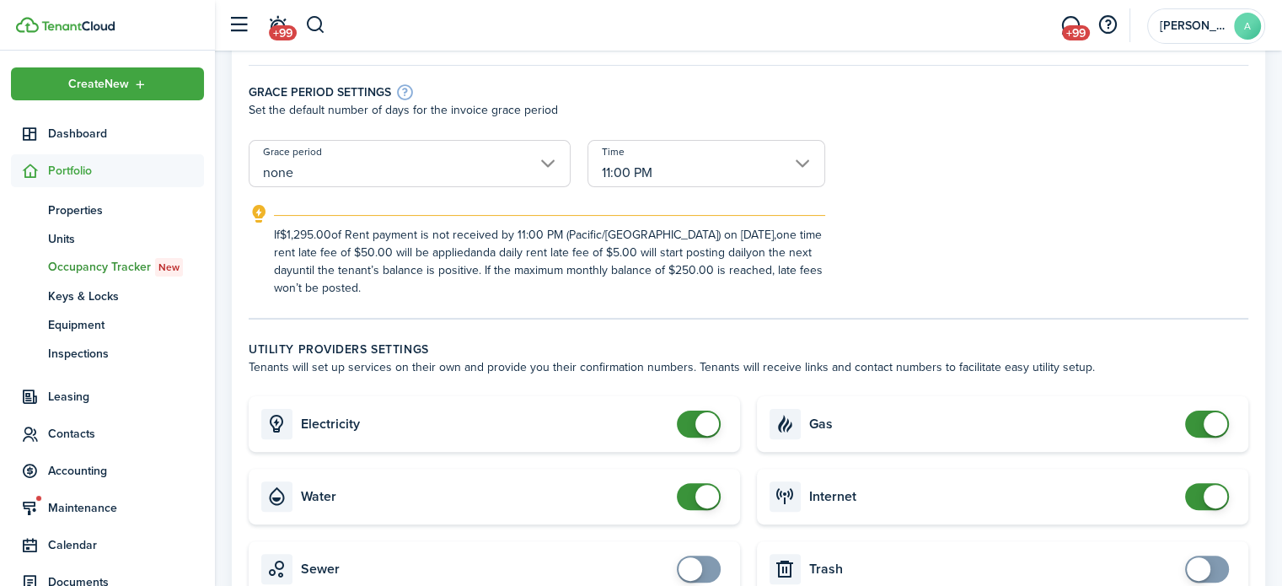
scroll to position [421, 0]
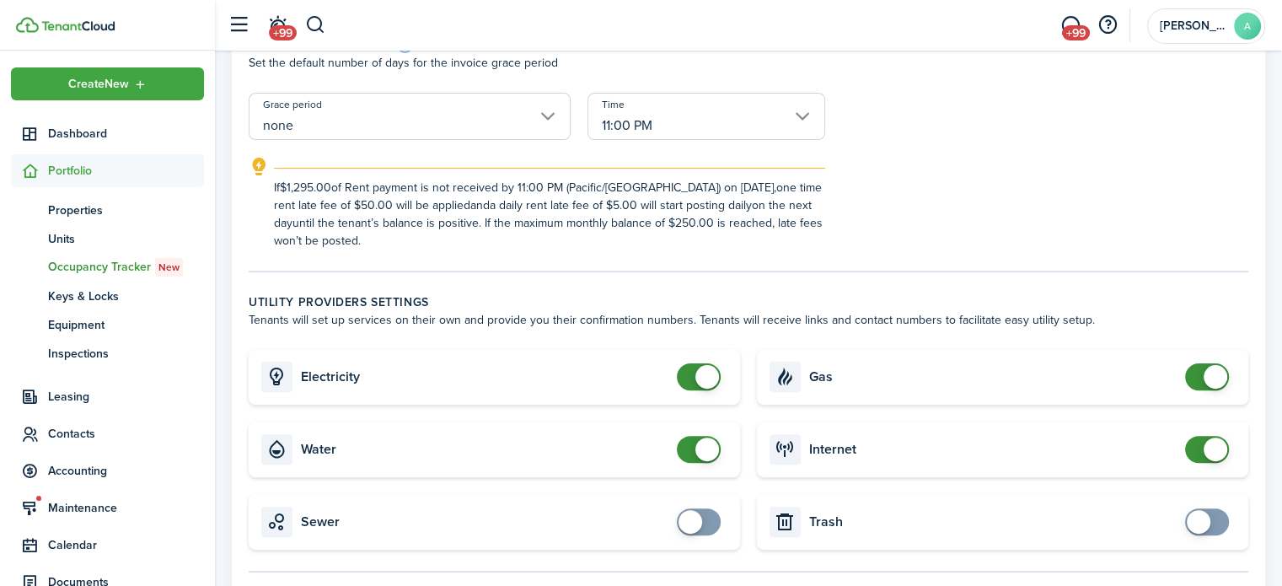
checkbox input "false"
click at [698, 372] on span at bounding box center [707, 377] width 24 height 24
checkbox input "false"
click at [700, 445] on span at bounding box center [707, 449] width 24 height 24
checkbox input "false"
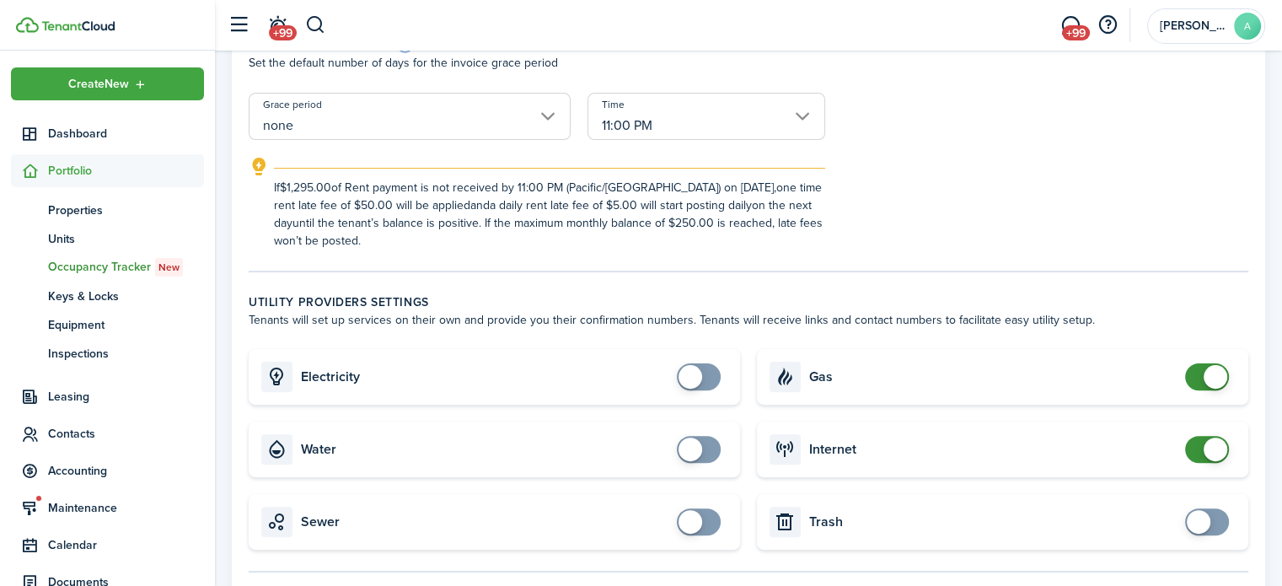
click at [1207, 377] on span at bounding box center [1216, 377] width 24 height 24
checkbox input "false"
click at [1204, 444] on span at bounding box center [1216, 449] width 24 height 24
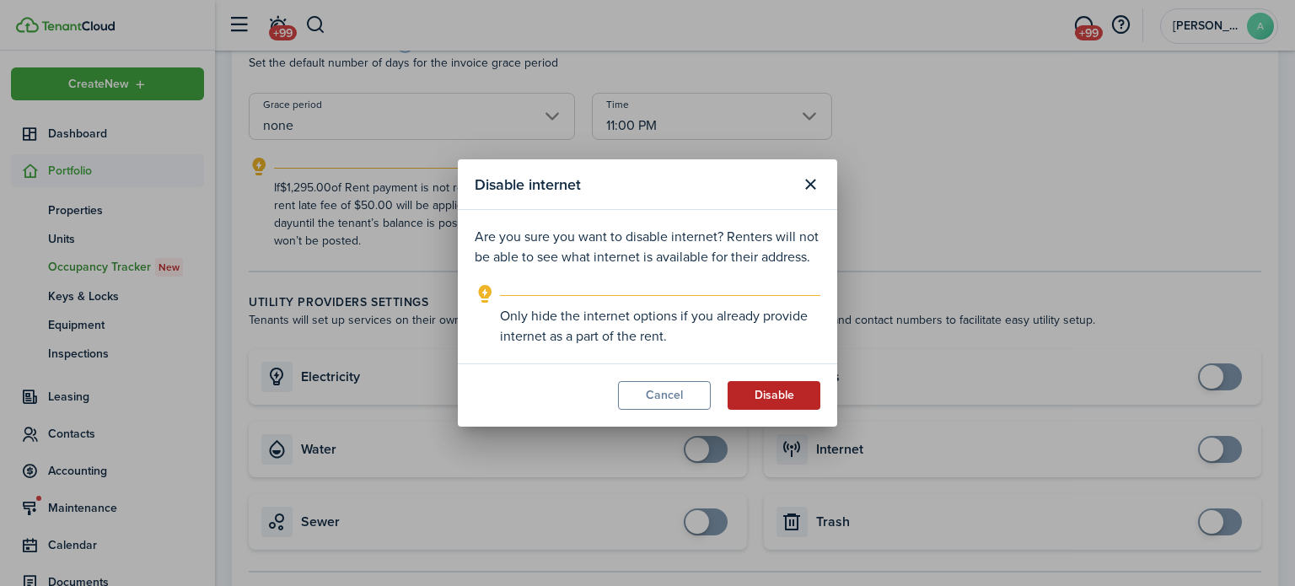
click at [775, 400] on button "Disable" at bounding box center [773, 395] width 93 height 29
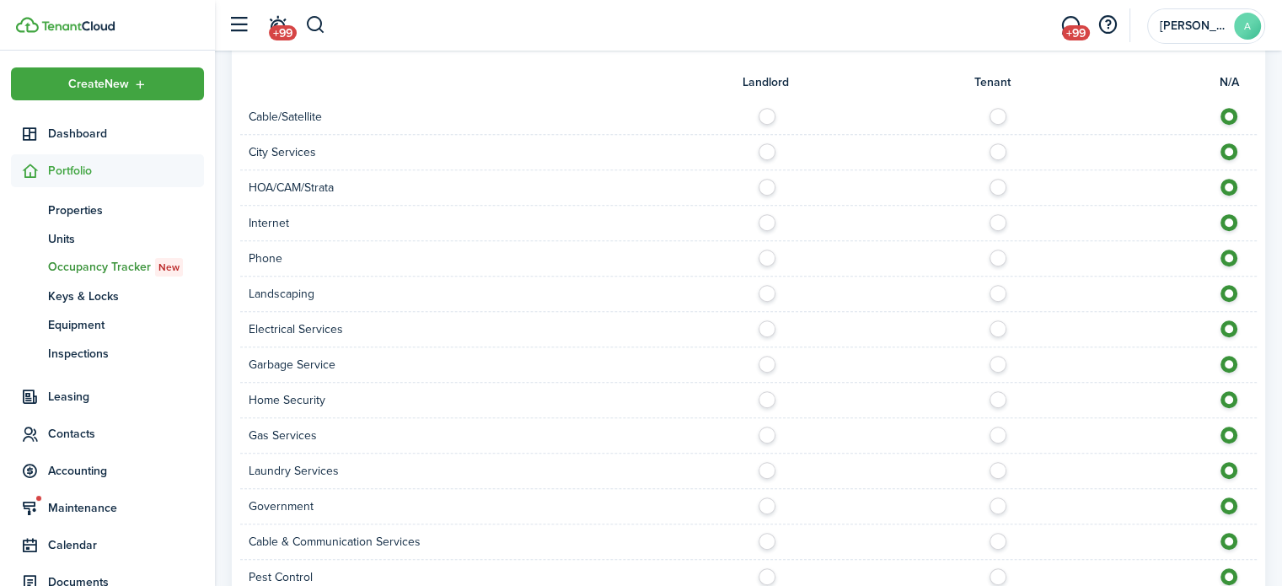
scroll to position [1254, 0]
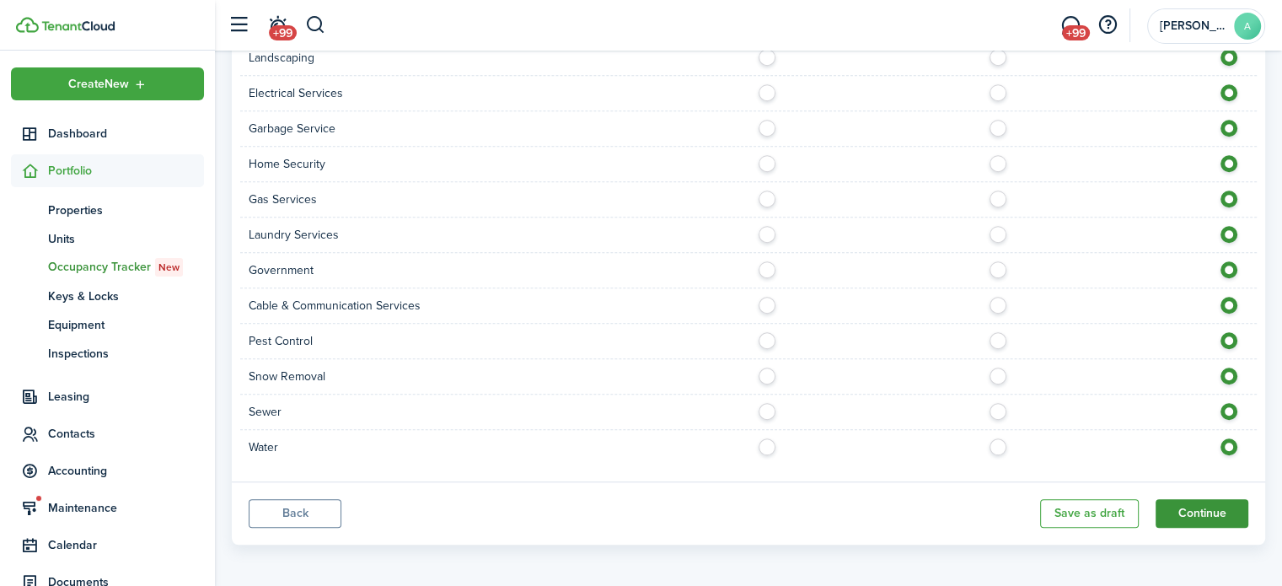
click at [1239, 512] on button "Continue" at bounding box center [1201, 513] width 93 height 29
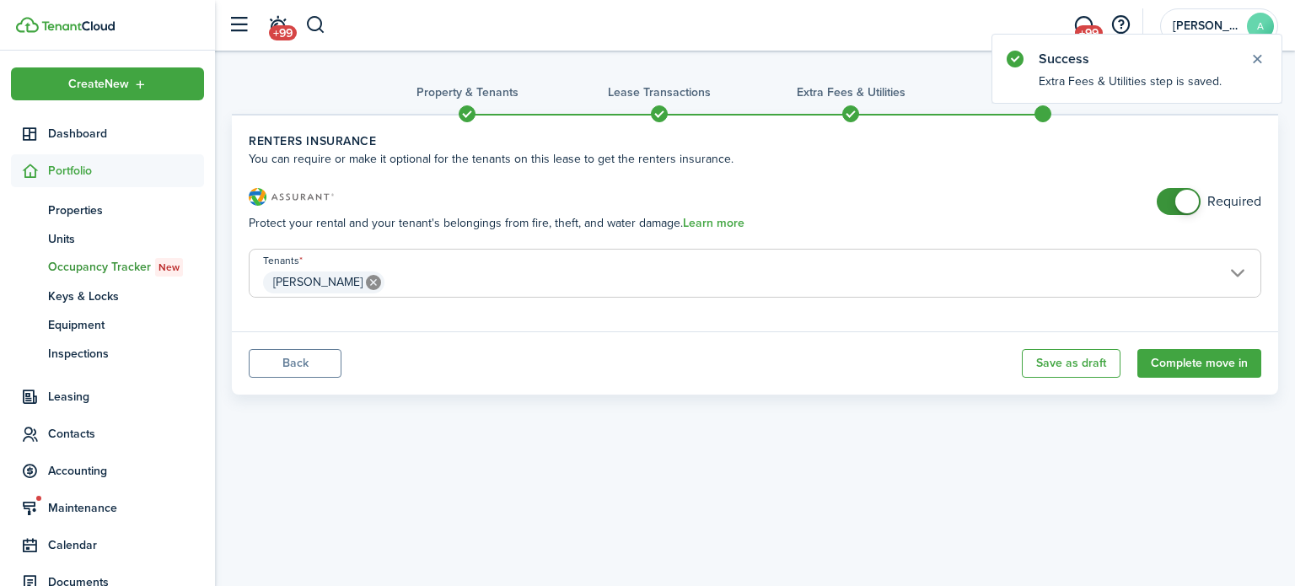
checkbox input "false"
click at [1170, 206] on span at bounding box center [1178, 201] width 17 height 27
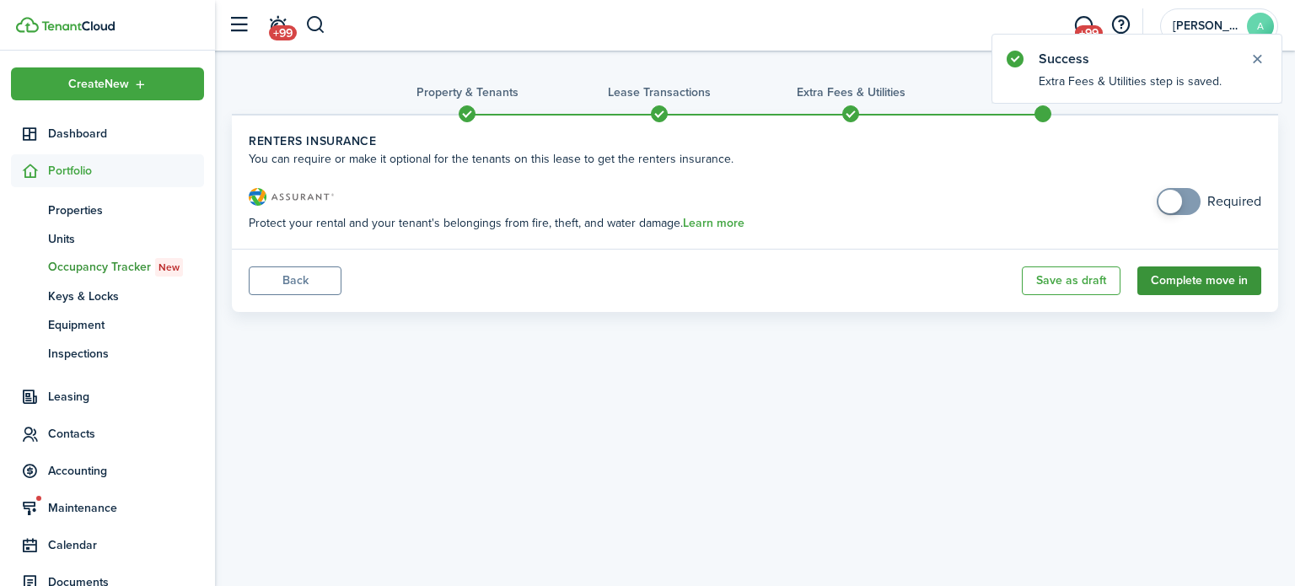
click at [1210, 271] on button "Complete move in" at bounding box center [1199, 280] width 124 height 29
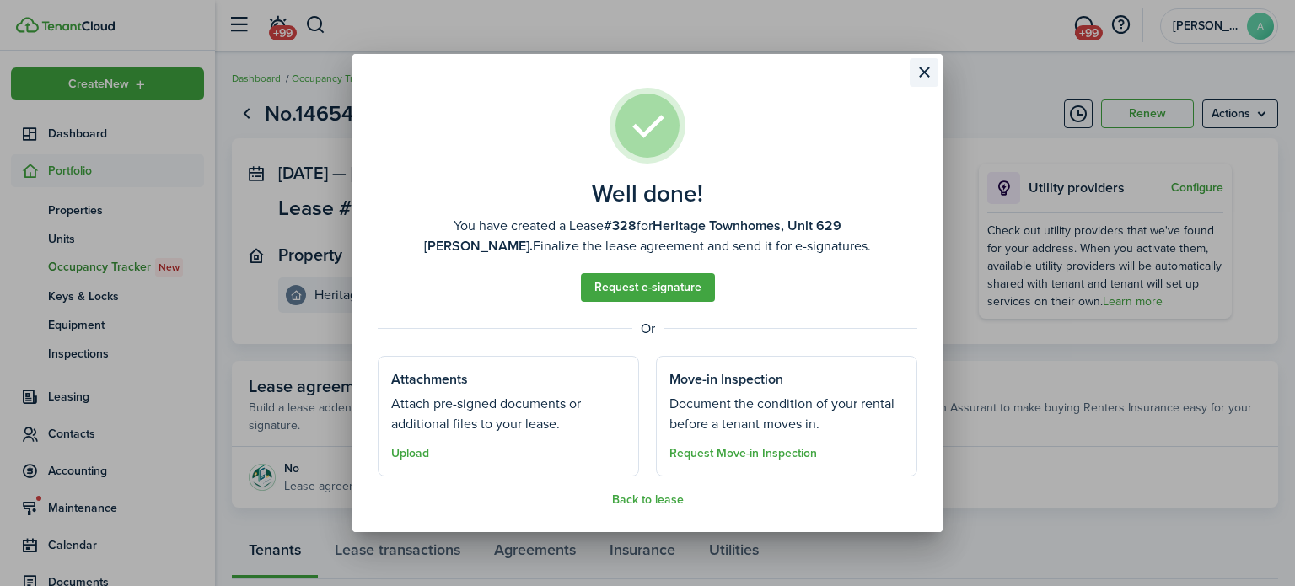
click at [928, 68] on button "Close modal" at bounding box center [923, 72] width 29 height 29
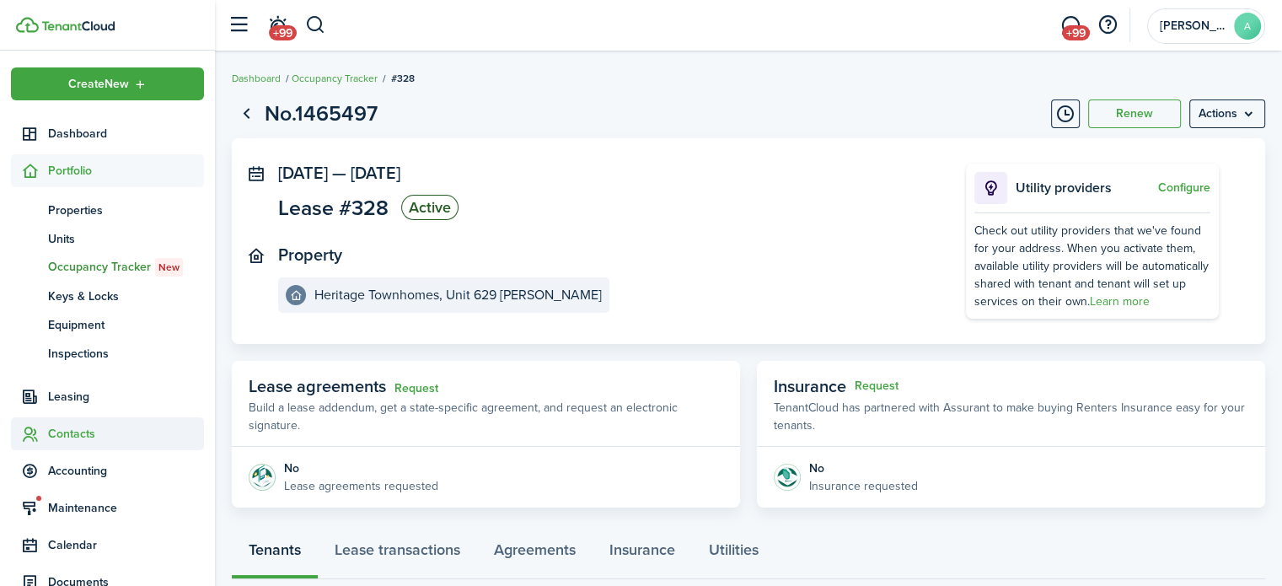
click at [65, 421] on span "Contacts" at bounding box center [107, 433] width 193 height 33
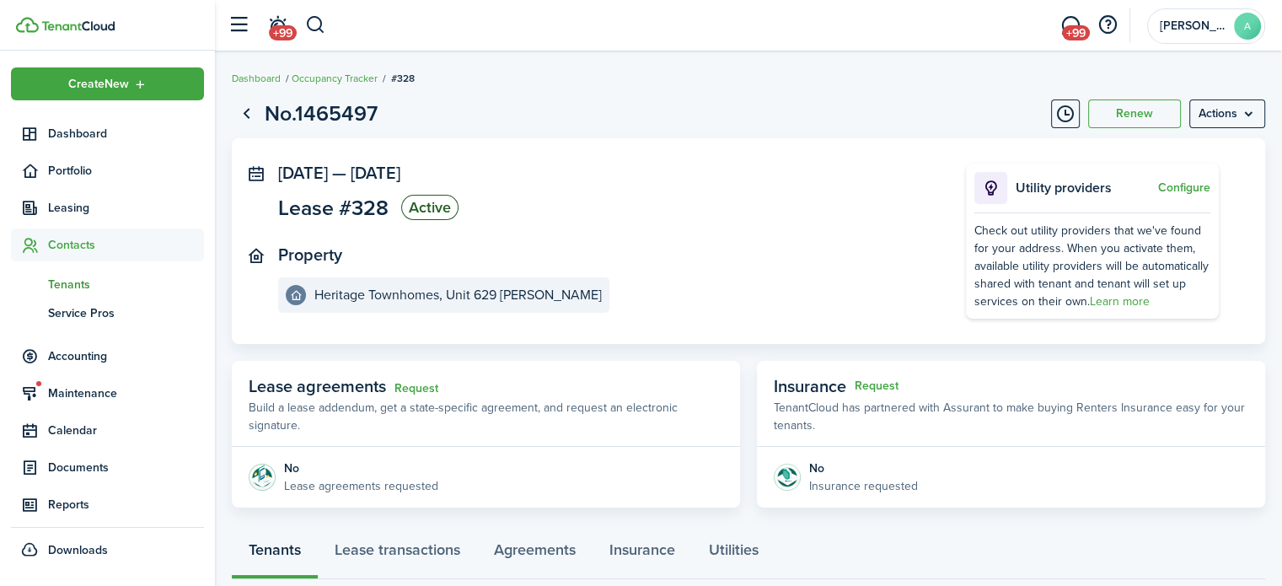
click at [79, 289] on span "Tenants" at bounding box center [126, 285] width 156 height 18
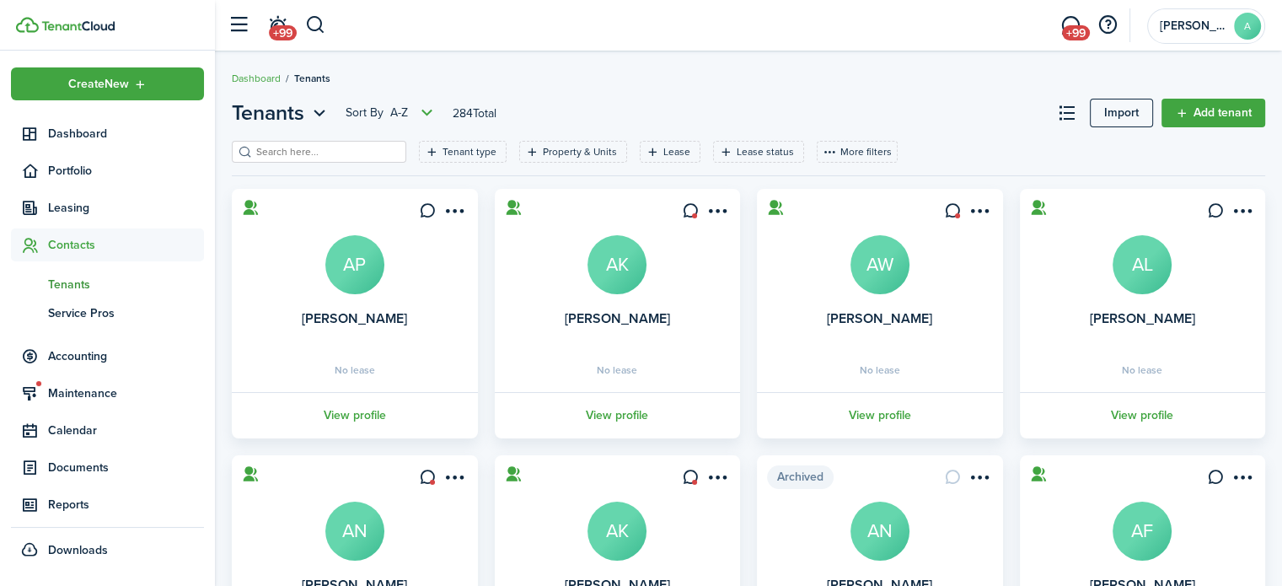
click at [1192, 92] on div "Tenants Sort by A-Z 284 Total Import Add tenant Tenant type Property & Units Le…" at bounding box center [748, 567] width 1067 height 957
click at [1198, 113] on link "Add tenant" at bounding box center [1213, 113] width 104 height 29
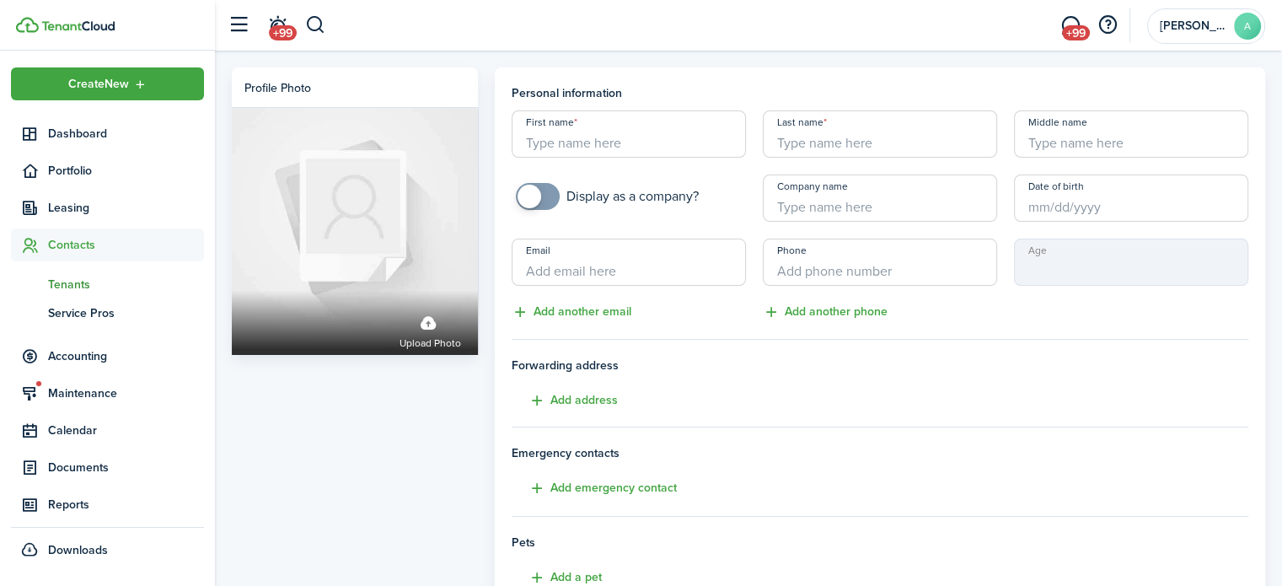
click at [671, 129] on input "First name" at bounding box center [629, 133] width 234 height 47
type input "[PERSON_NAME]"
click at [627, 265] on input "Email" at bounding box center [629, 262] width 234 height 47
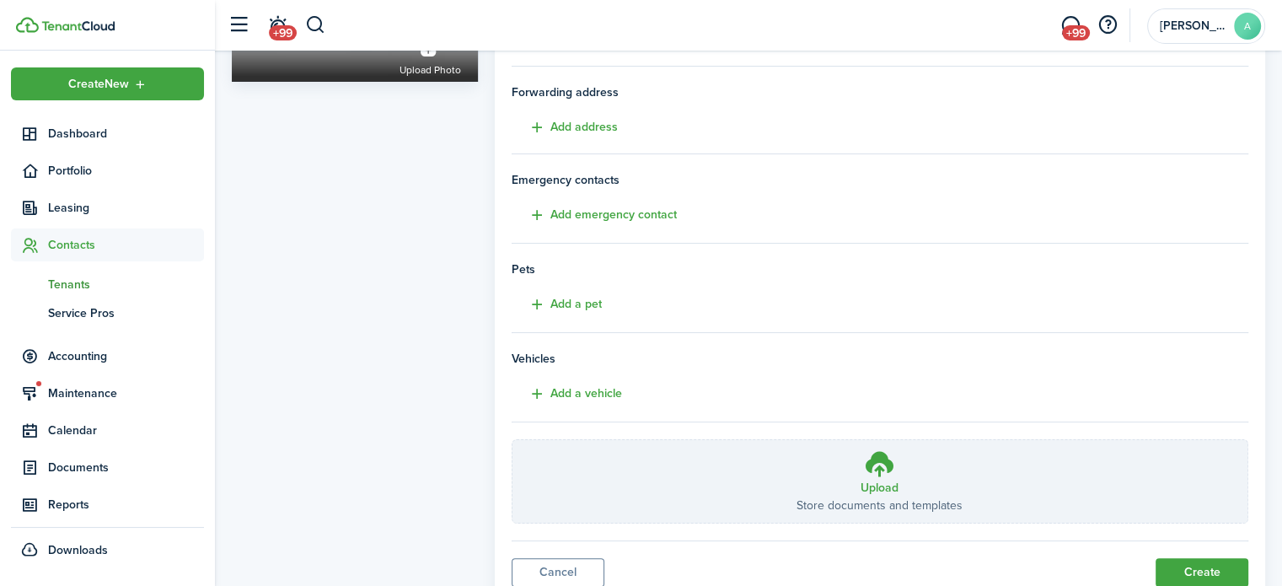
scroll to position [334, 0]
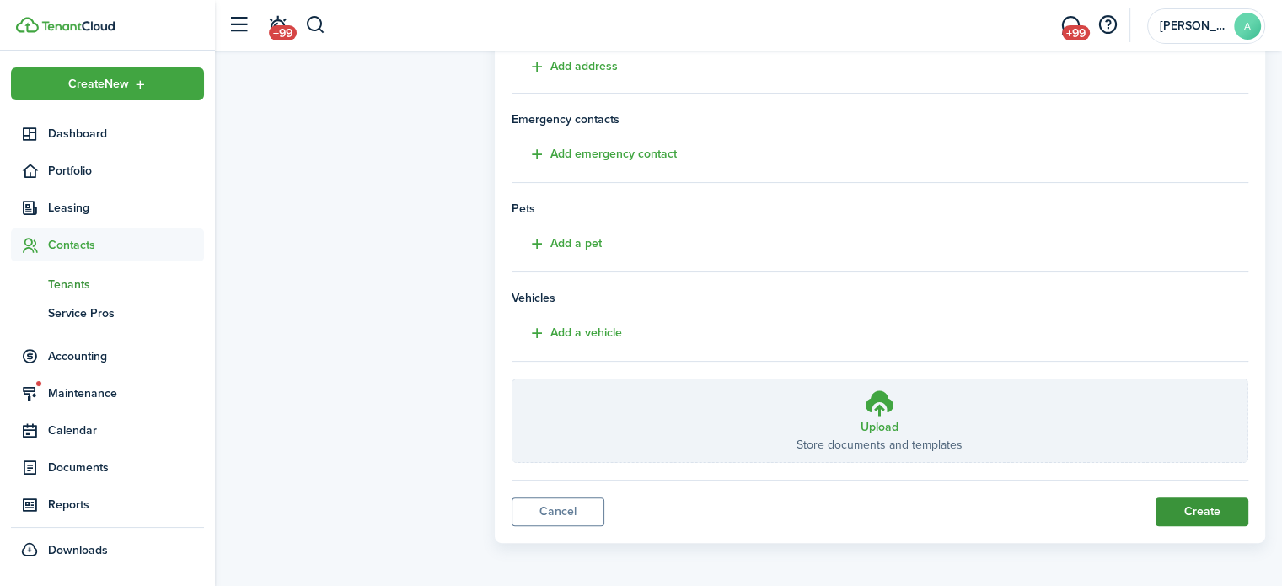
type input "[EMAIL_ADDRESS][DOMAIN_NAME]"
click at [1214, 497] on button "Create" at bounding box center [1201, 511] width 93 height 29
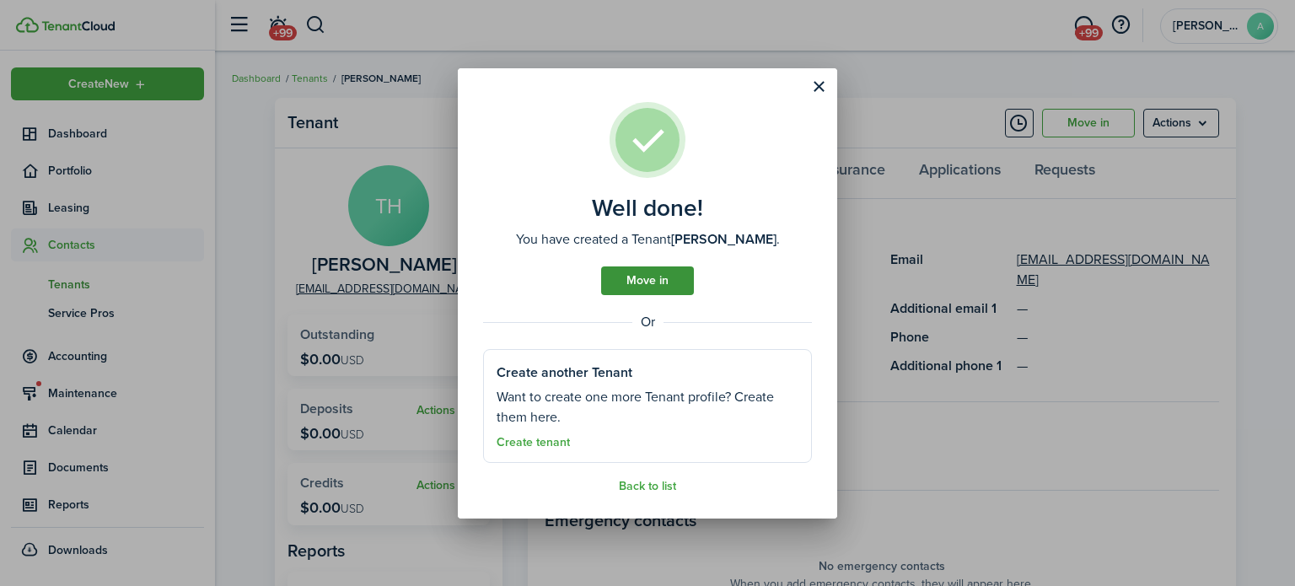
click at [654, 287] on link "Move in" at bounding box center [647, 280] width 93 height 29
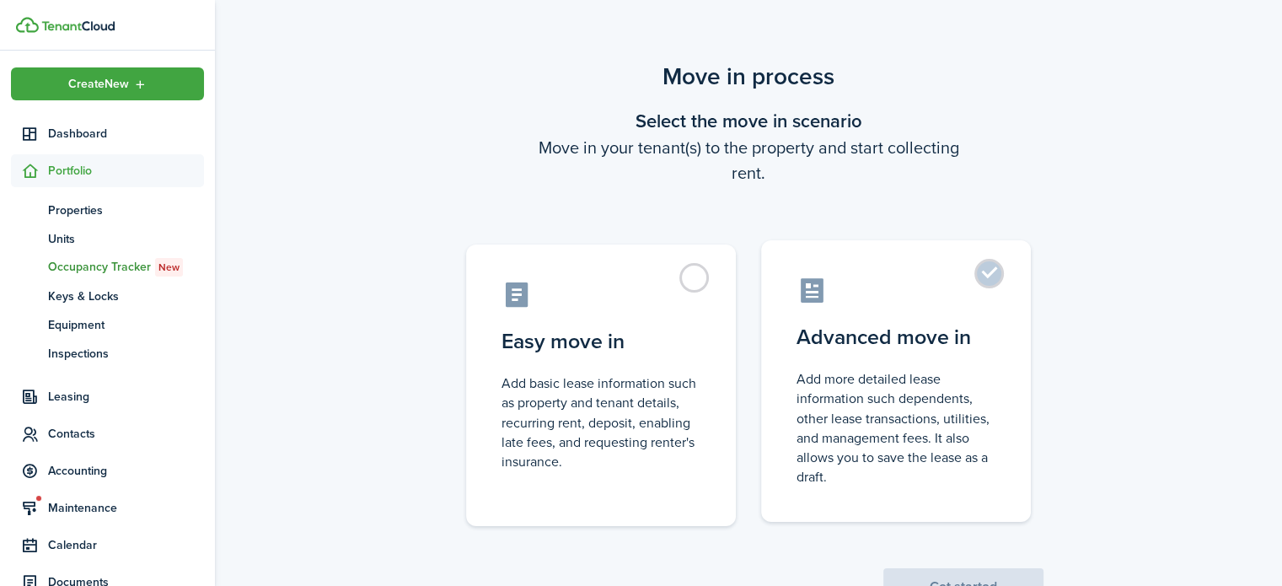
click at [834, 319] on label "Advanced move in Add more detailed lease information such dependents, other lea…" at bounding box center [896, 380] width 270 height 281
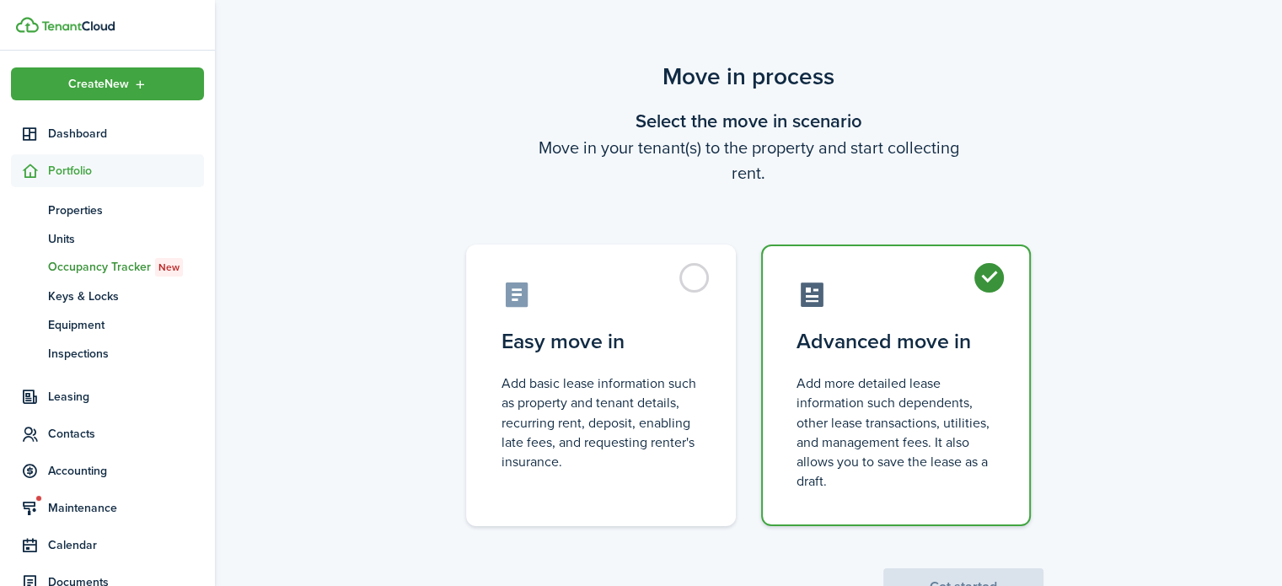
radio input "true"
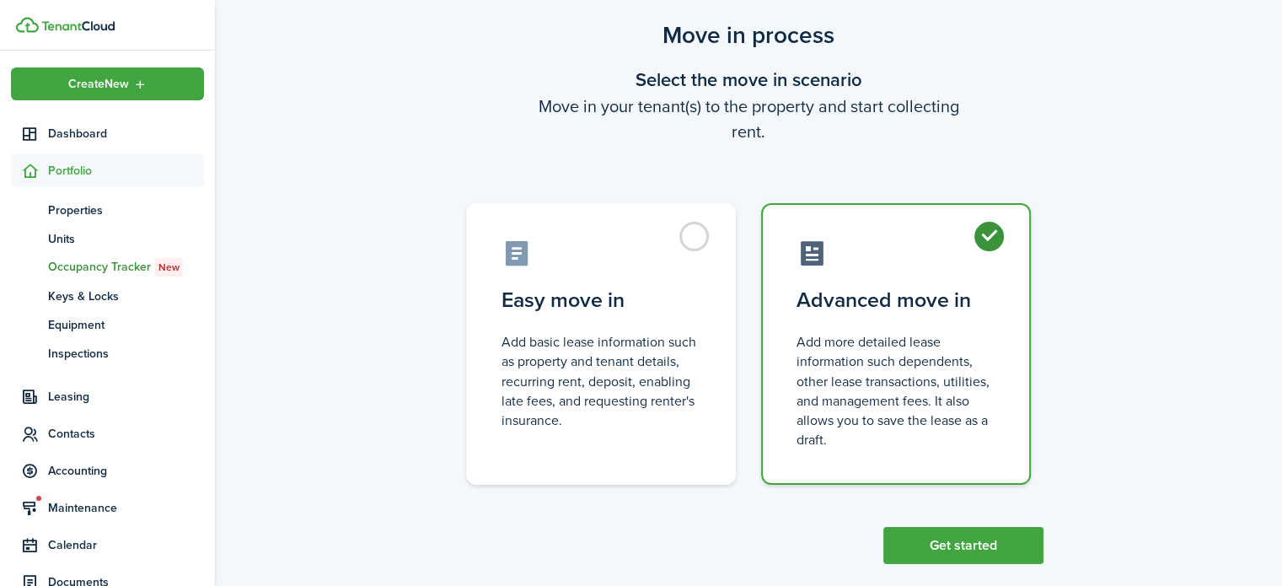
scroll to position [65, 0]
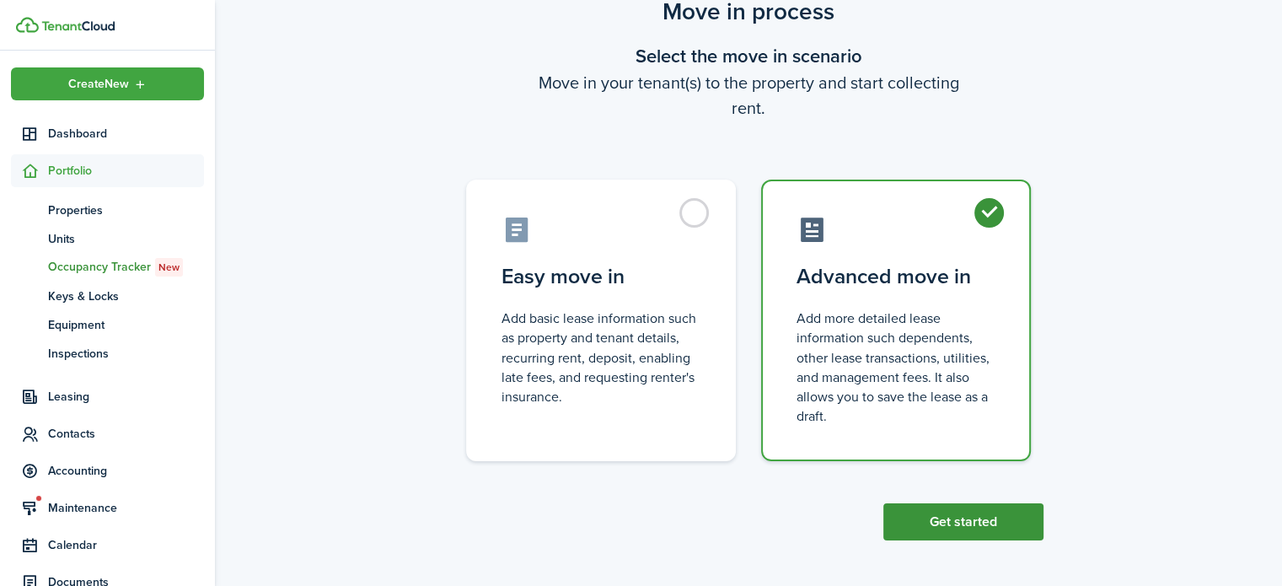
click at [964, 509] on button "Get started" at bounding box center [963, 521] width 160 height 37
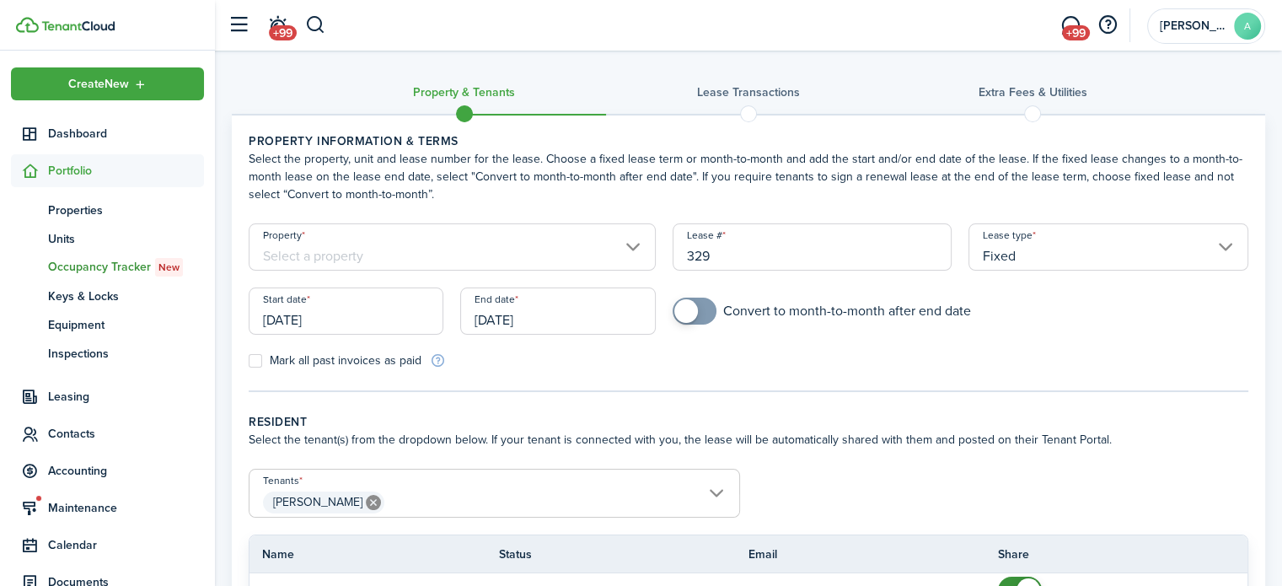
click at [563, 262] on input "Property" at bounding box center [452, 246] width 407 height 47
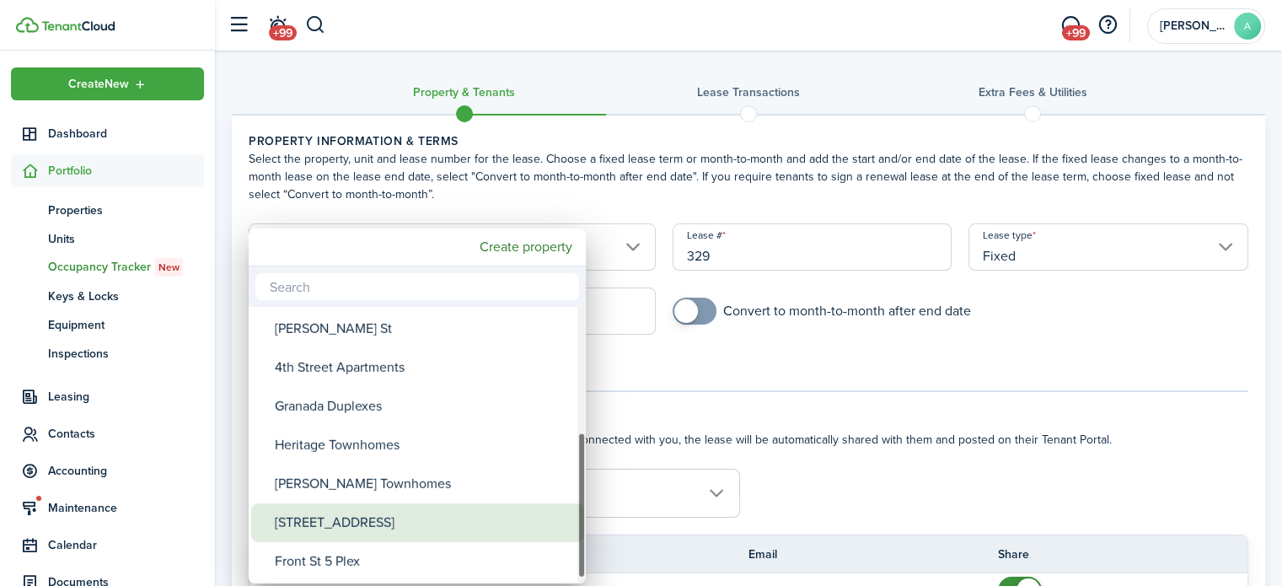
click at [436, 507] on div "[STREET_ADDRESS]" at bounding box center [424, 522] width 298 height 39
type input "[STREET_ADDRESS]"
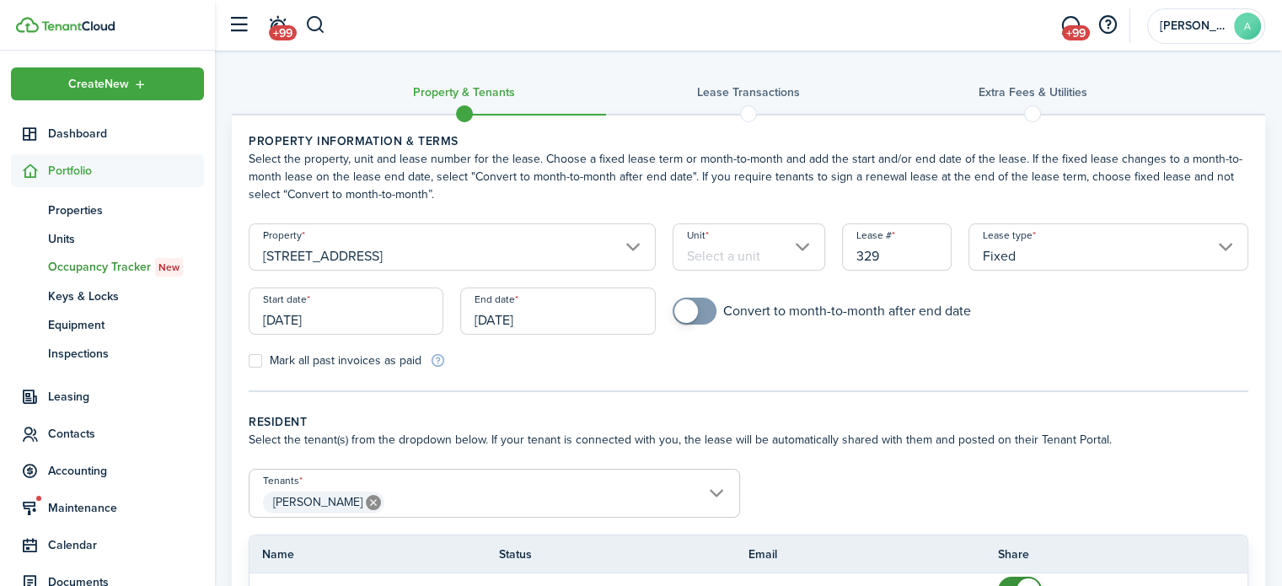
click at [740, 262] on input "Unit" at bounding box center [749, 246] width 153 height 47
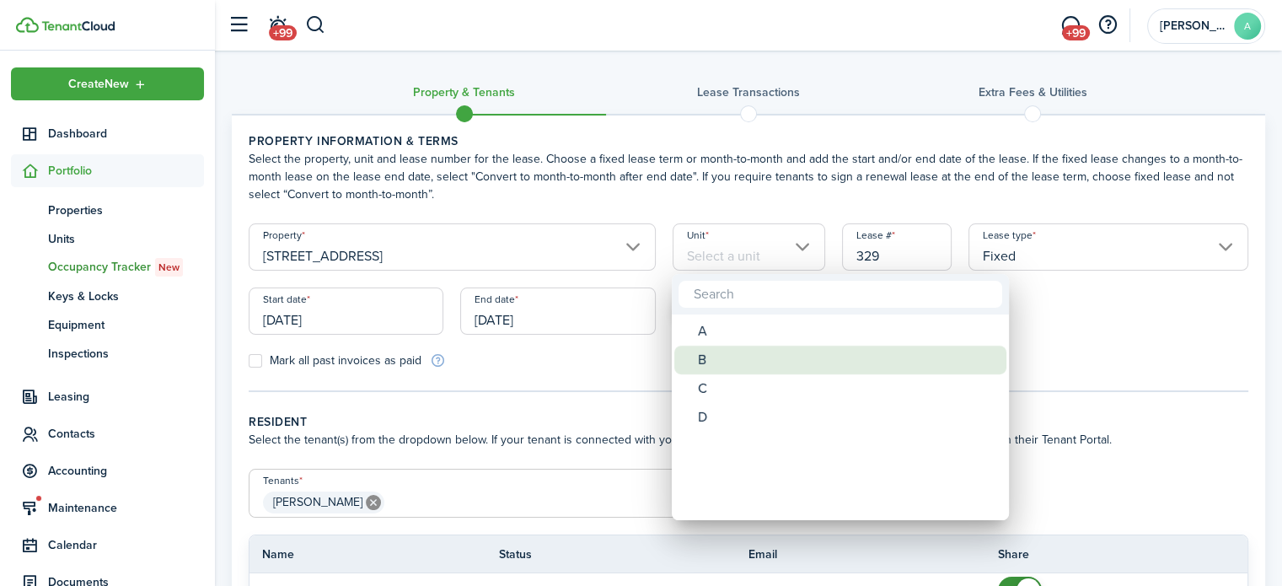
click at [725, 355] on div "B" at bounding box center [847, 360] width 298 height 29
type input "B"
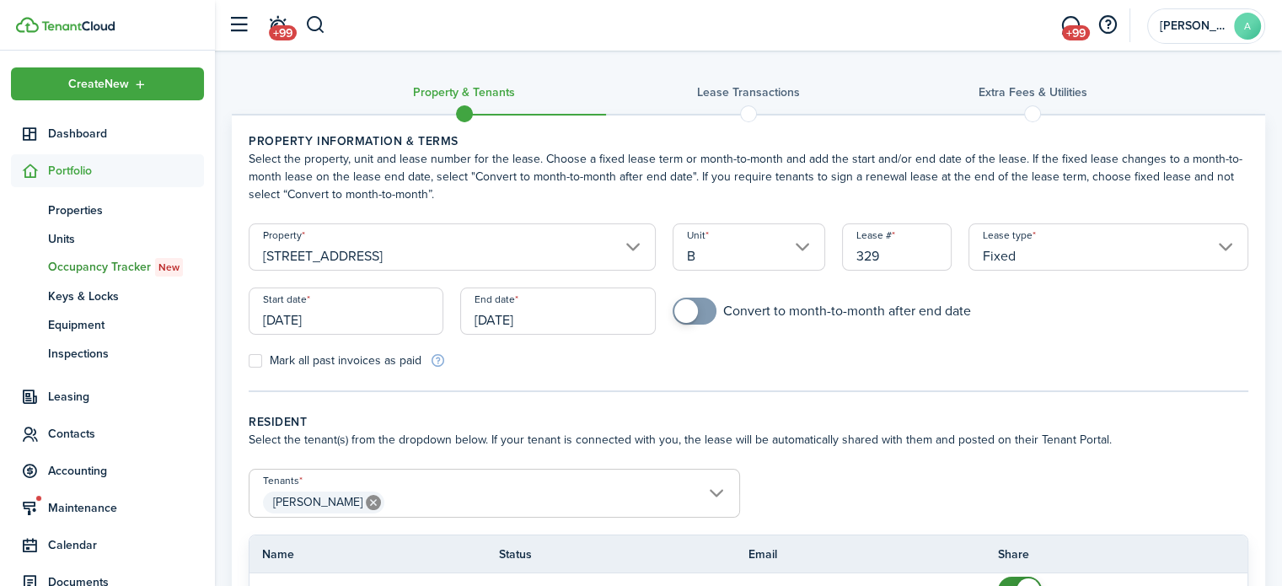
click at [317, 317] on input "[DATE]" at bounding box center [346, 310] width 195 height 47
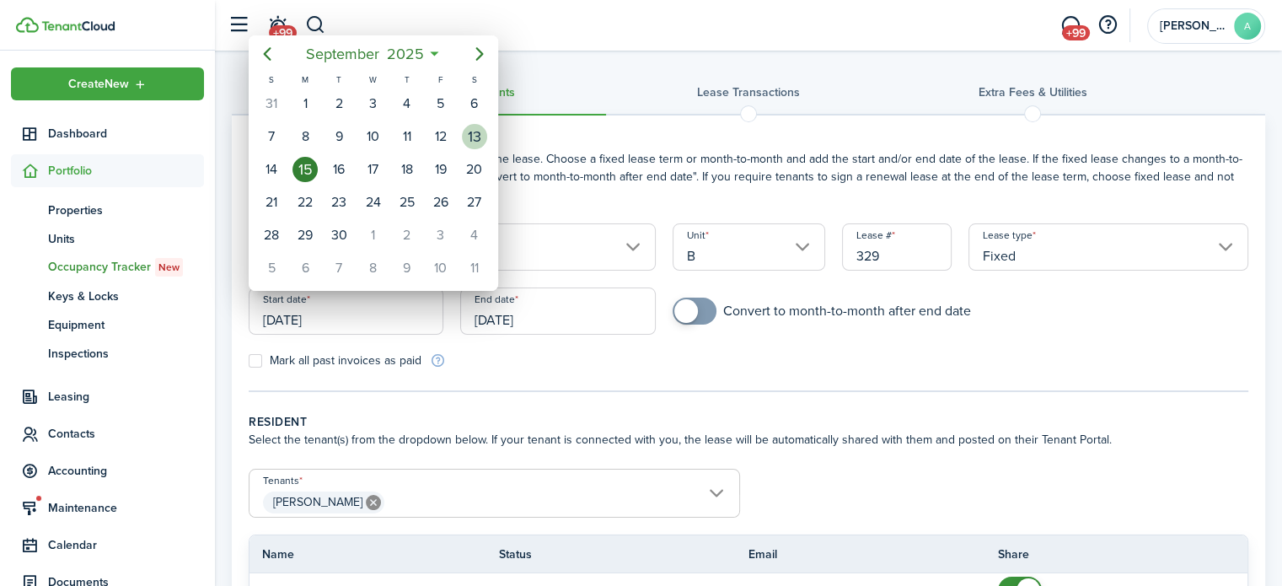
drag, startPoint x: 480, startPoint y: 141, endPoint x: 479, endPoint y: 153, distance: 12.7
click at [480, 140] on div "13" at bounding box center [474, 136] width 25 height 25
type input "[DATE]"
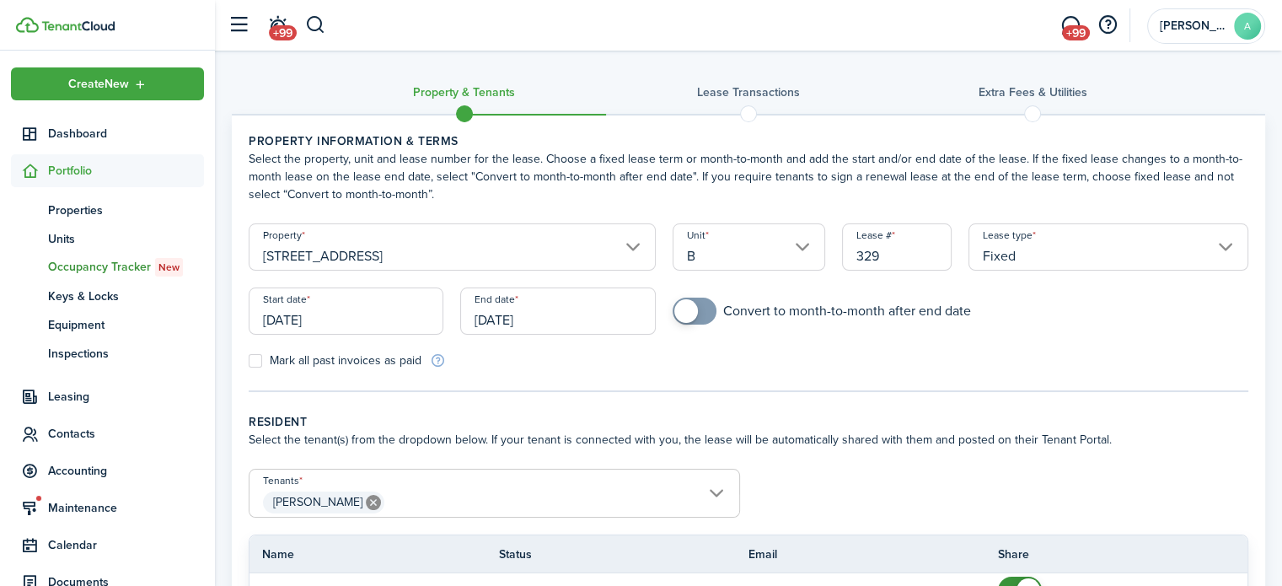
click at [518, 316] on input "[DATE]" at bounding box center [557, 310] width 195 height 47
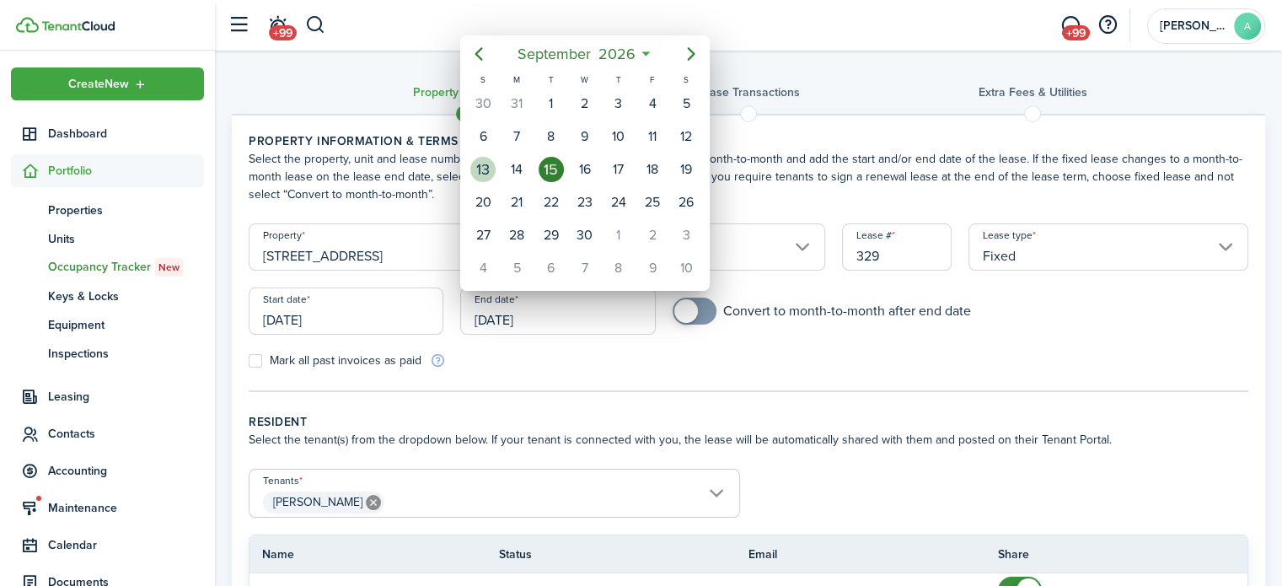
click at [474, 158] on div "13" at bounding box center [482, 169] width 25 height 25
type input "[DATE]"
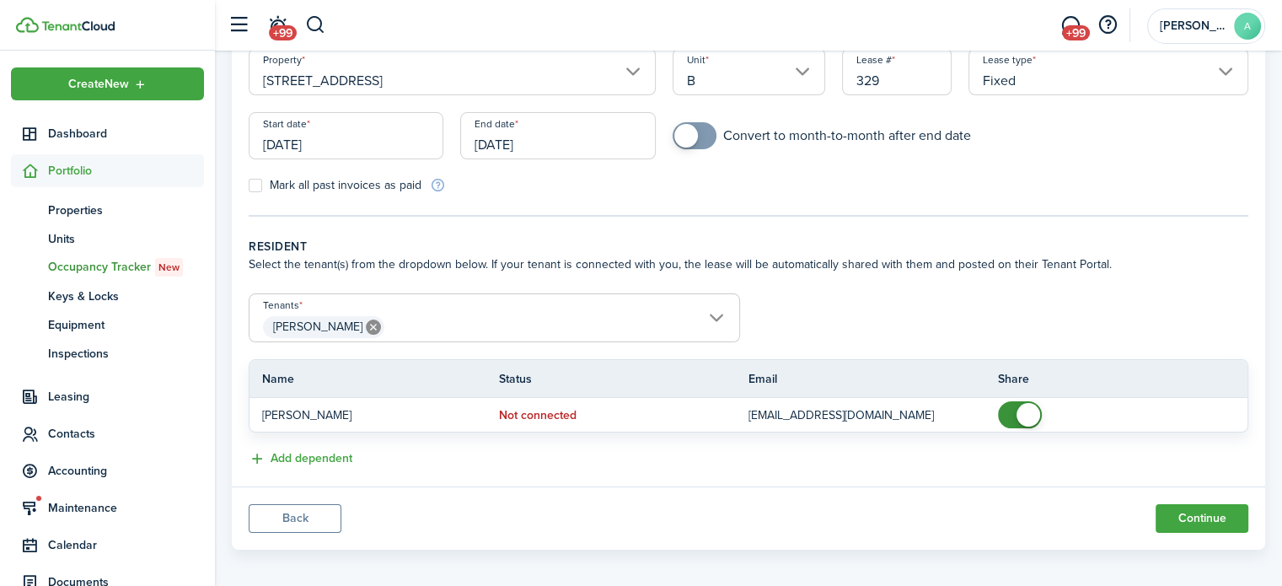
scroll to position [183, 0]
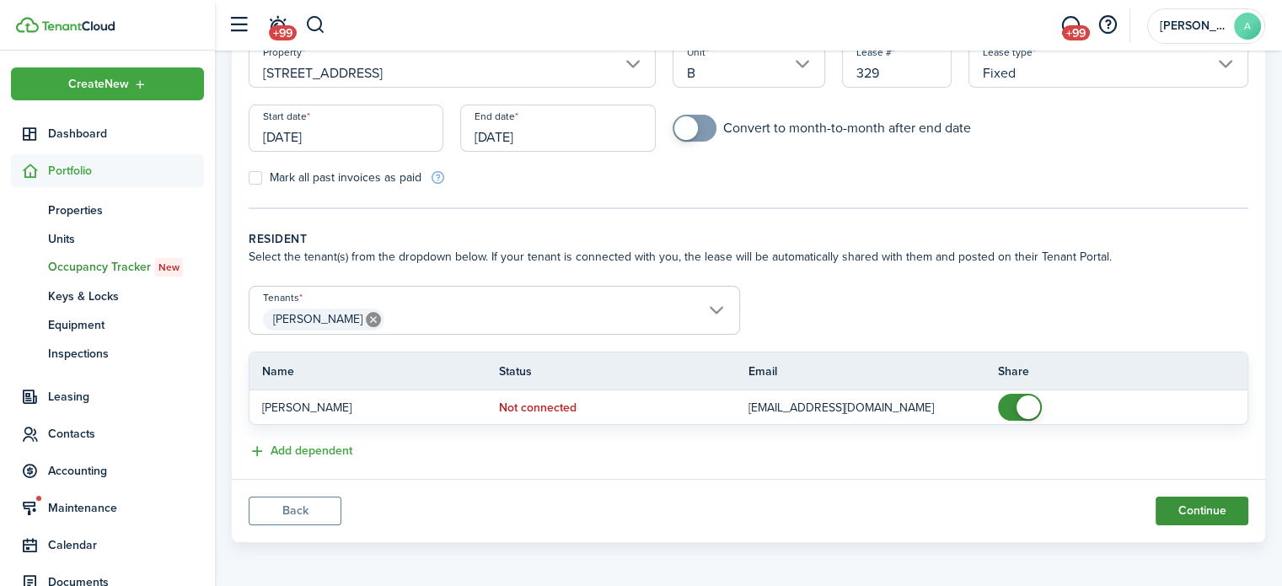
click at [1234, 518] on button "Continue" at bounding box center [1201, 510] width 93 height 29
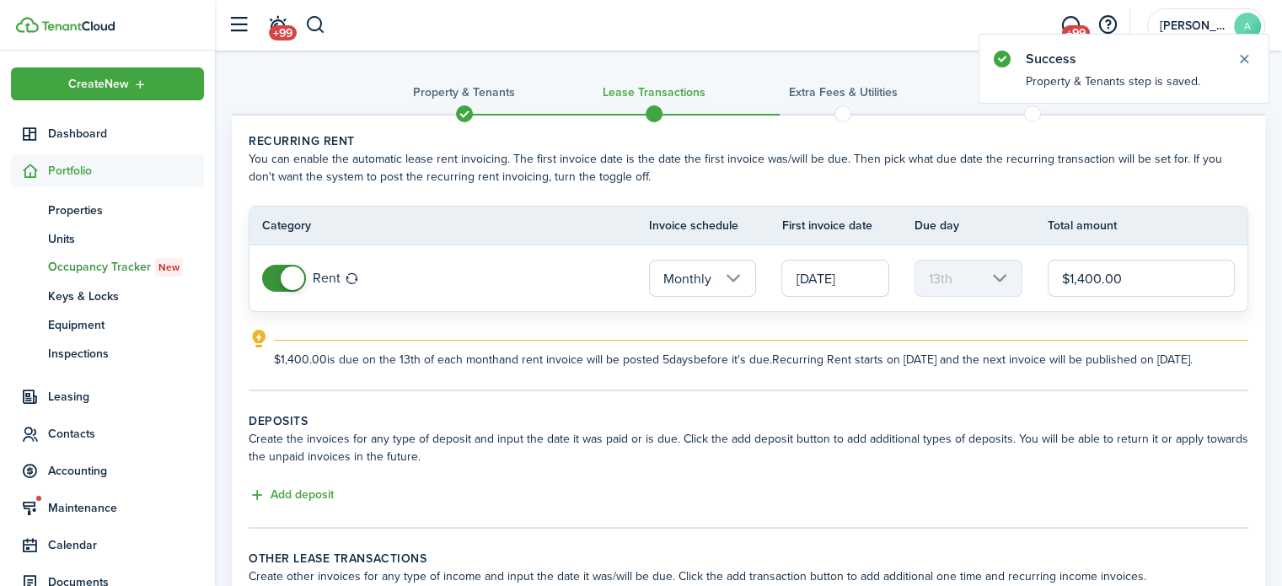
click at [1123, 281] on input "$1,400.00" at bounding box center [1141, 278] width 187 height 37
click at [863, 286] on input "[DATE]" at bounding box center [835, 278] width 108 height 37
type input "$1,375.00"
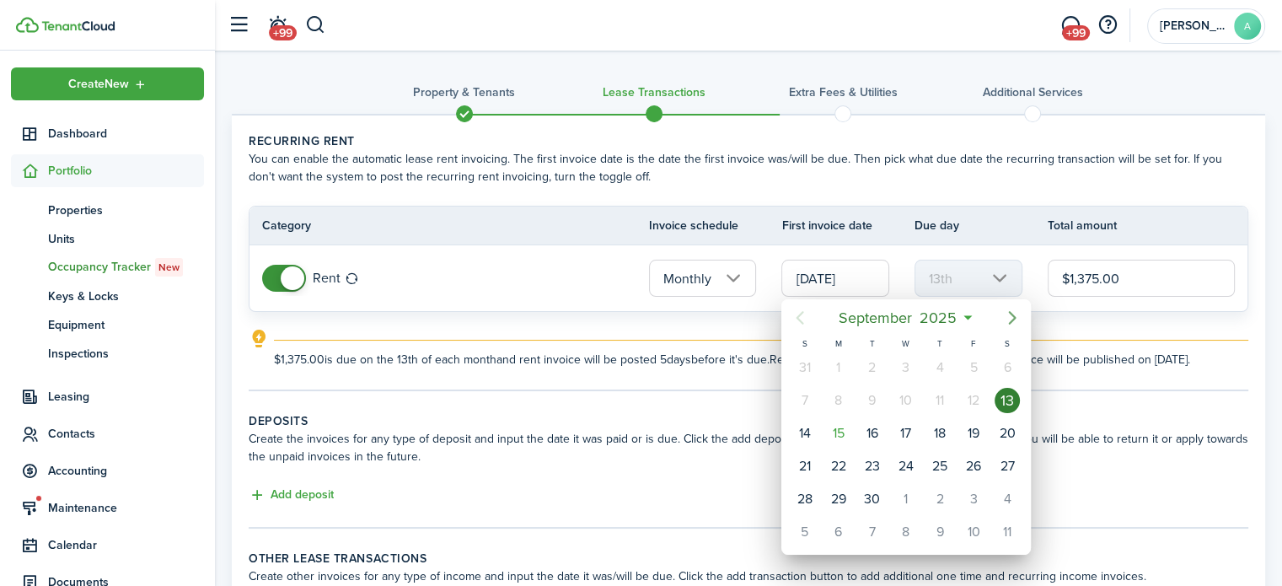
click at [1015, 306] on mbsc-button "Next page" at bounding box center [1012, 318] width 34 height 34
click at [1011, 489] on div "1" at bounding box center [1007, 498] width 25 height 25
type input "[DATE]"
type input "1st"
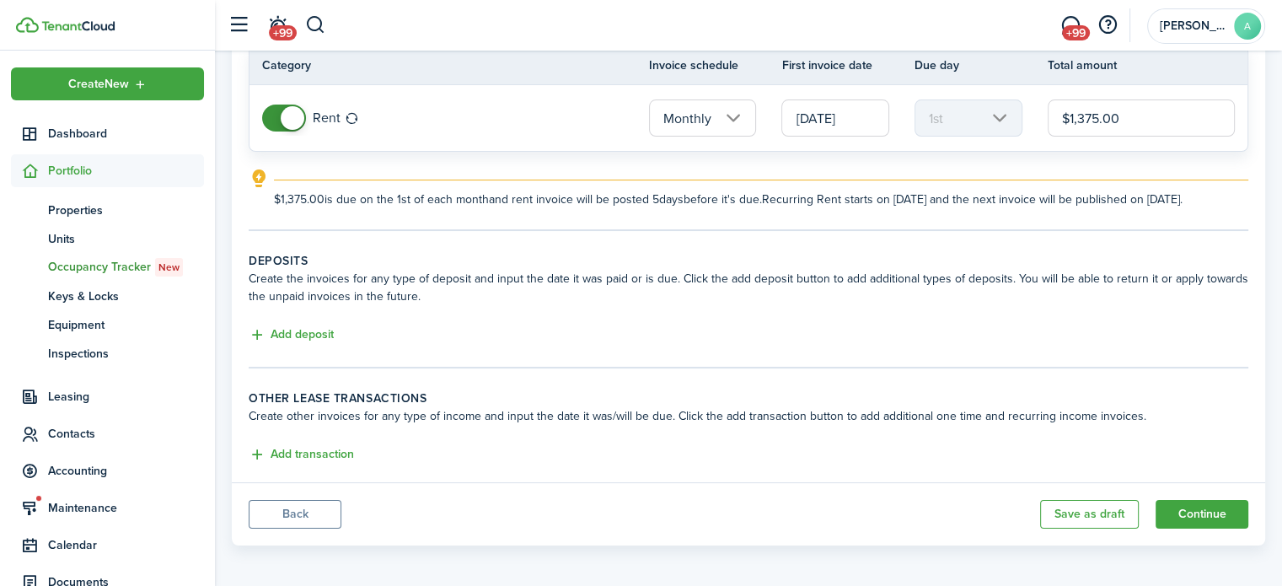
scroll to position [180, 0]
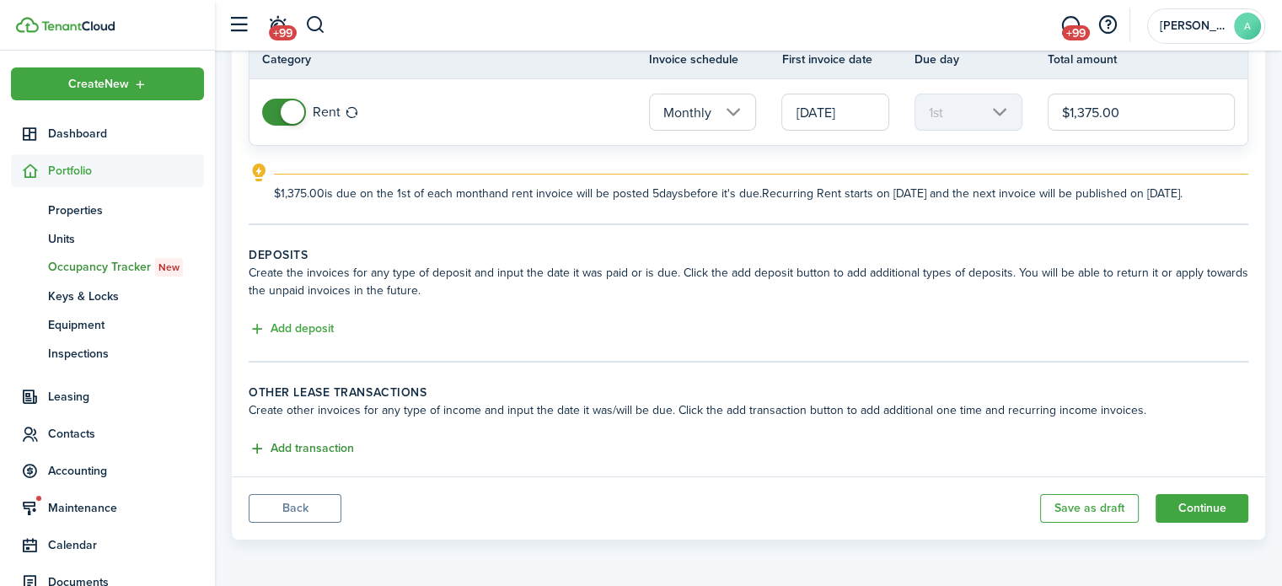
click at [312, 453] on button "Add transaction" at bounding box center [301, 448] width 105 height 19
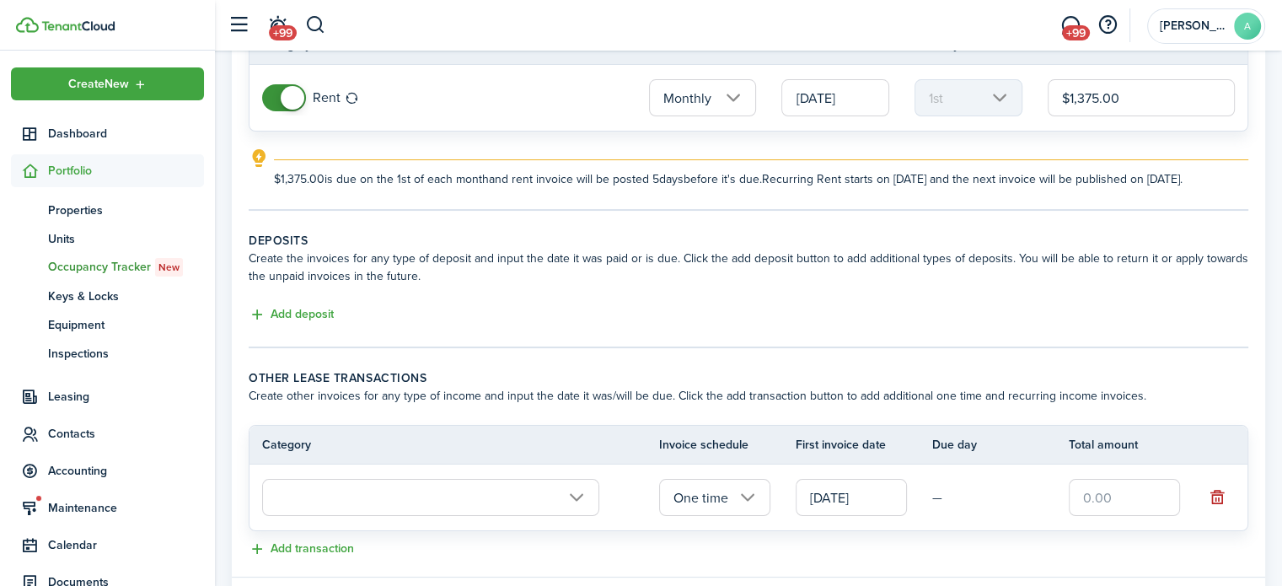
click at [416, 495] on input "text" at bounding box center [430, 497] width 337 height 37
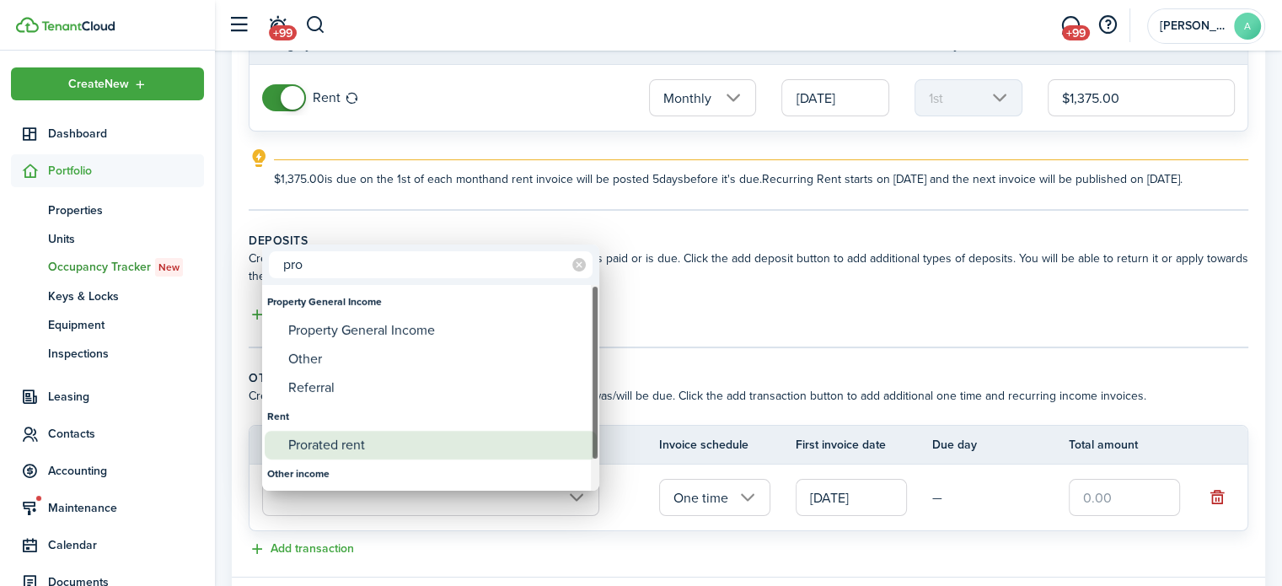
type input "pro"
click at [408, 437] on div "Prorated rent" at bounding box center [437, 445] width 298 height 29
type input "Rent / Prorated rent"
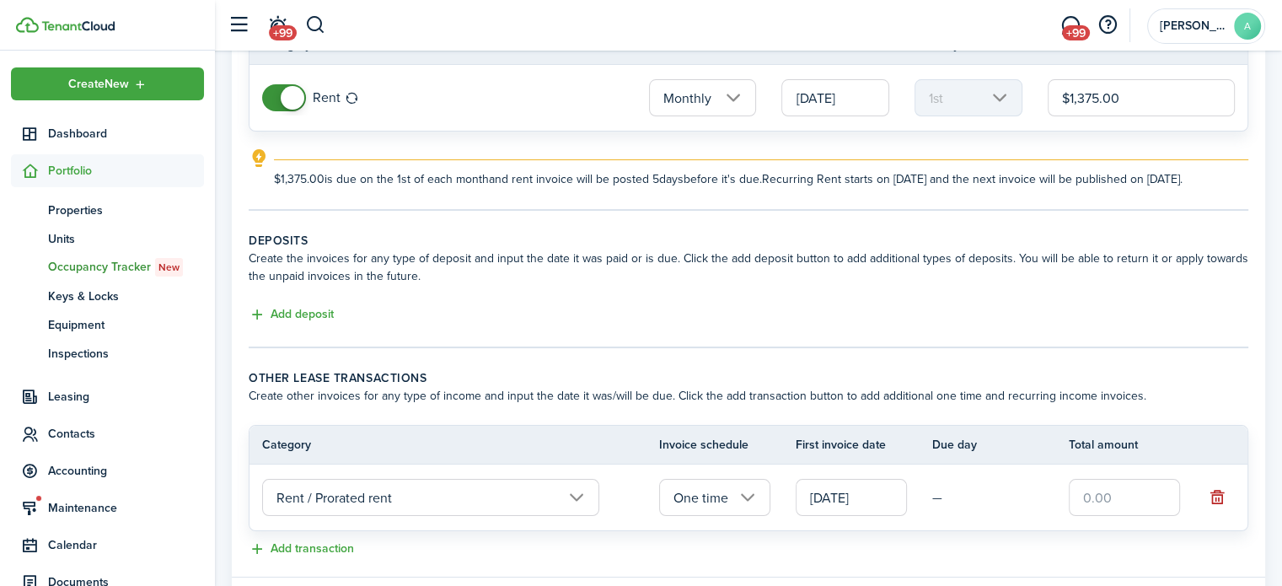
click at [856, 512] on input "[DATE]" at bounding box center [851, 497] width 111 height 37
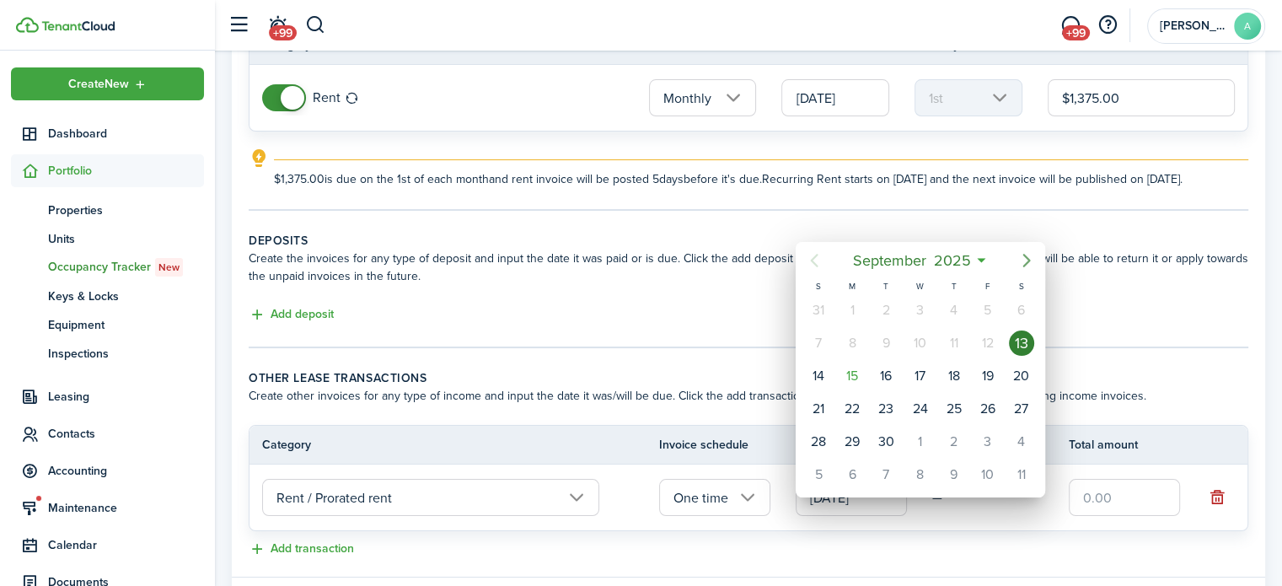
click at [1026, 261] on icon "Next page" at bounding box center [1026, 260] width 20 height 20
click at [856, 382] on div "13" at bounding box center [851, 375] width 25 height 25
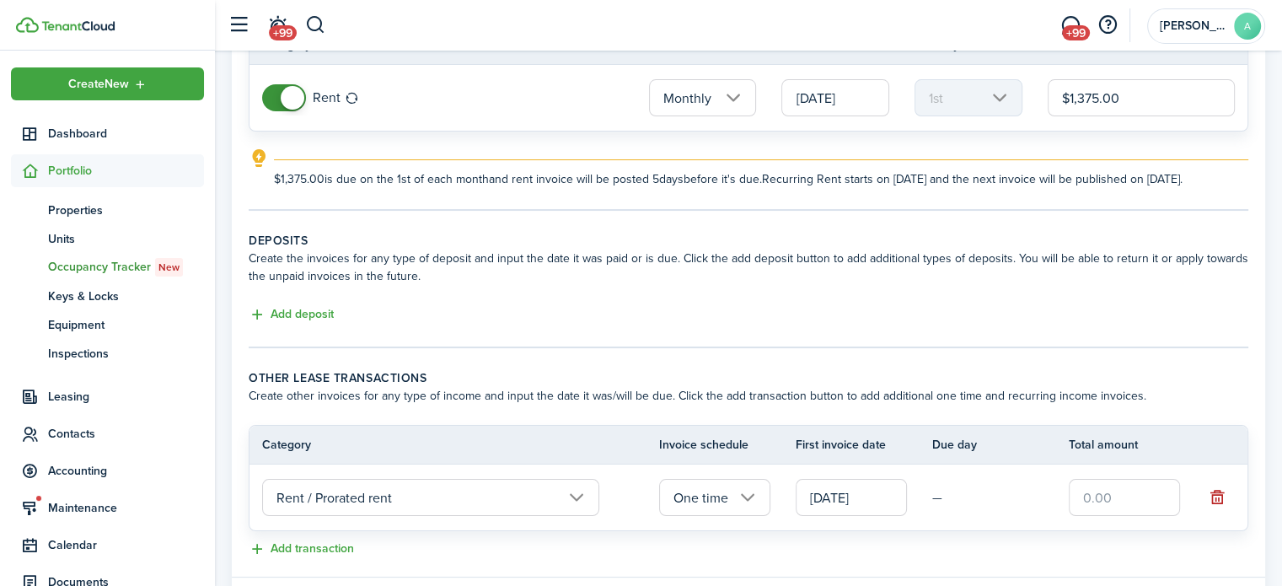
click at [1107, 509] on input "text" at bounding box center [1124, 497] width 111 height 37
click at [870, 503] on input "[DATE]" at bounding box center [851, 497] width 111 height 37
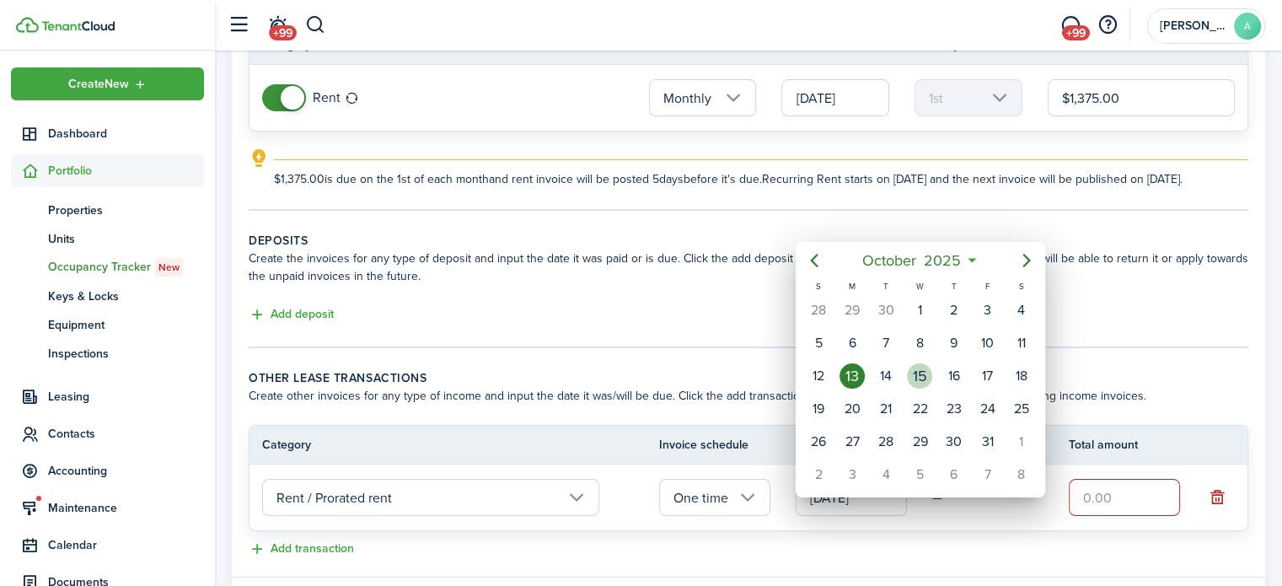
click at [927, 381] on div "15" at bounding box center [919, 375] width 25 height 25
type input "[DATE]"
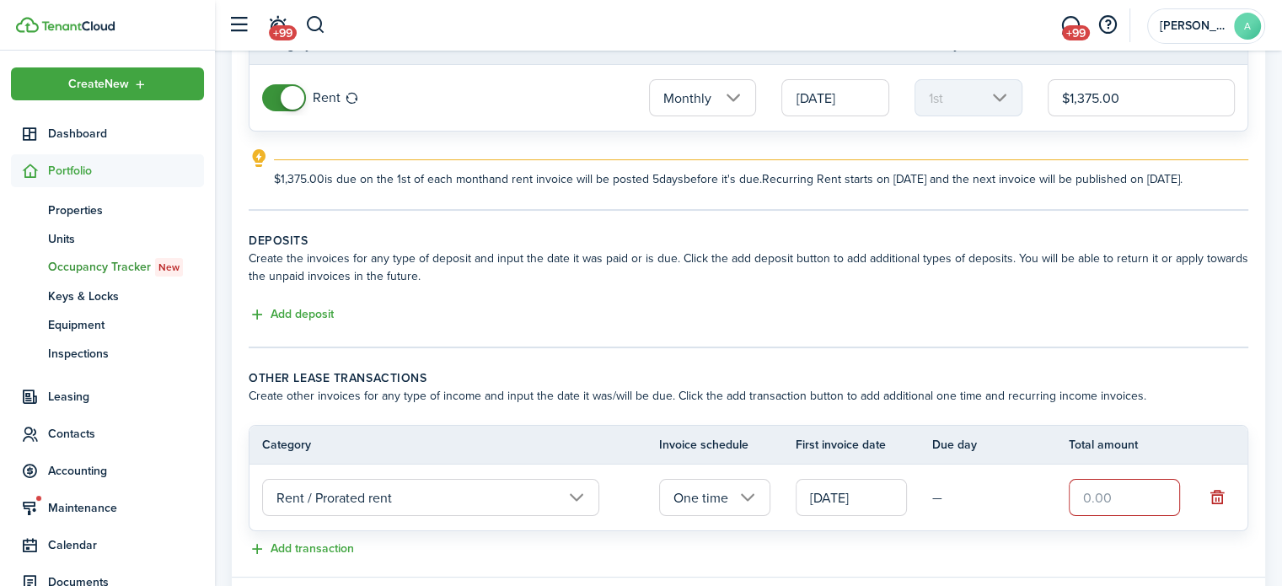
click at [1098, 507] on input "text" at bounding box center [1124, 497] width 111 height 37
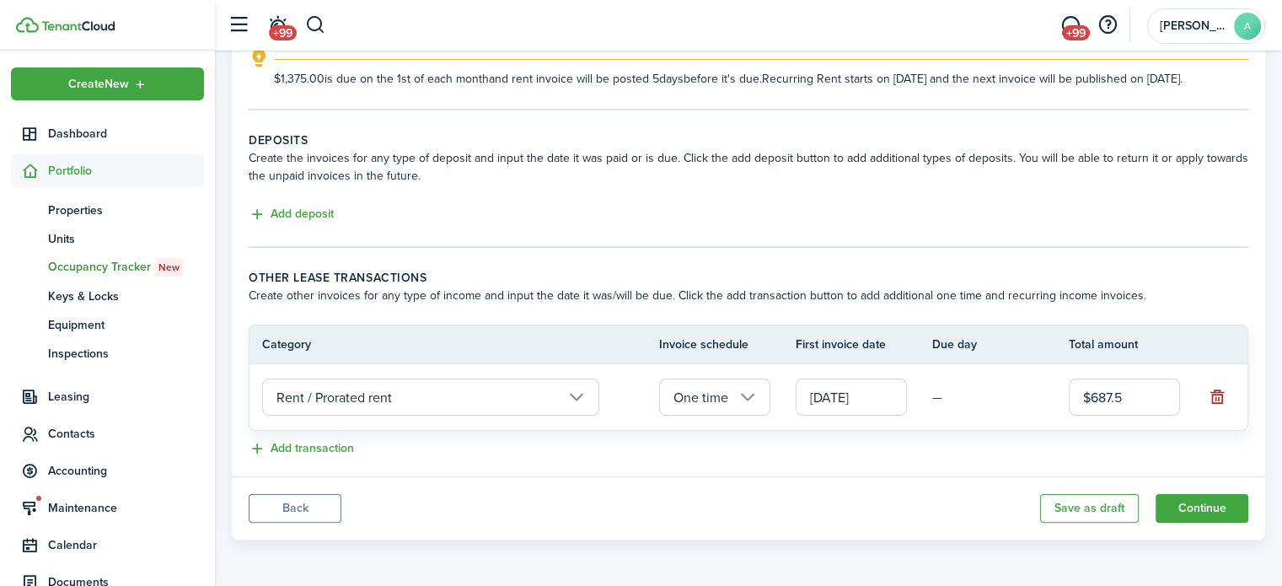
scroll to position [294, 0]
type input "$687.50"
click at [1204, 506] on button "Continue" at bounding box center [1201, 508] width 93 height 29
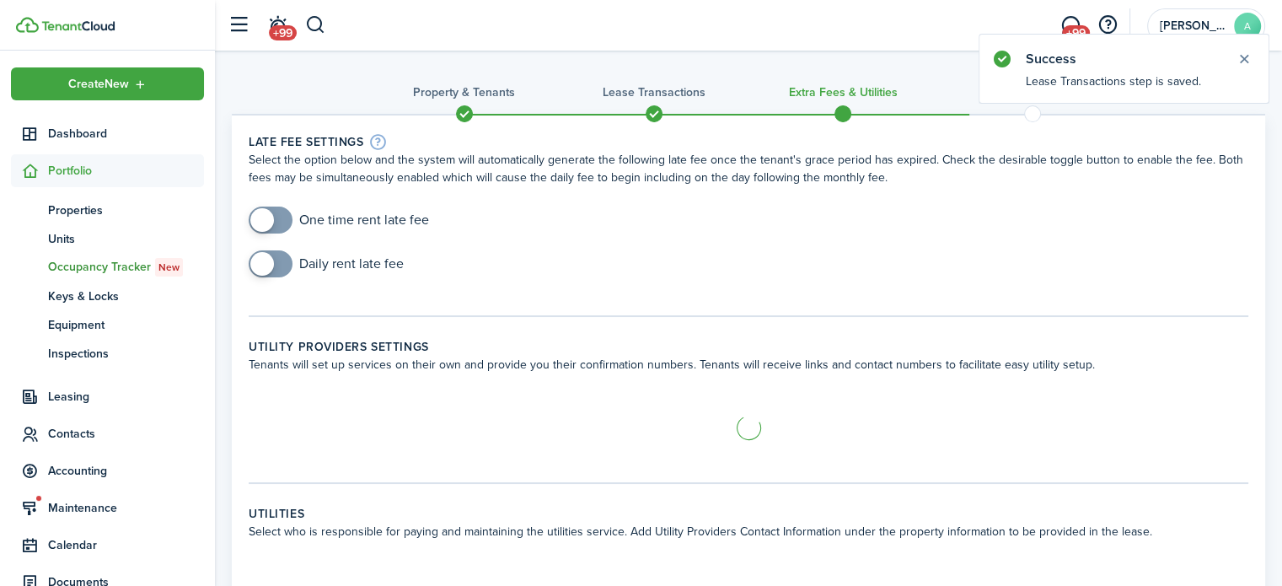
checkbox input "true"
click at [260, 226] on span at bounding box center [262, 220] width 24 height 24
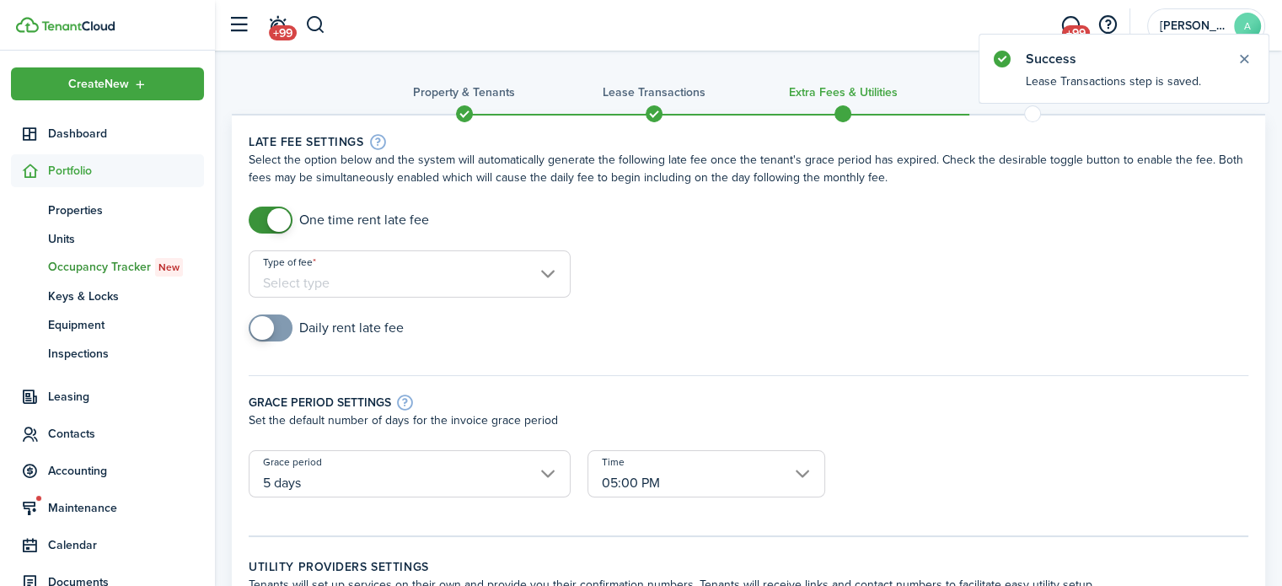
click at [398, 303] on div "Type of fee" at bounding box center [409, 282] width 339 height 64
click at [422, 274] on input "Type of fee" at bounding box center [410, 273] width 322 height 47
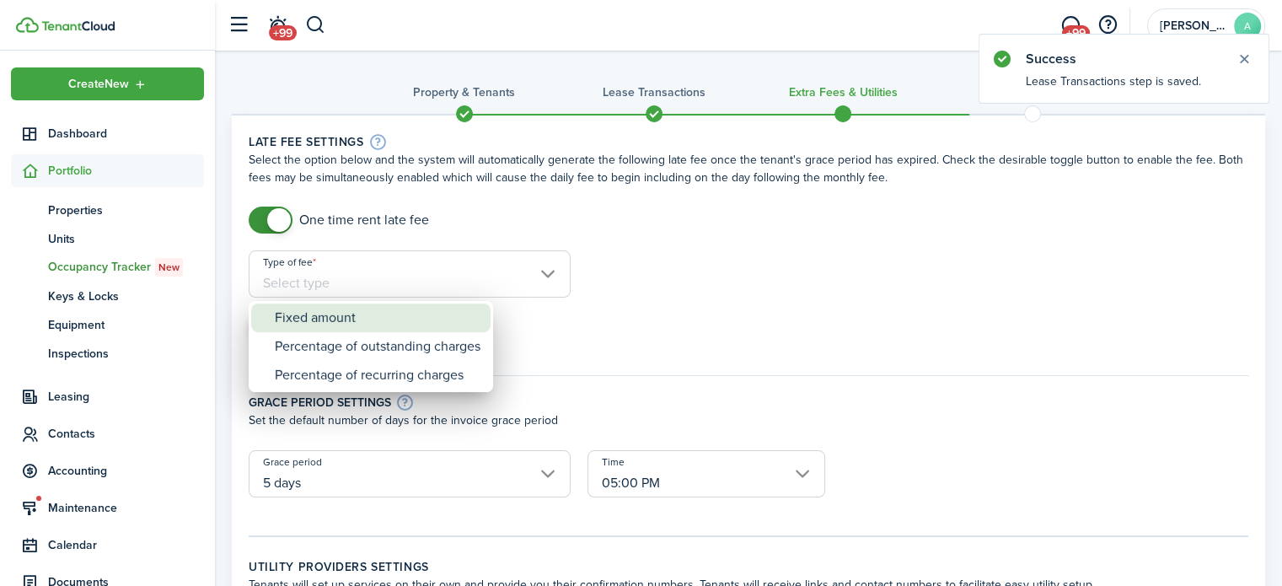
click at [394, 306] on div "Fixed amount" at bounding box center [378, 317] width 206 height 29
type input "Fixed amount"
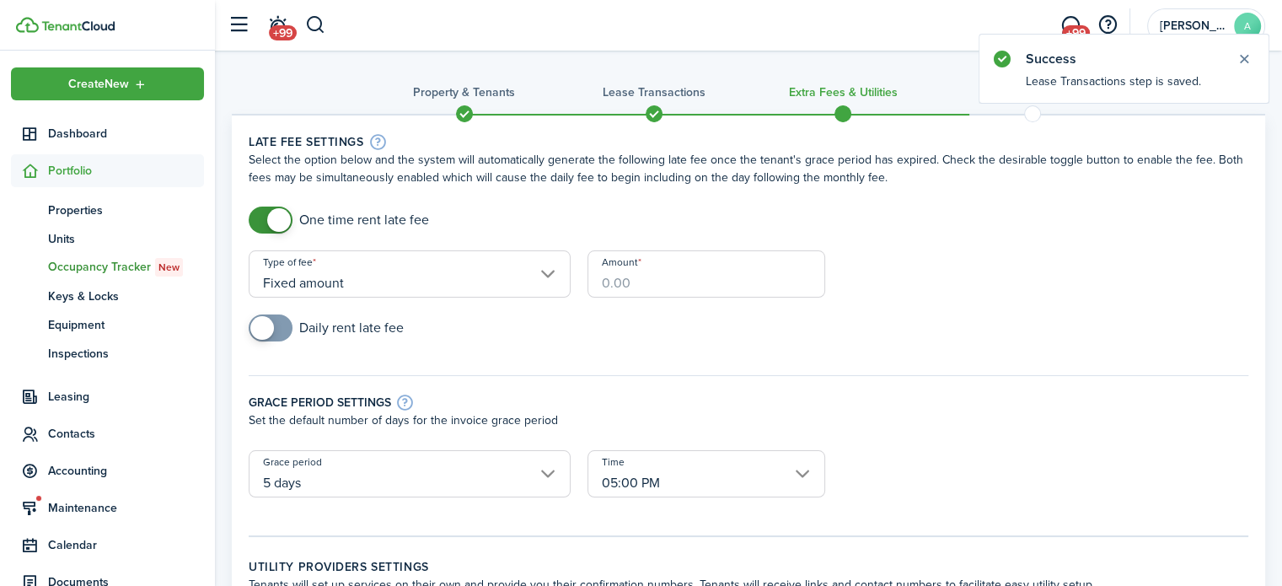
click at [662, 284] on input "Amount" at bounding box center [706, 273] width 238 height 47
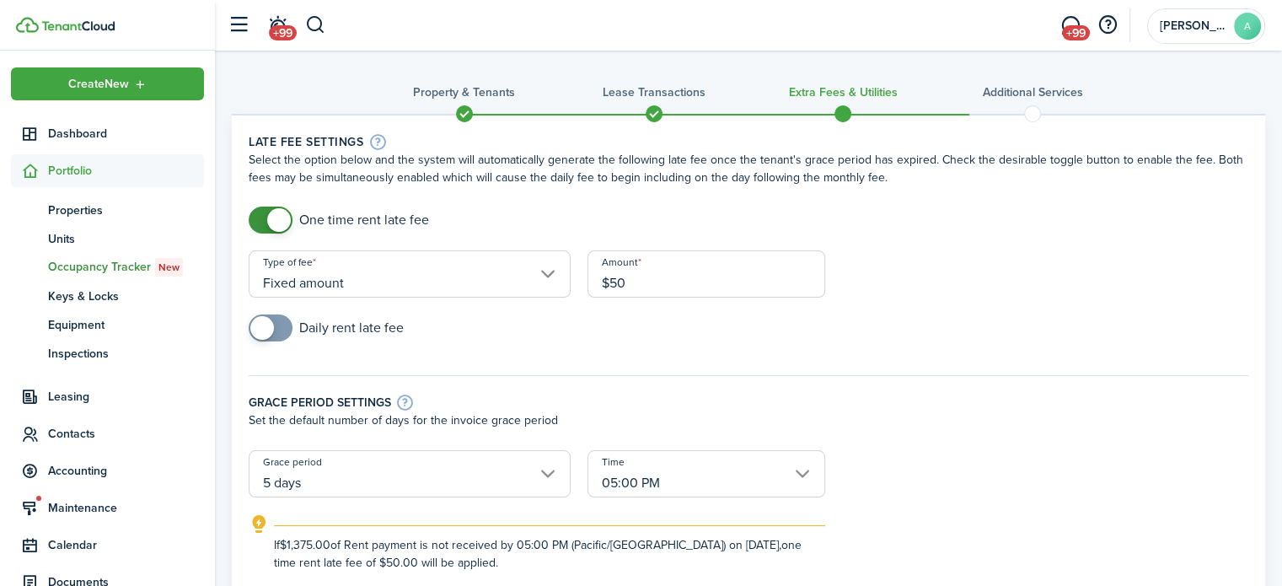
type input "$50.00"
checkbox input "true"
click at [279, 324] on span at bounding box center [270, 327] width 17 height 27
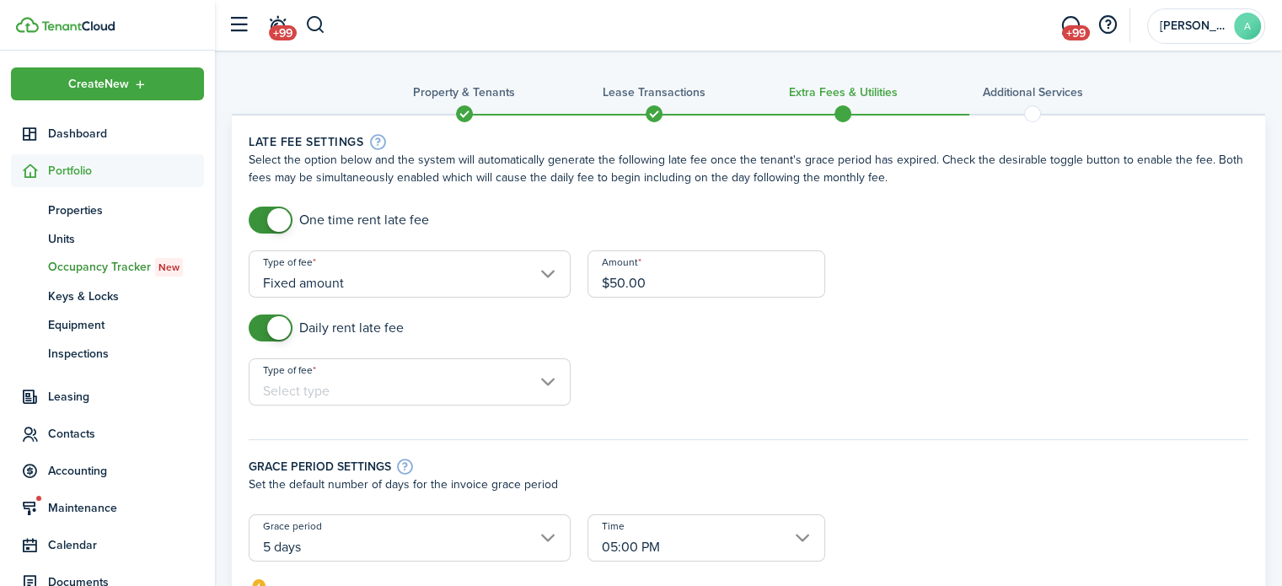
click at [350, 360] on input "Type of fee" at bounding box center [410, 381] width 322 height 47
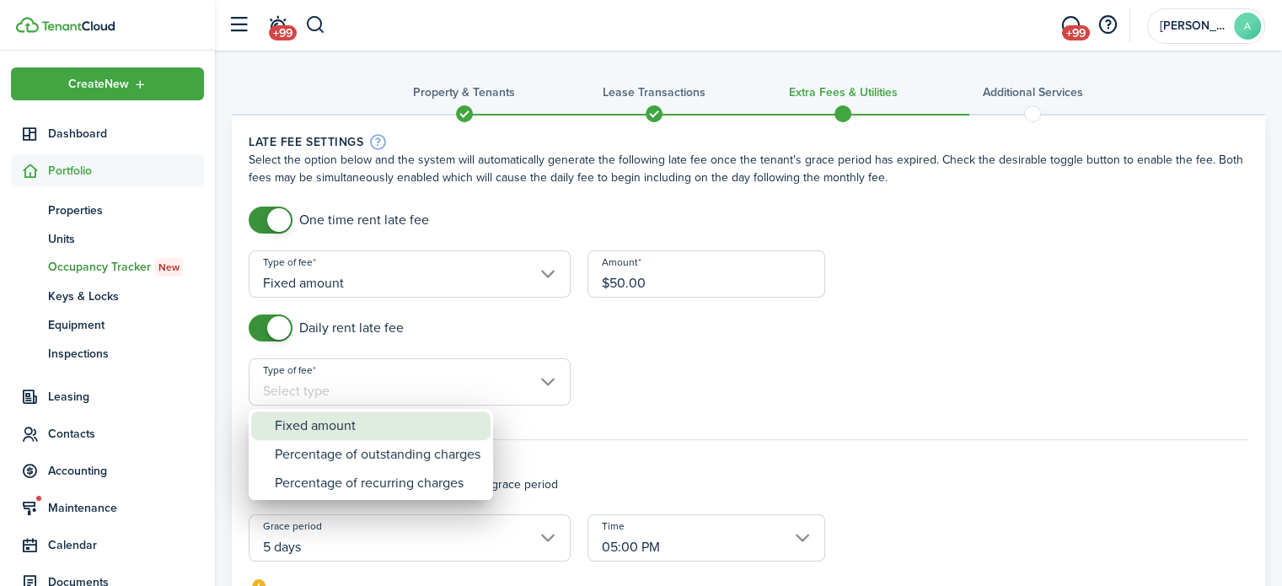
click at [371, 447] on div "Percentage of outstanding charges" at bounding box center [378, 454] width 206 height 29
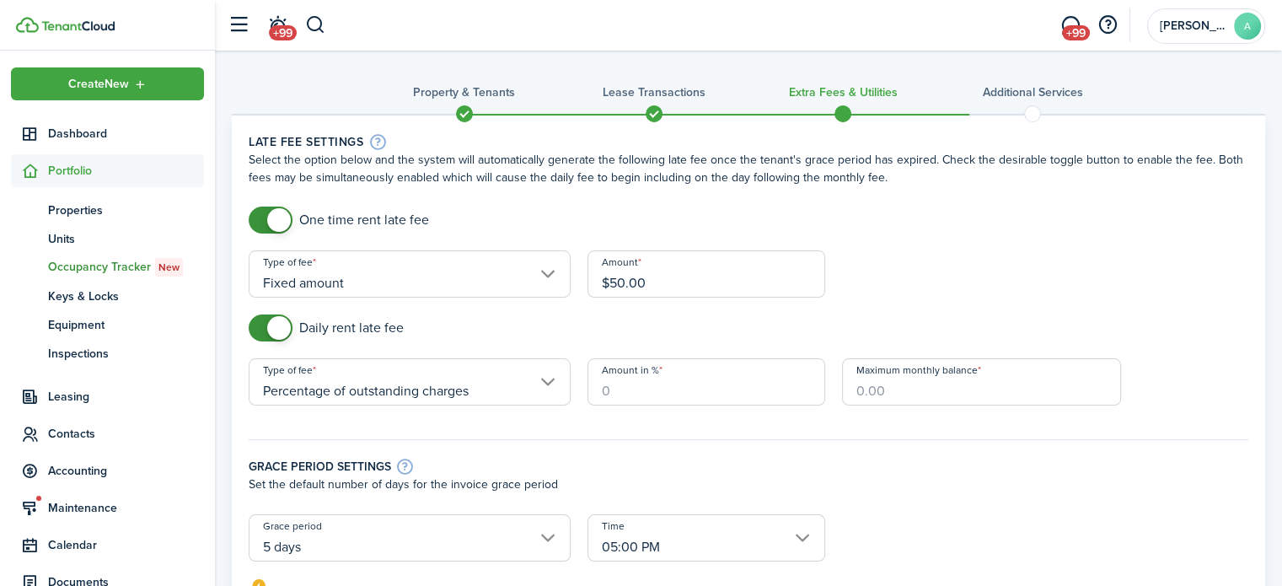
click at [459, 396] on input "Percentage of outstanding charges" at bounding box center [410, 381] width 322 height 47
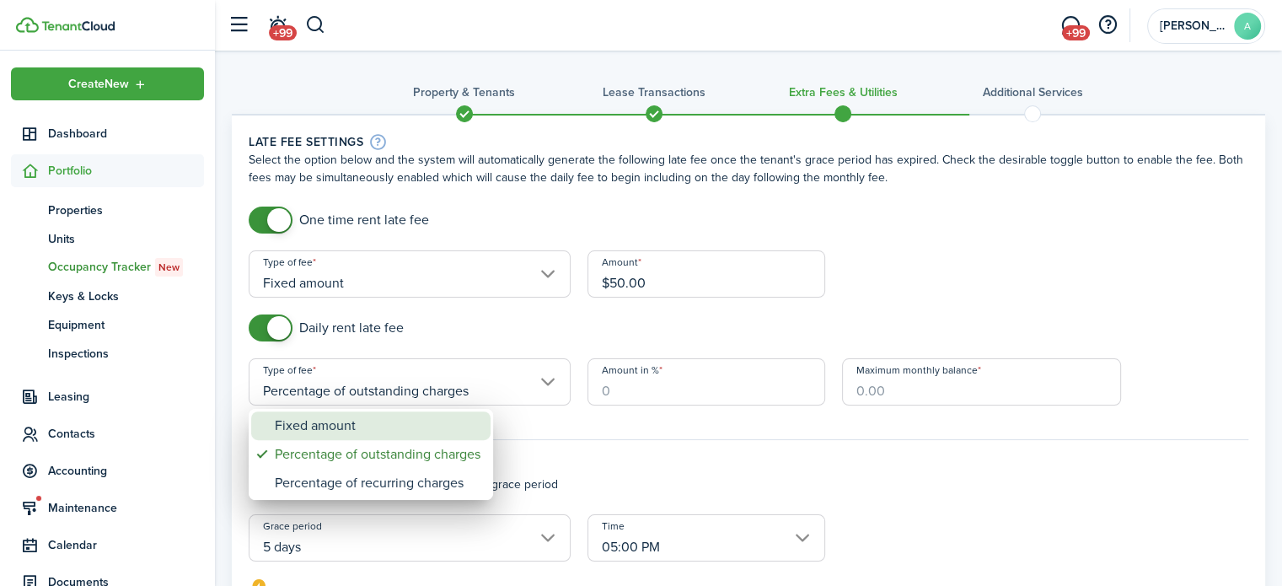
click at [447, 413] on div "Fixed amount" at bounding box center [378, 425] width 206 height 29
type input "Fixed amount"
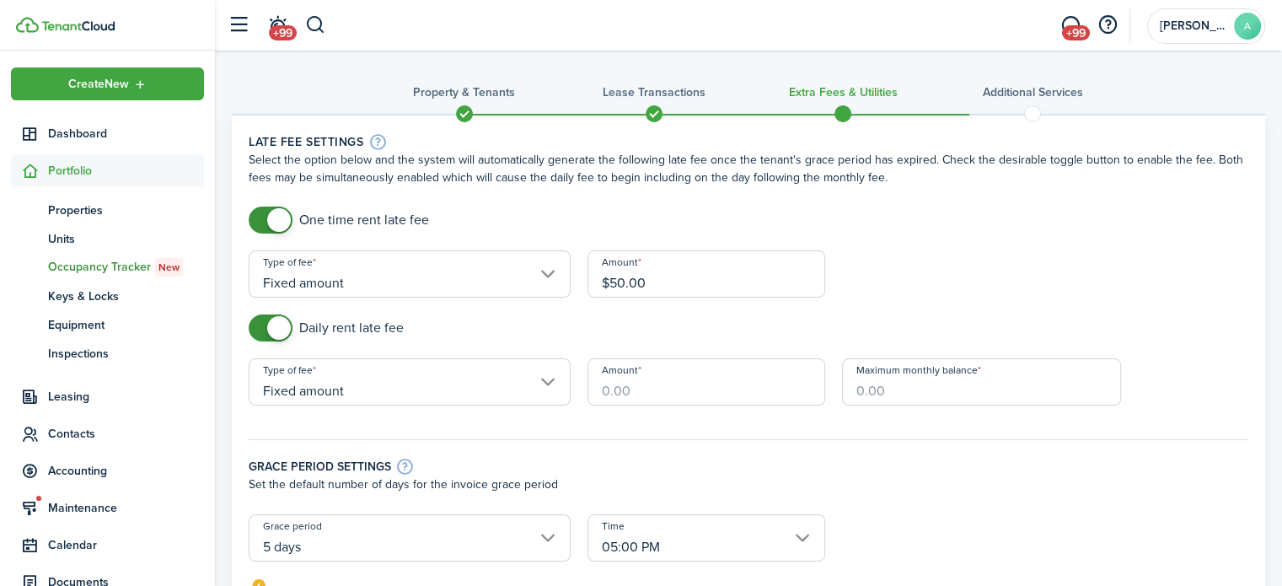
click at [701, 397] on input "Amount" at bounding box center [706, 381] width 238 height 47
type input "$5.00"
type input "$250.00"
click at [694, 417] on div "Amount $5.00" at bounding box center [706, 390] width 255 height 64
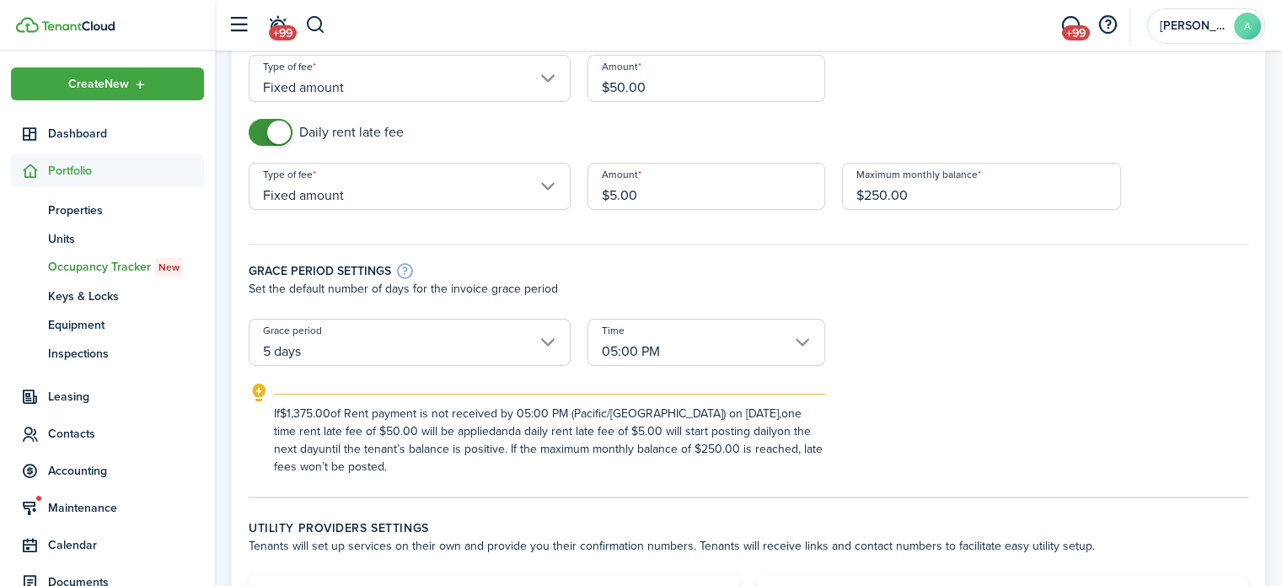
scroll to position [253, 0]
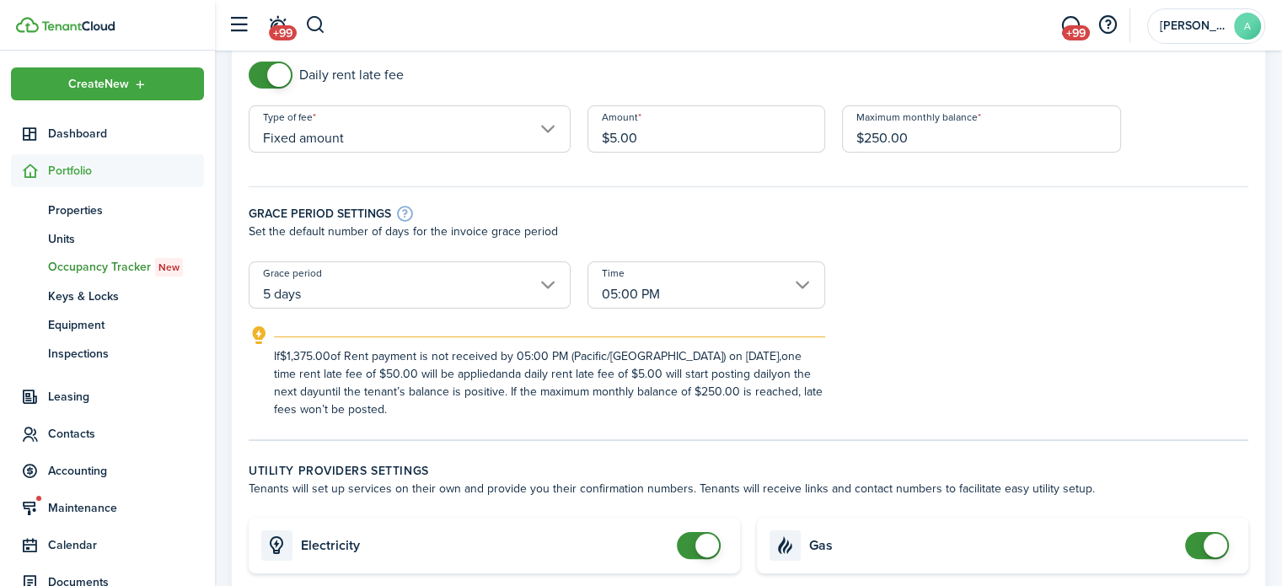
click at [469, 271] on input "5 days" at bounding box center [410, 284] width 322 height 47
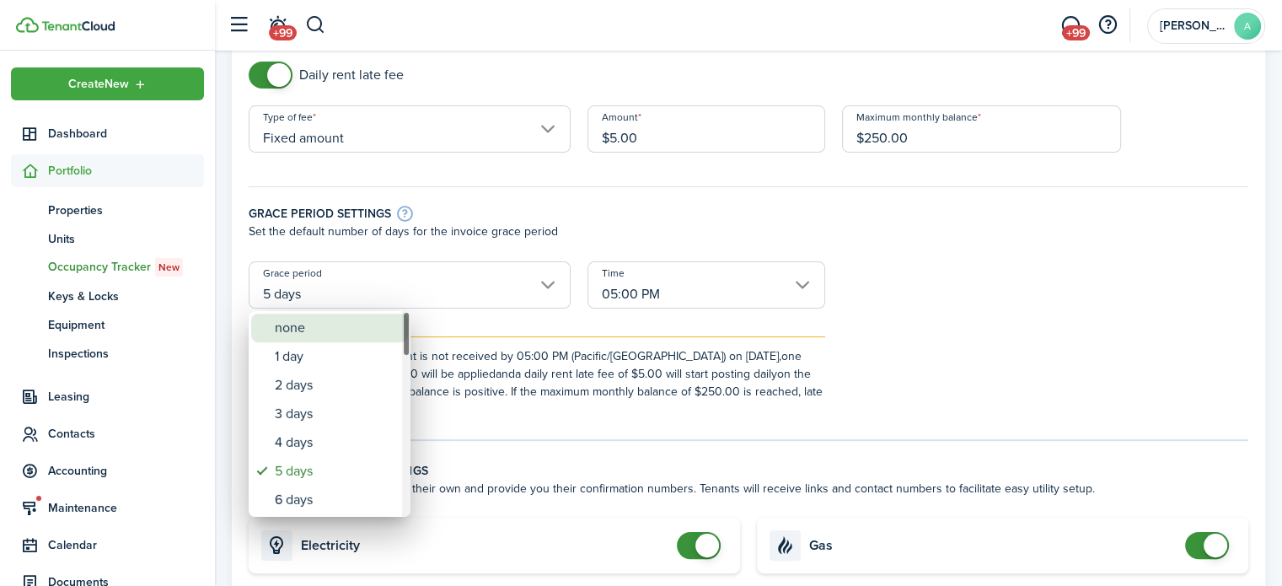
click at [372, 330] on div "none" at bounding box center [336, 328] width 123 height 29
type input "none"
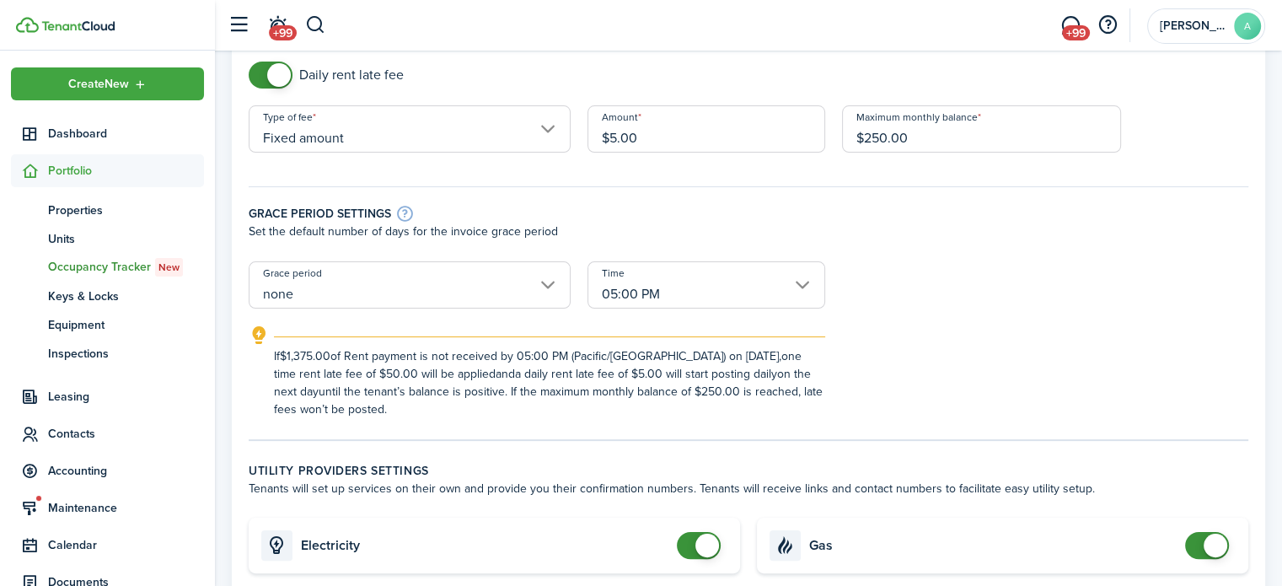
click at [612, 290] on input "05:00 PM" at bounding box center [706, 284] width 238 height 47
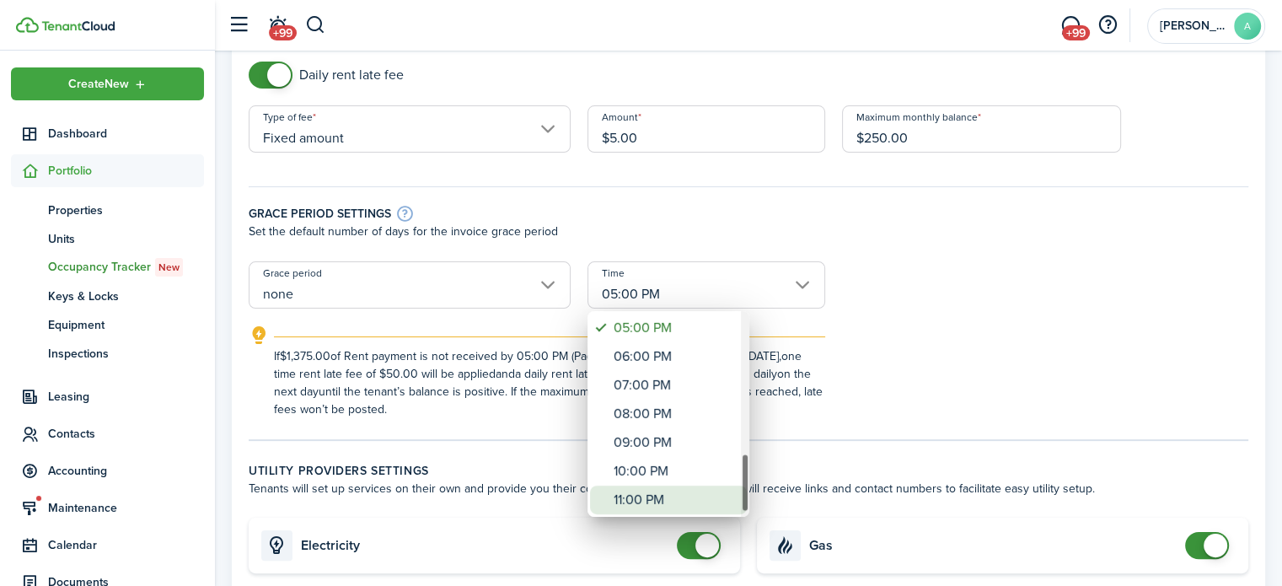
click at [699, 487] on div "11:00 PM" at bounding box center [675, 499] width 123 height 29
type input "11:00 PM"
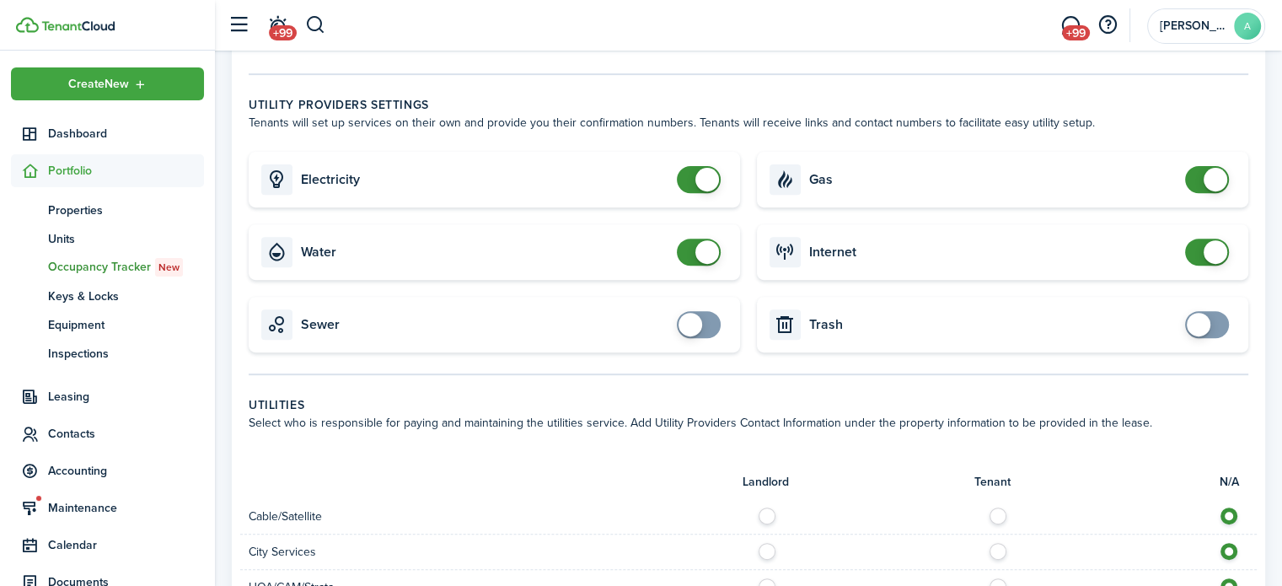
scroll to position [590, 0]
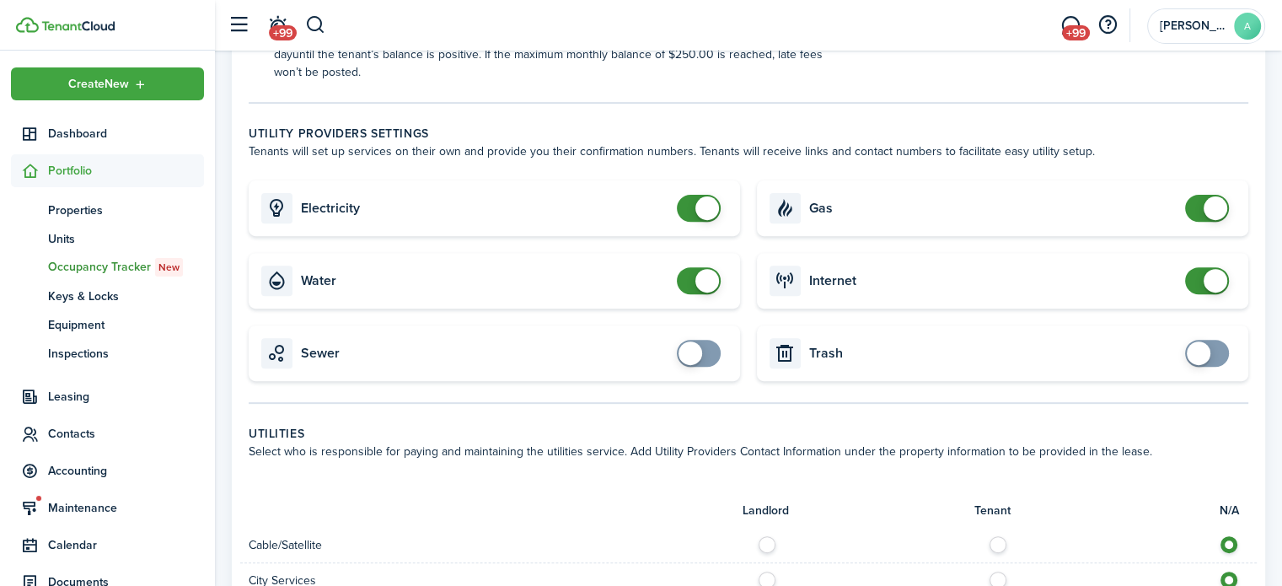
checkbox input "false"
click at [711, 217] on span at bounding box center [707, 208] width 24 height 24
checkbox input "false"
click at [690, 278] on span at bounding box center [698, 280] width 17 height 27
checkbox input "false"
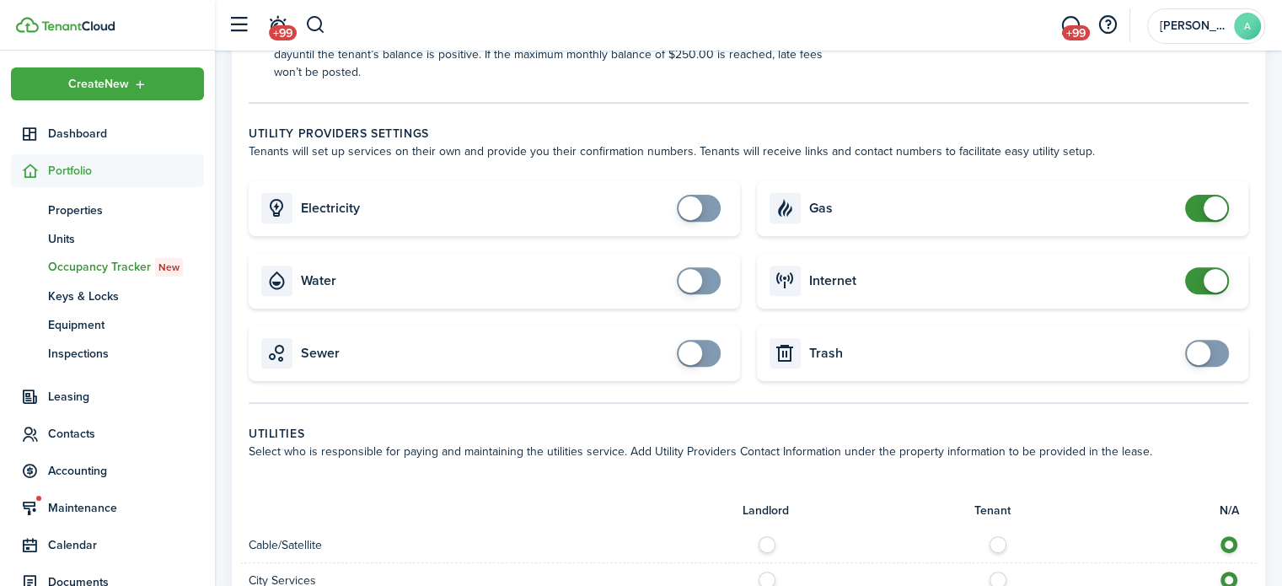
click at [1217, 204] on span at bounding box center [1216, 208] width 24 height 24
checkbox input "false"
click at [1212, 275] on span at bounding box center [1216, 281] width 24 height 24
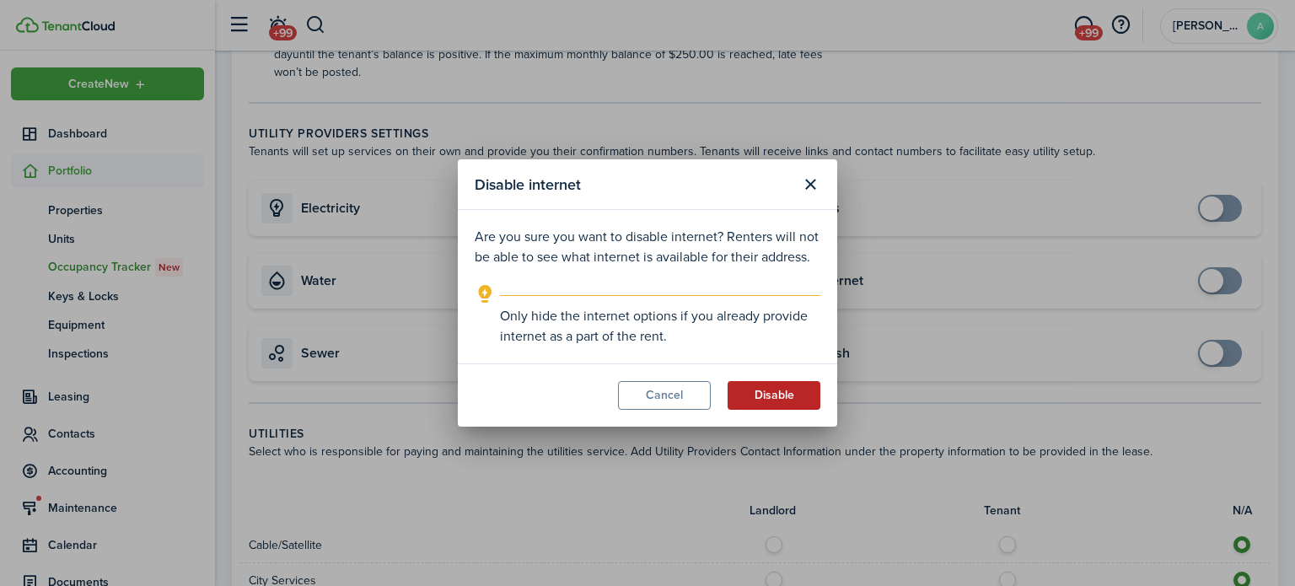
click at [812, 391] on button "Disable" at bounding box center [773, 395] width 93 height 29
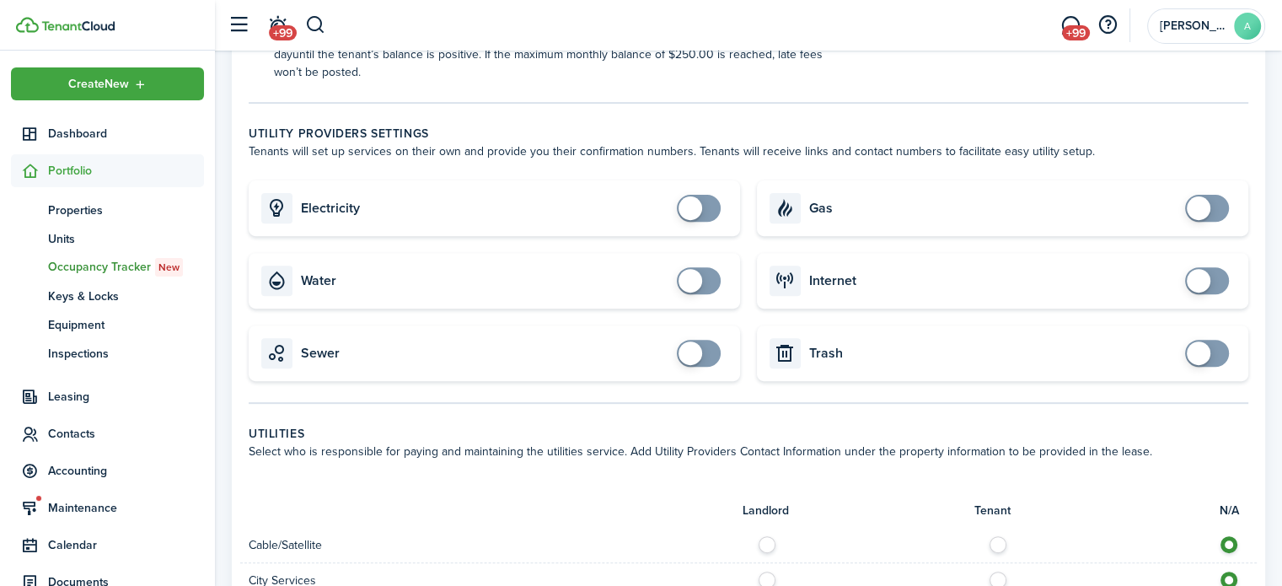
scroll to position [1254, 0]
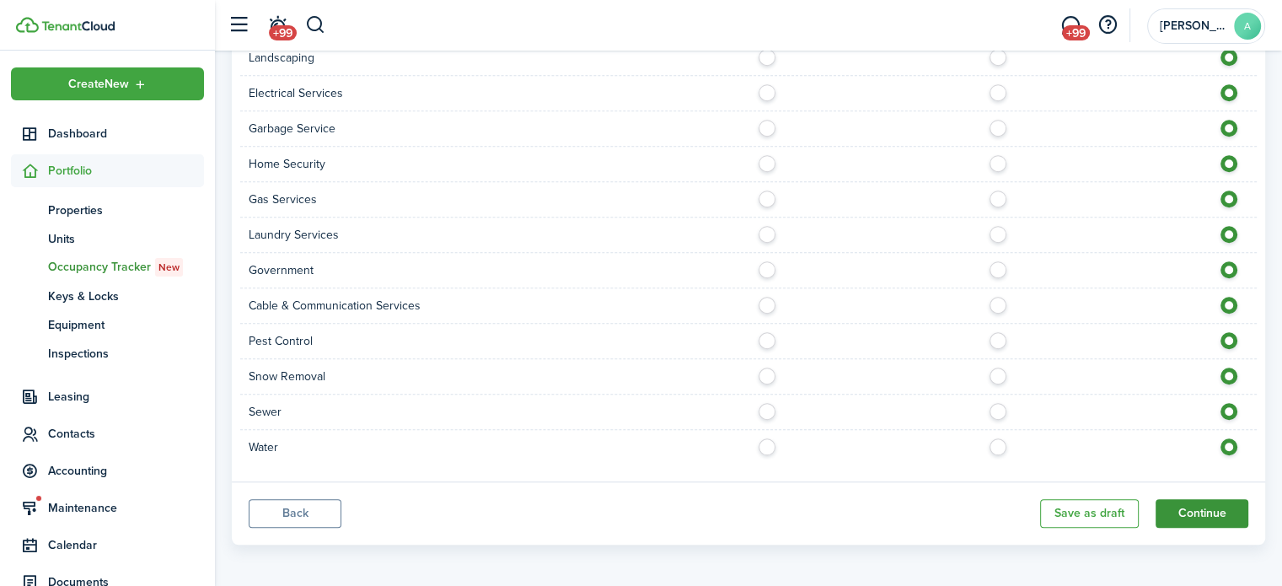
click at [1238, 513] on button "Continue" at bounding box center [1201, 513] width 93 height 29
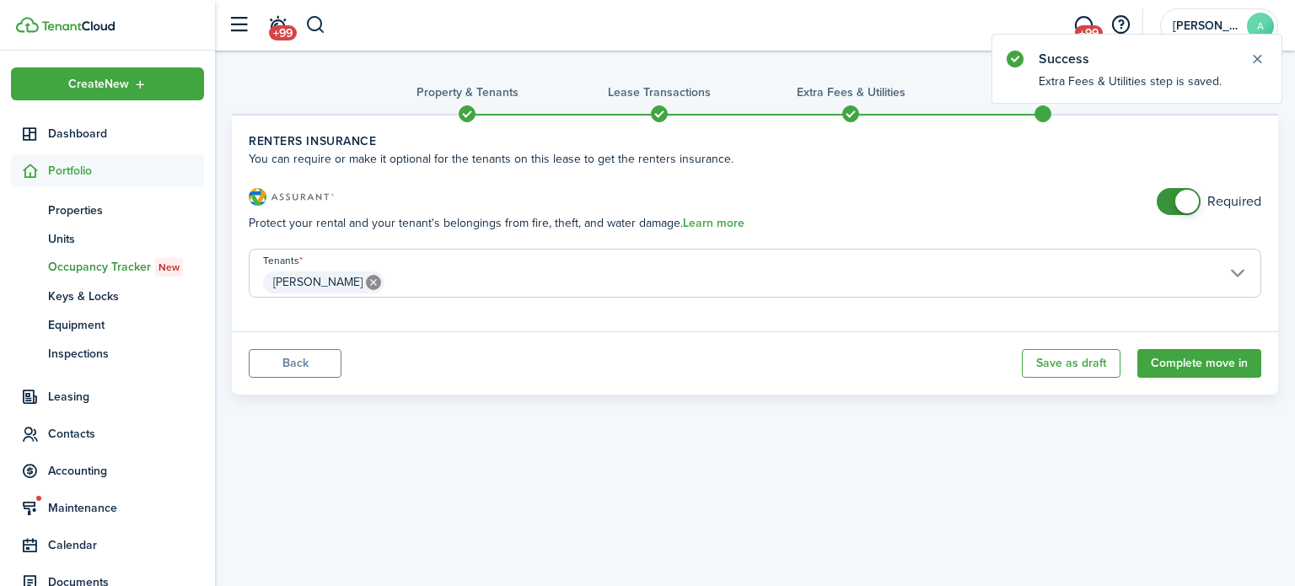
checkbox input "false"
click at [1170, 200] on span at bounding box center [1178, 201] width 17 height 27
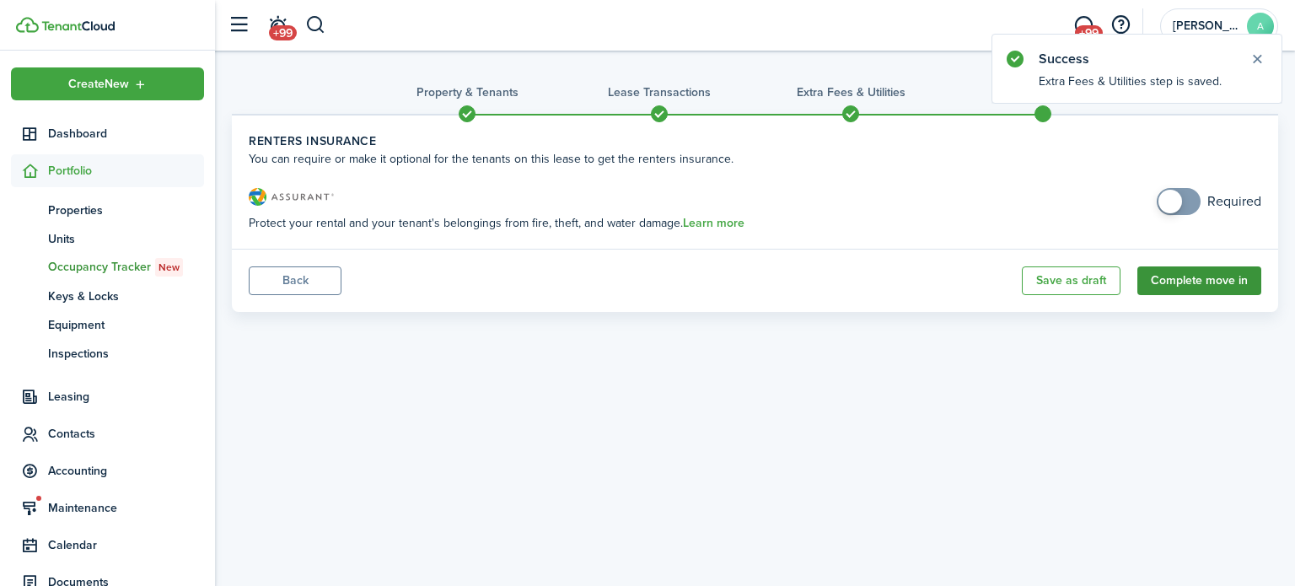
click at [1204, 273] on button "Complete move in" at bounding box center [1199, 280] width 124 height 29
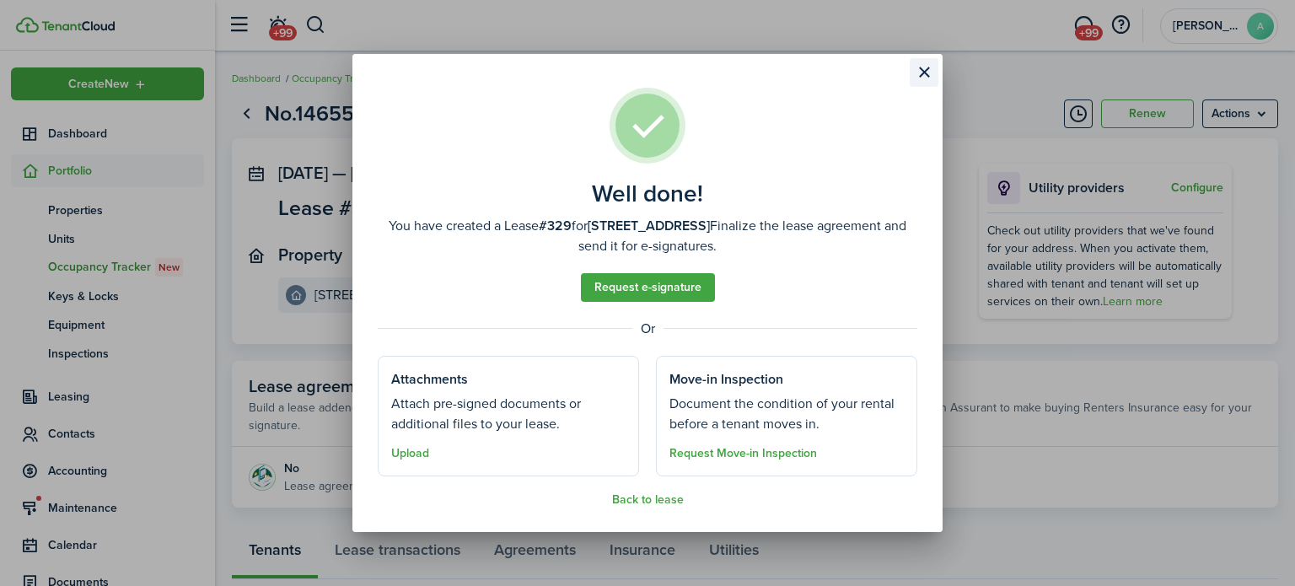
click at [920, 80] on button "Close modal" at bounding box center [923, 72] width 29 height 29
